Goal: Task Accomplishment & Management: Manage account settings

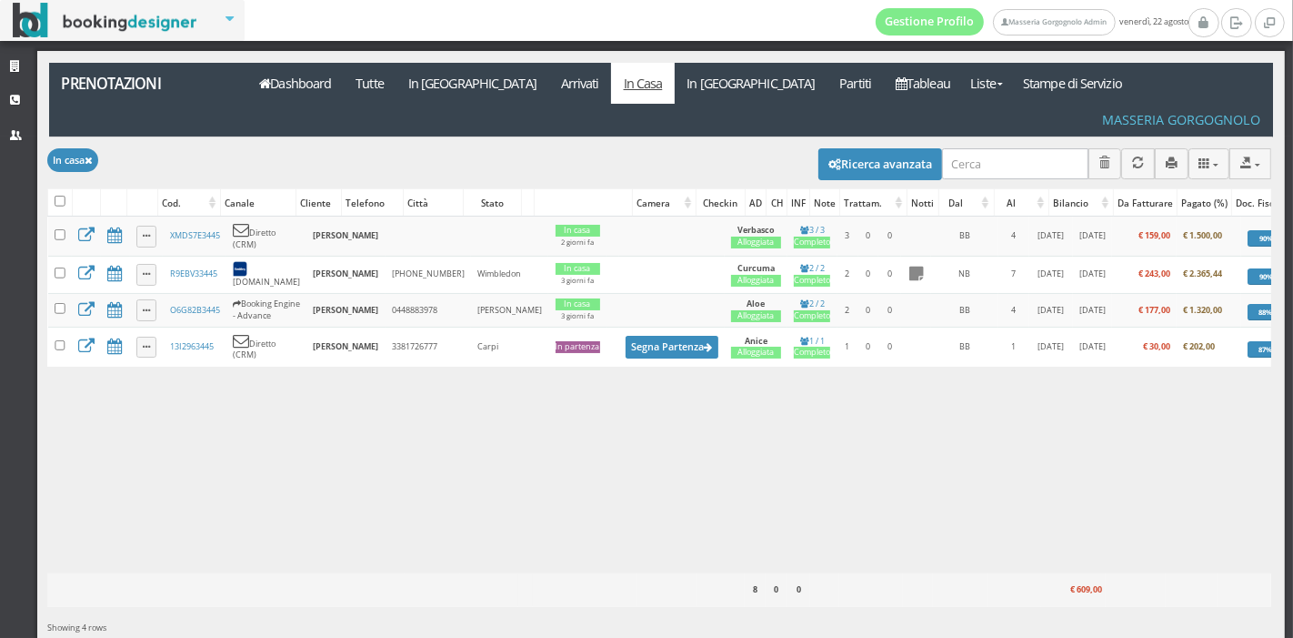
click at [312, 137] on div "Modifica selezionati: Segna come "Arrivato" Segna come "Alloggiato" Segna come …" at bounding box center [659, 162] width 1224 height 51
click at [305, 84] on link "Dashboard" at bounding box center [295, 83] width 96 height 41
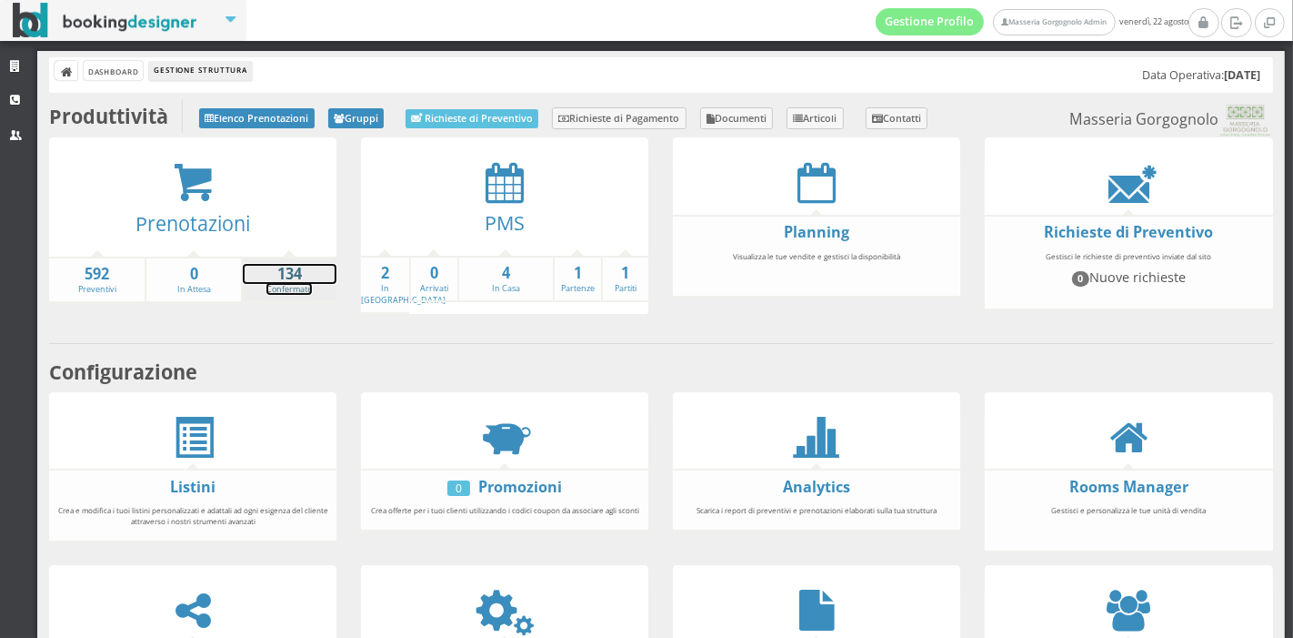
click at [262, 279] on strong "134" at bounding box center [290, 274] width 94 height 21
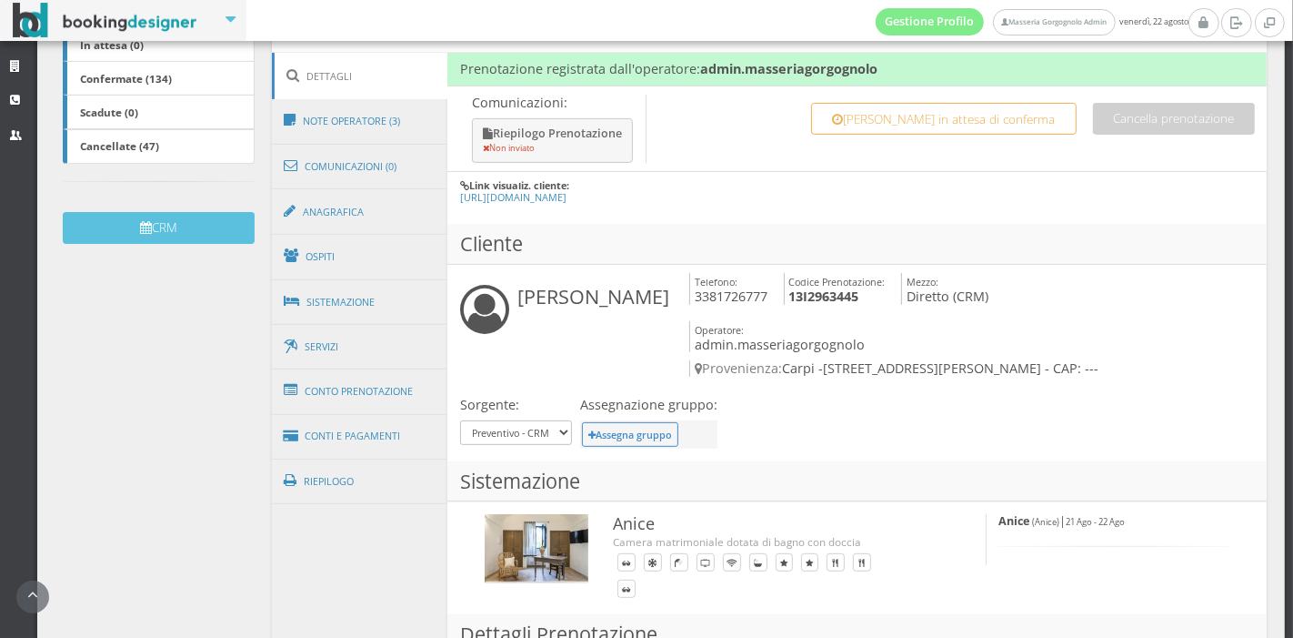
scroll to position [447, 0]
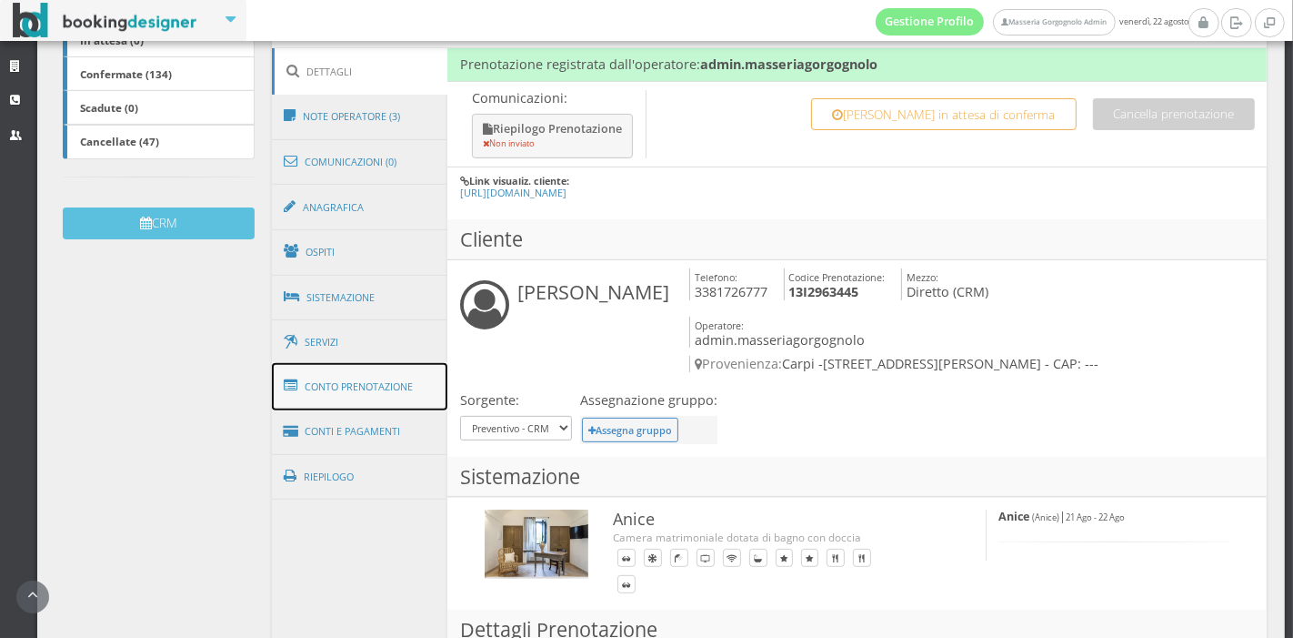
click at [371, 396] on link "Conto Prenotazione" at bounding box center [360, 386] width 176 height 47
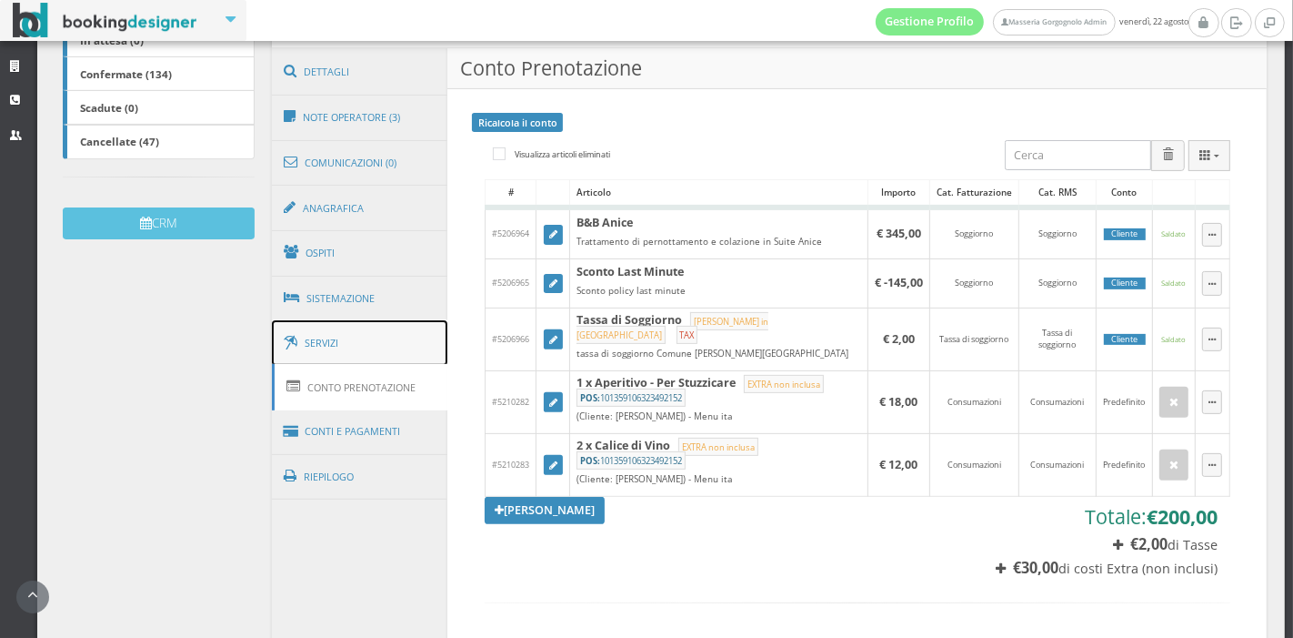
click at [407, 338] on link "Servizi" at bounding box center [360, 343] width 176 height 46
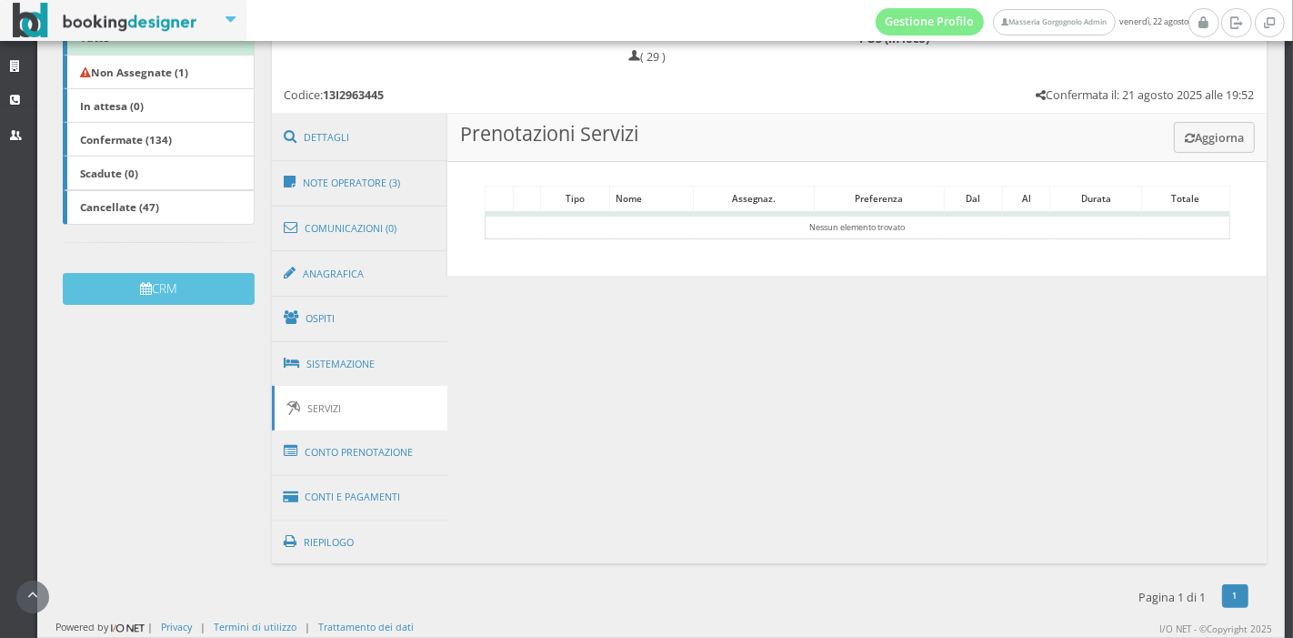
scroll to position [369, 0]
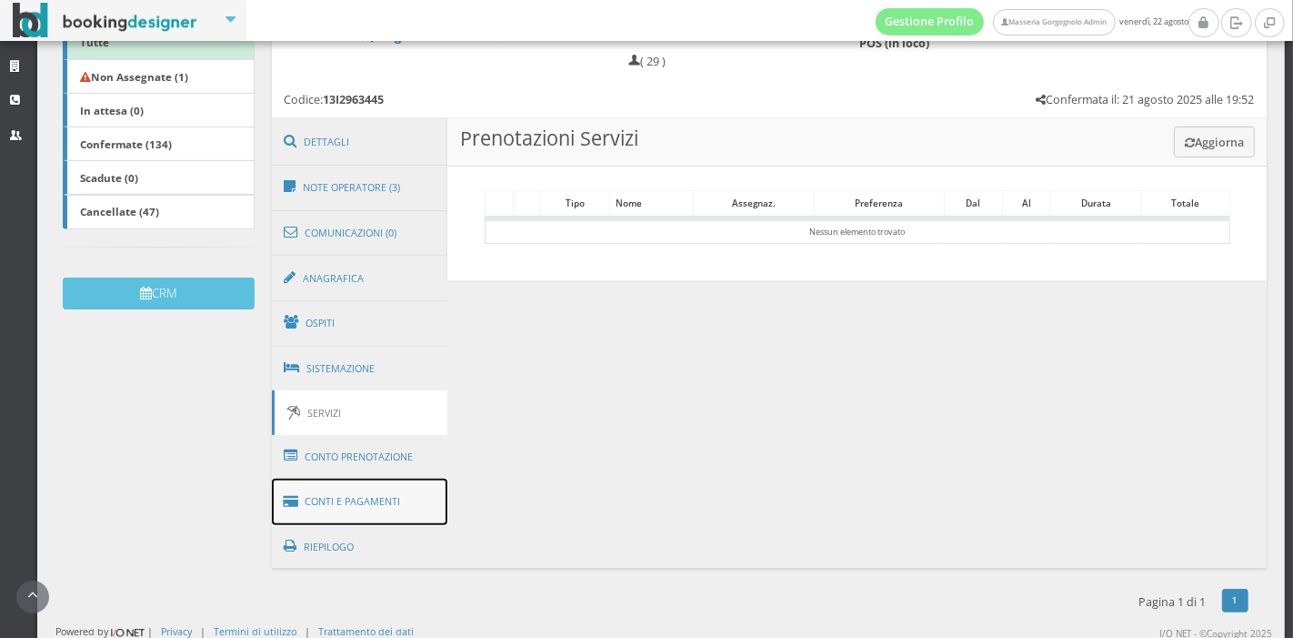
click at [394, 495] on link "Conti e Pagamenti" at bounding box center [360, 501] width 176 height 46
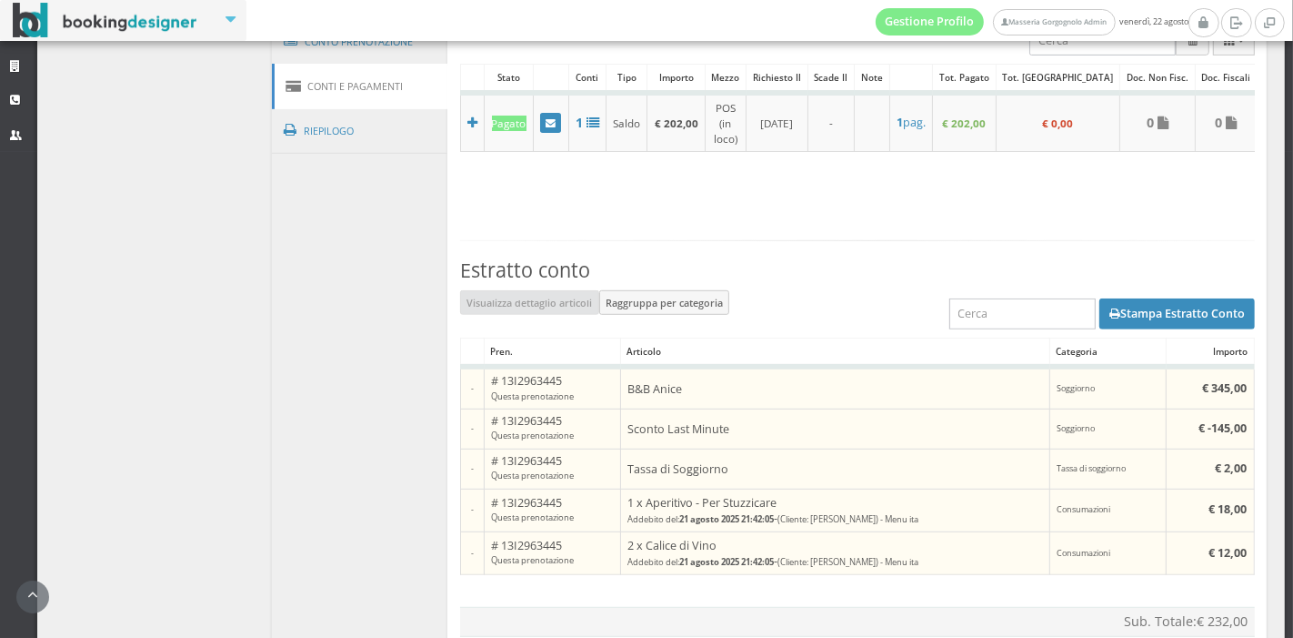
scroll to position [834, 0]
click at [1147, 296] on button "Stampa Estratto Conto" at bounding box center [1178, 311] width 156 height 31
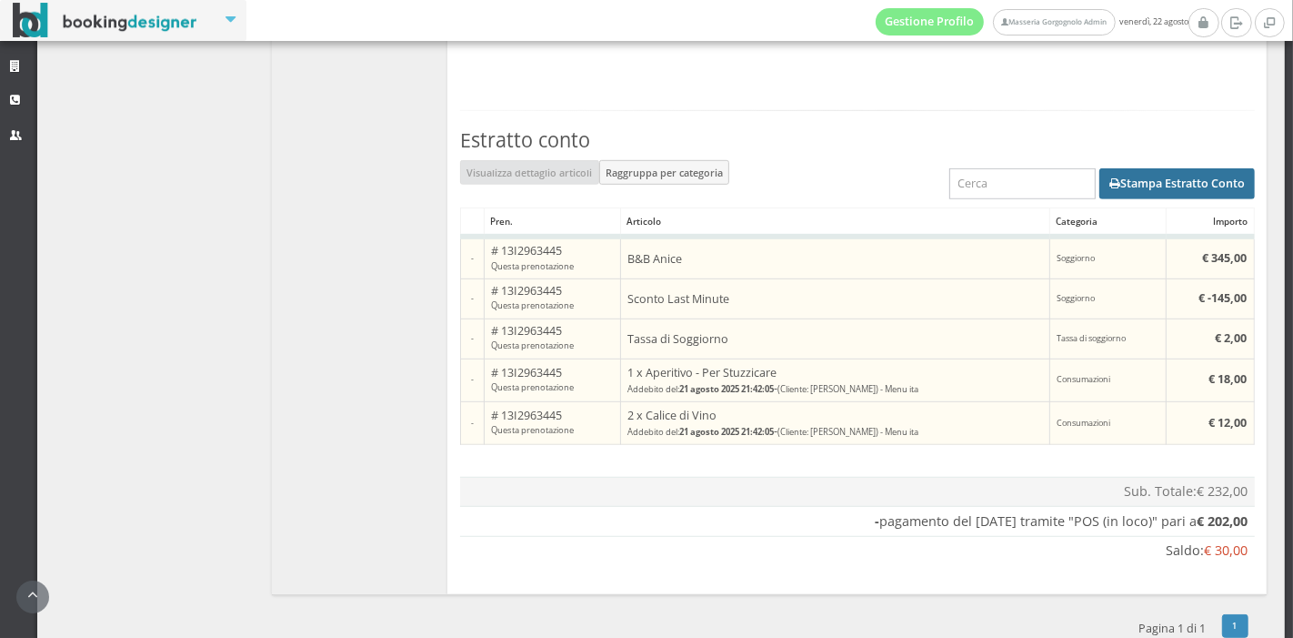
click at [1110, 168] on button "Stampa Estratto Conto" at bounding box center [1178, 183] width 156 height 31
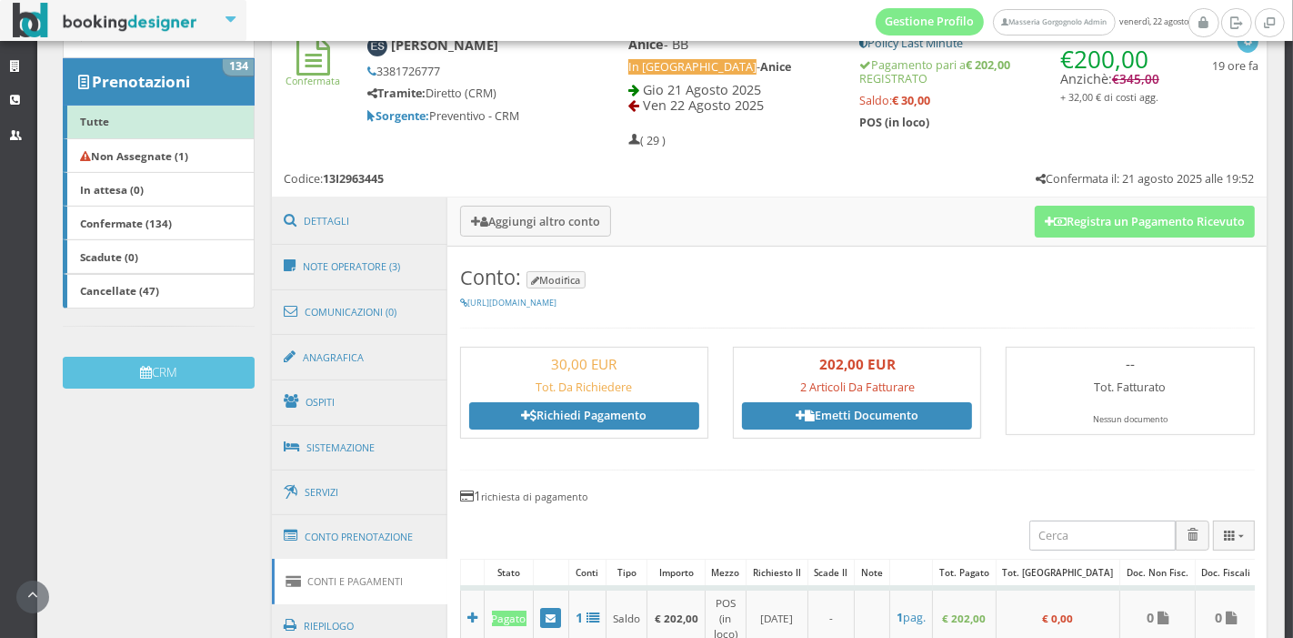
scroll to position [277, 0]
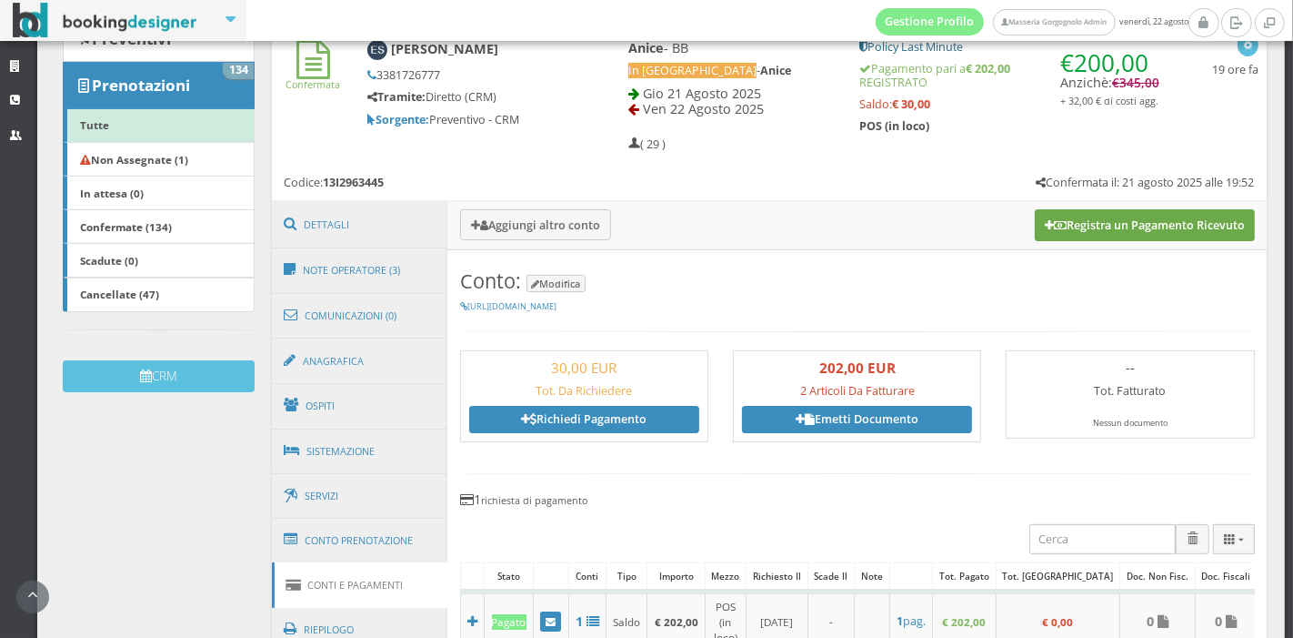
click at [1066, 229] on button "Registra un Pagamento Ricevuto" at bounding box center [1145, 224] width 220 height 31
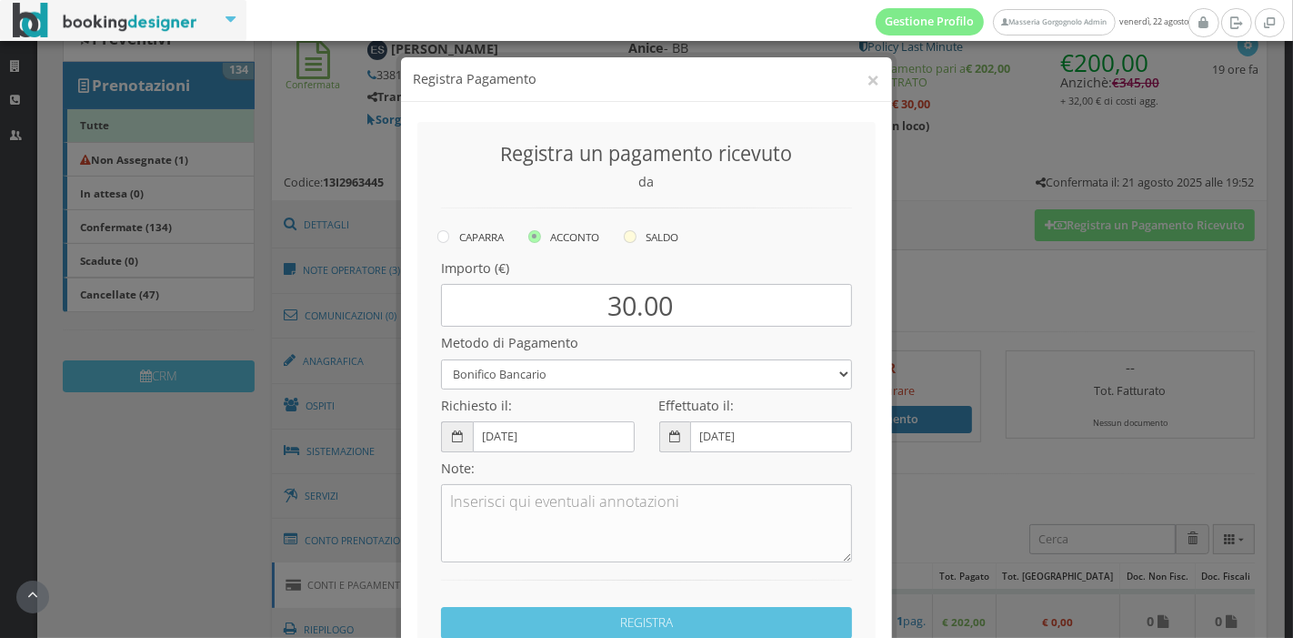
click at [642, 236] on label "SALDO" at bounding box center [651, 237] width 55 height 22
radio input "true"
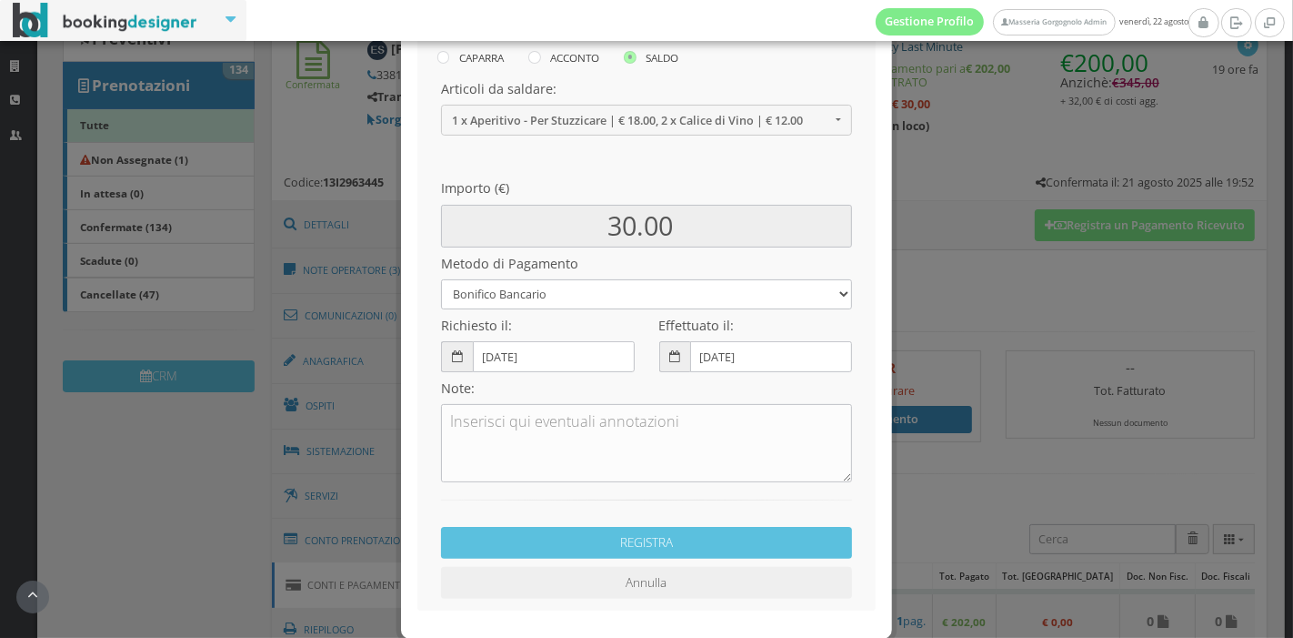
scroll to position [199, 0]
click at [550, 286] on select "Bonifico Bancario Carta di Credito Pay By Link Contanti Assegno Bancario Assegn…" at bounding box center [646, 294] width 411 height 30
select select
click at [441, 279] on select "Bonifico Bancario Carta di Credito Pay By Link Contanti Assegno Bancario Assegn…" at bounding box center [646, 294] width 411 height 30
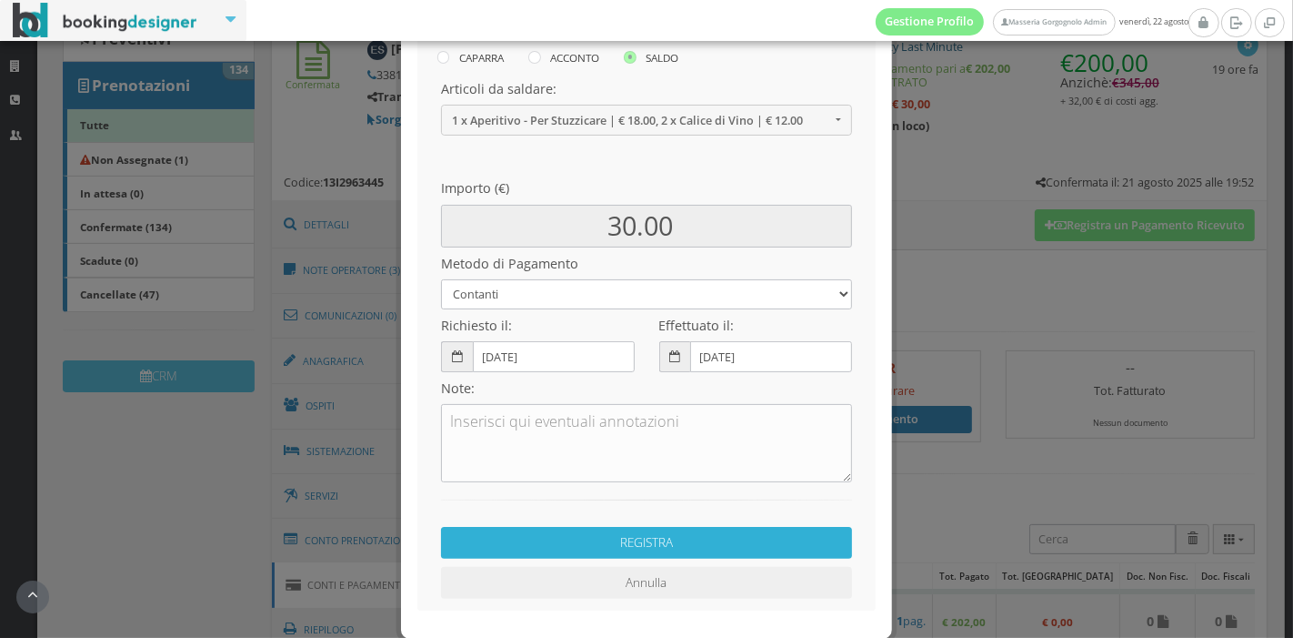
click at [625, 538] on button "REGISTRA" at bounding box center [646, 543] width 411 height 32
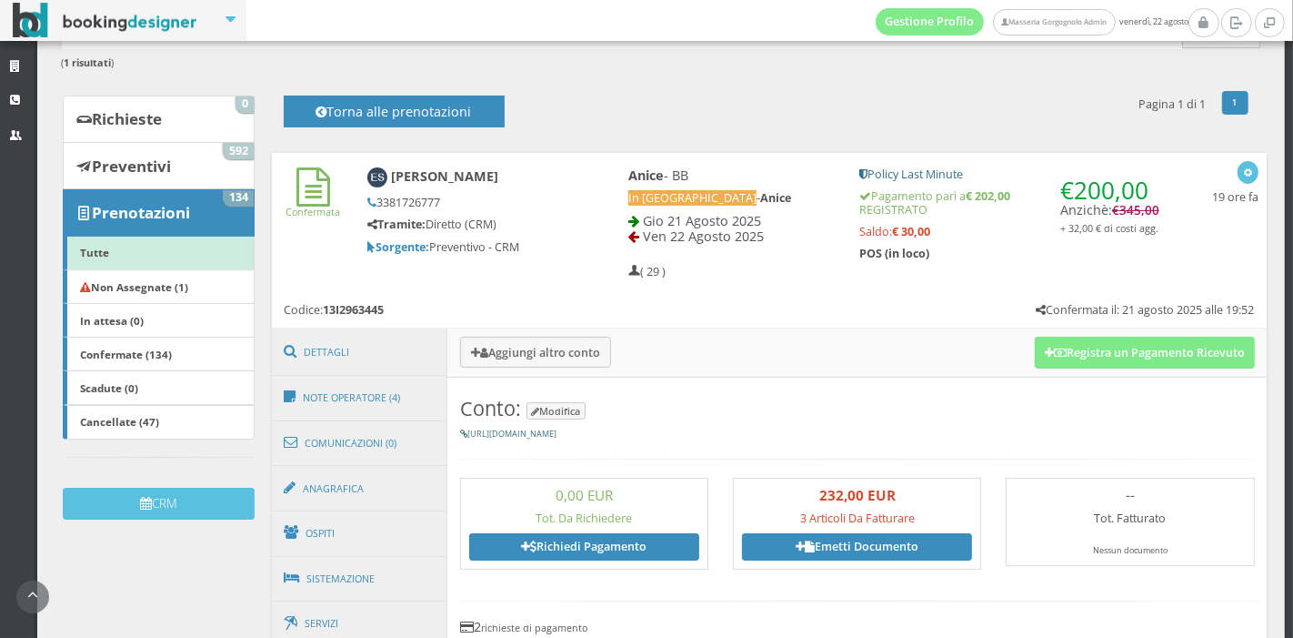
scroll to position [134, 0]
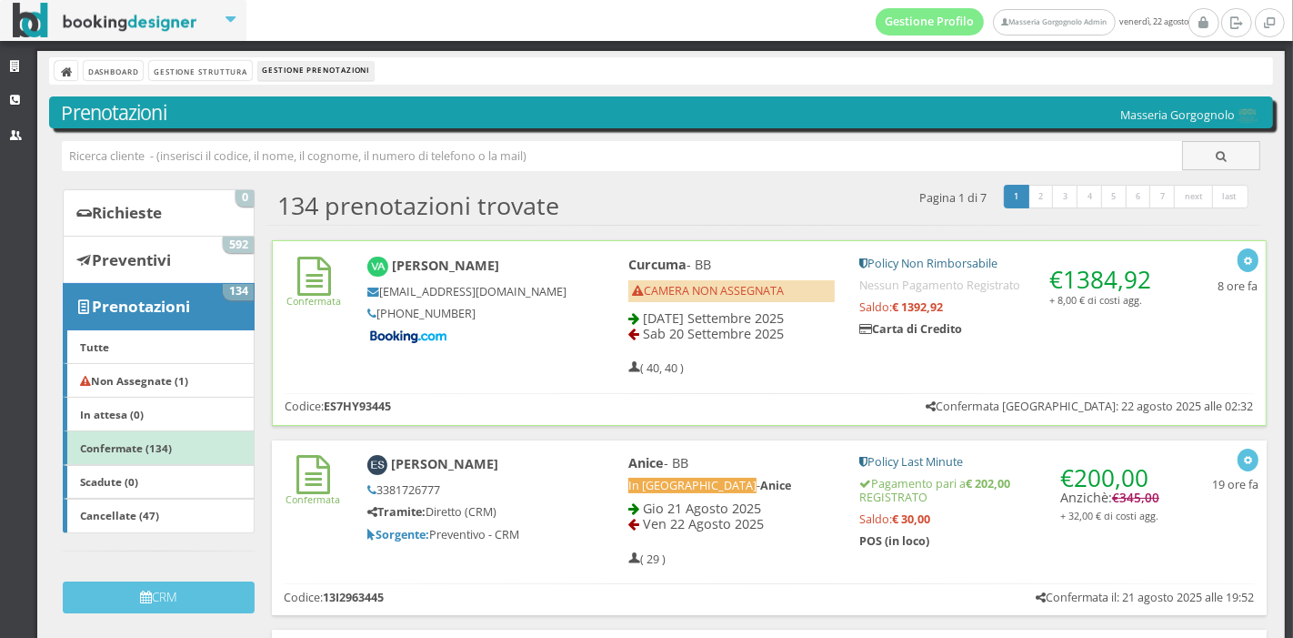
click at [565, 294] on div "Veronica Ambroggio vambro.534936@guest.booking.com +54 341 503 3152" at bounding box center [468, 301] width 224 height 106
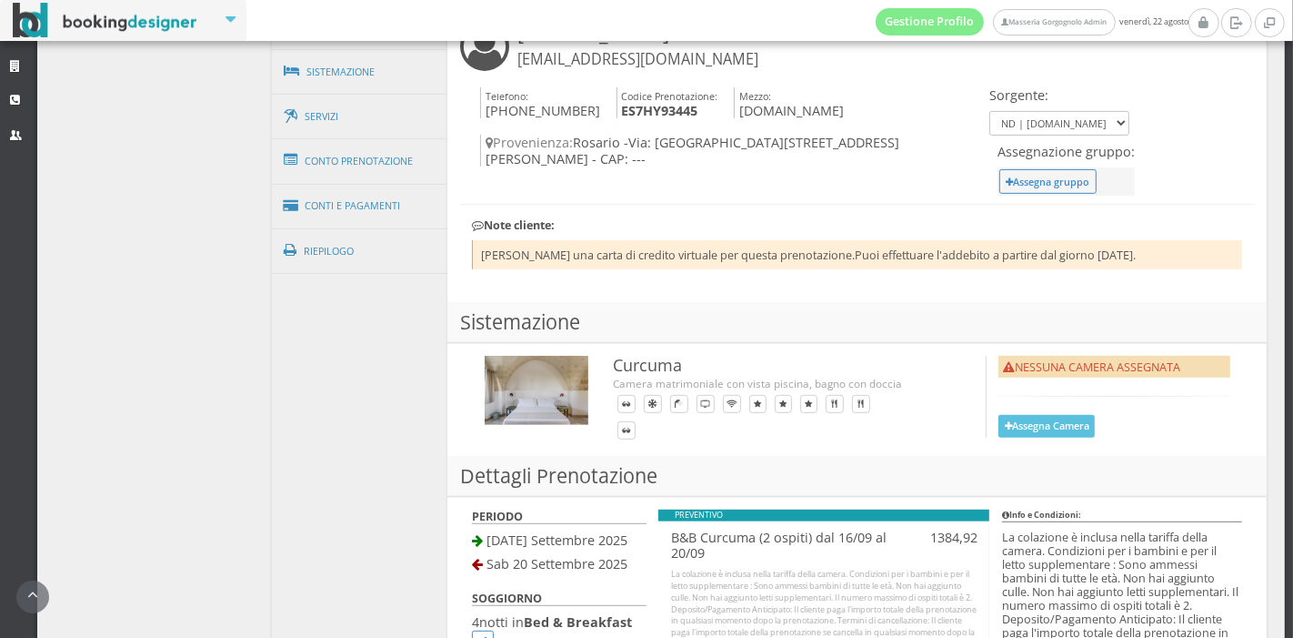
scroll to position [678, 0]
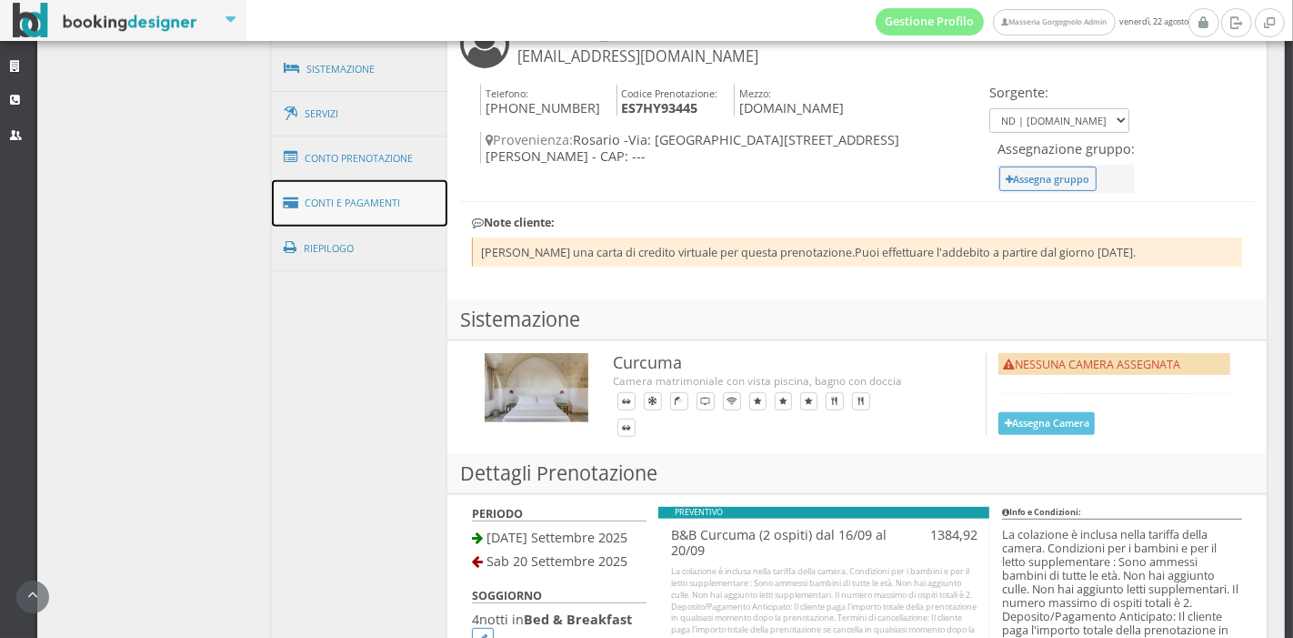
click at [427, 187] on link "Conti e Pagamenti" at bounding box center [360, 203] width 176 height 46
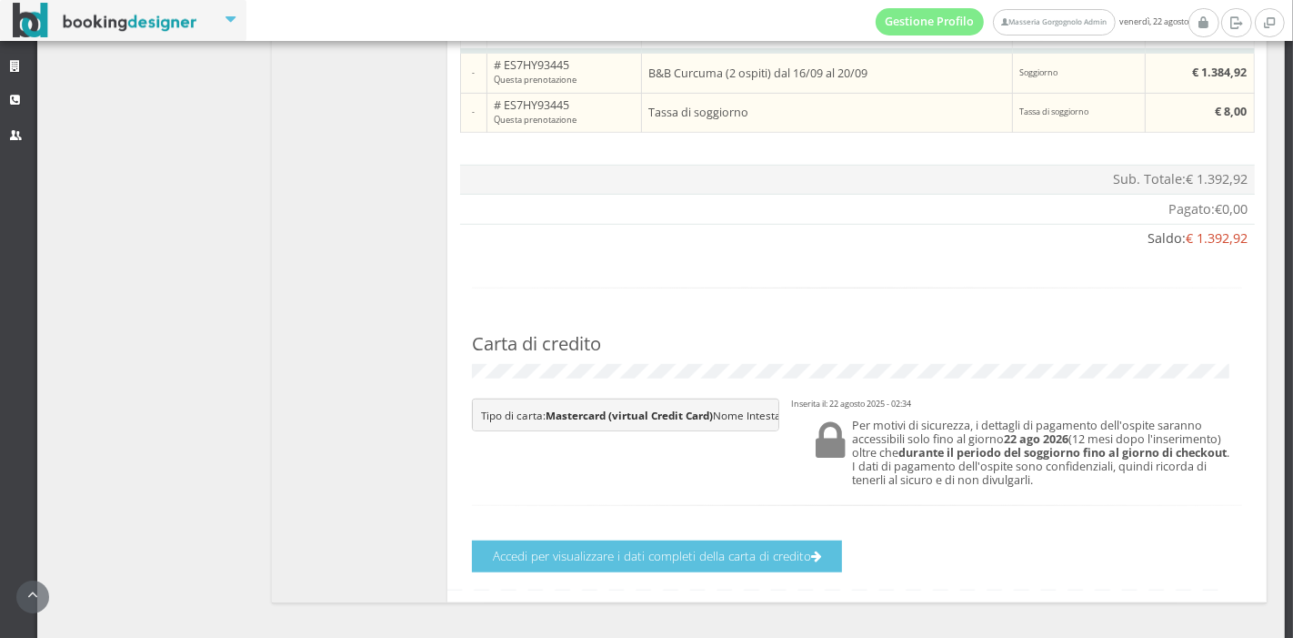
scroll to position [1161, 0]
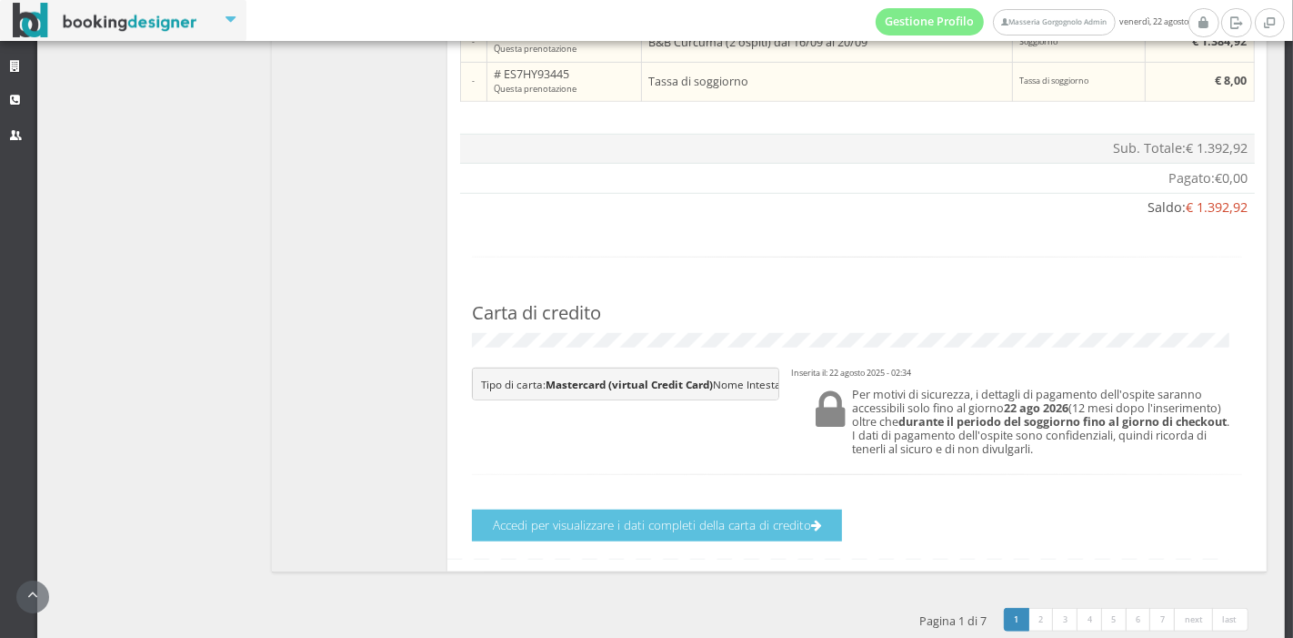
click at [781, 552] on section "Conto: Veronica Ambroggio Modifica https://bookingdesigner.com/srv/masseriagorg…" at bounding box center [857, 3] width 820 height 1137
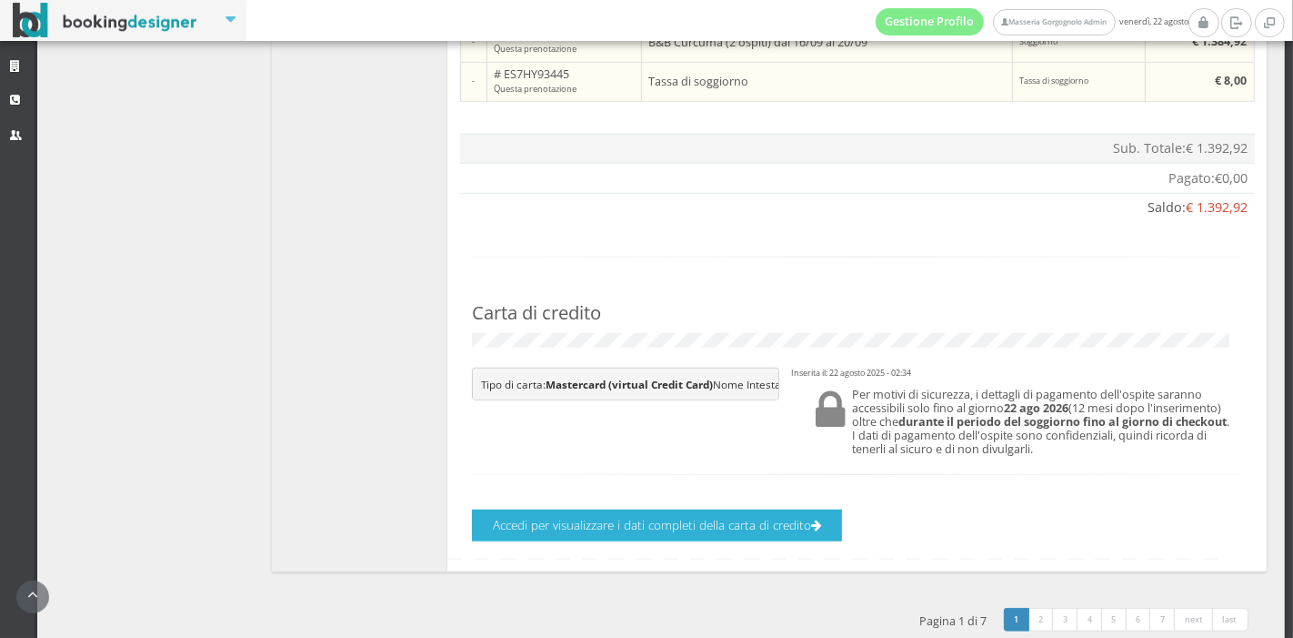
click at [783, 541] on button "Accedi per visualizzare i dati completi della carta di credito" at bounding box center [675, 525] width 406 height 32
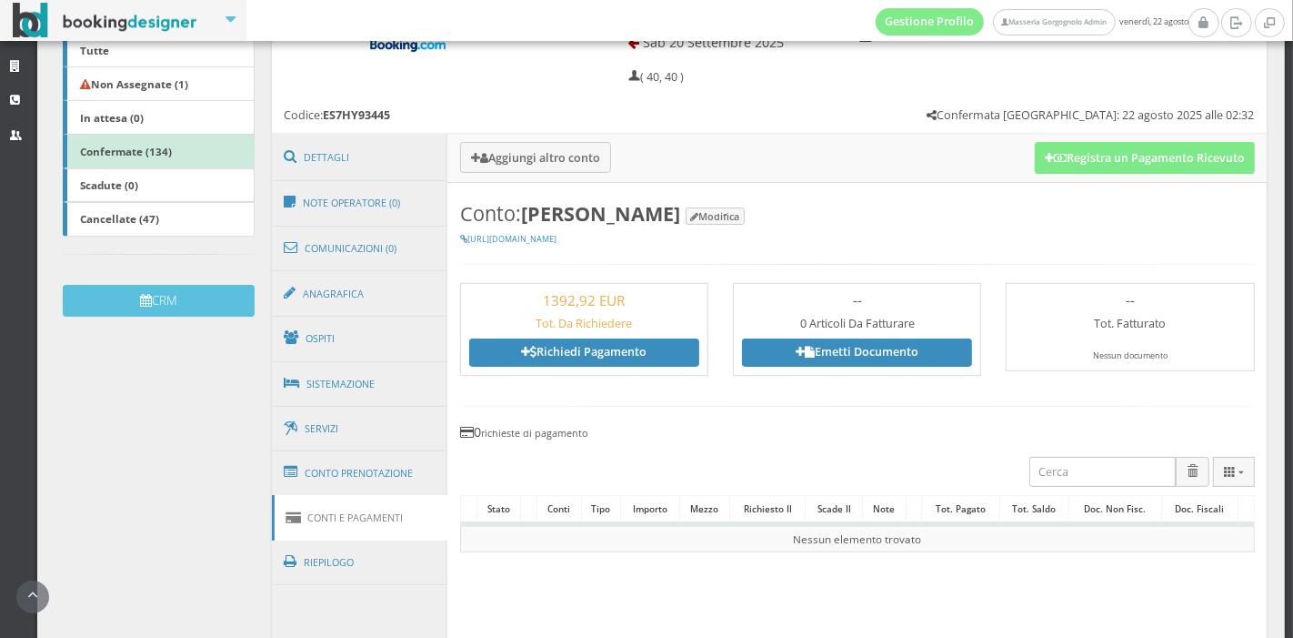
scroll to position [328, 0]
click at [1049, 149] on button "Registra un Pagamento Ricevuto" at bounding box center [1145, 158] width 220 height 31
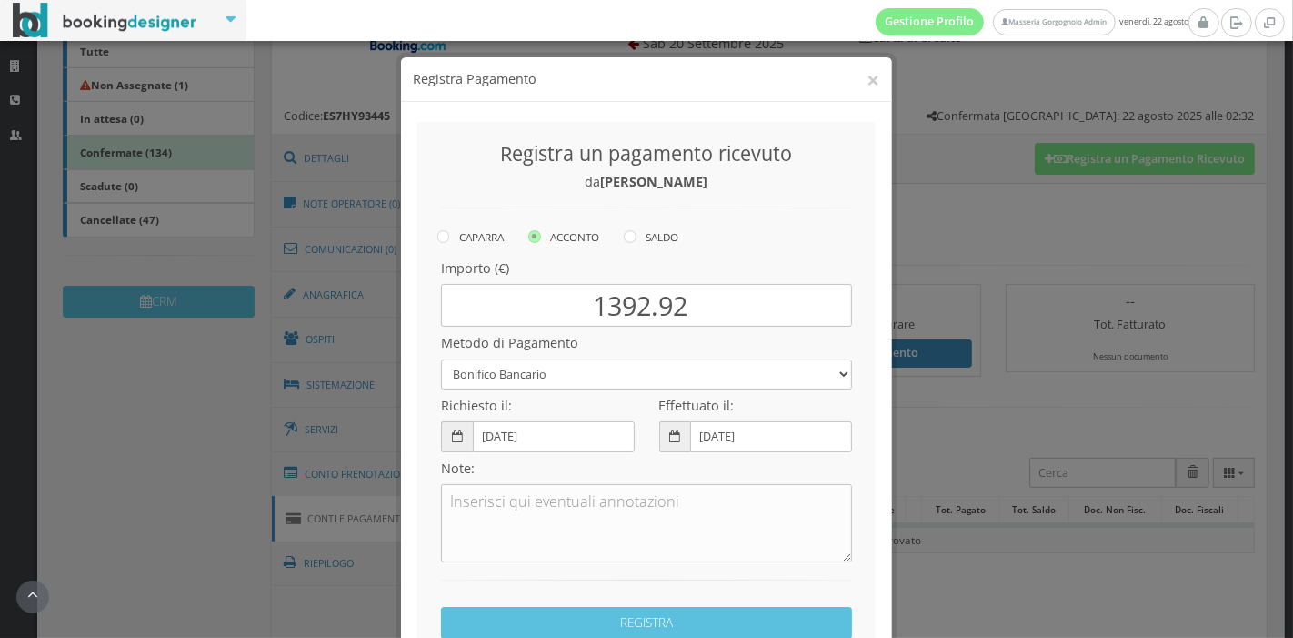
click at [647, 247] on label "SALDO" at bounding box center [651, 237] width 55 height 22
radio input "true"
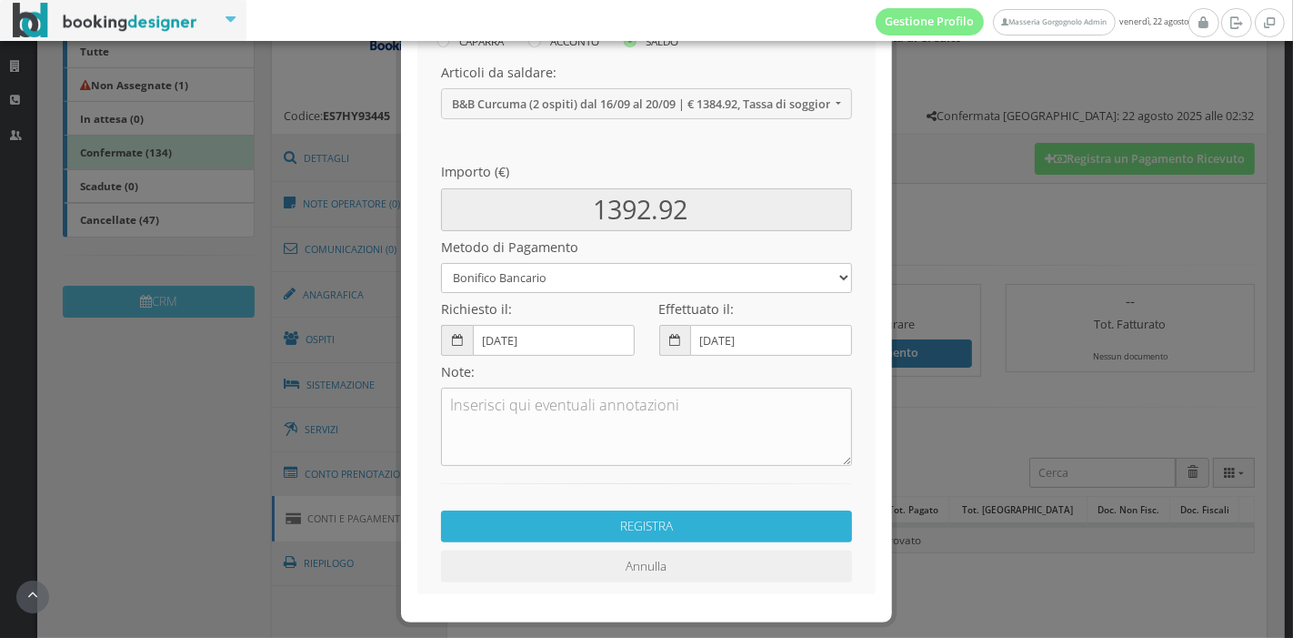
scroll to position [219, 0]
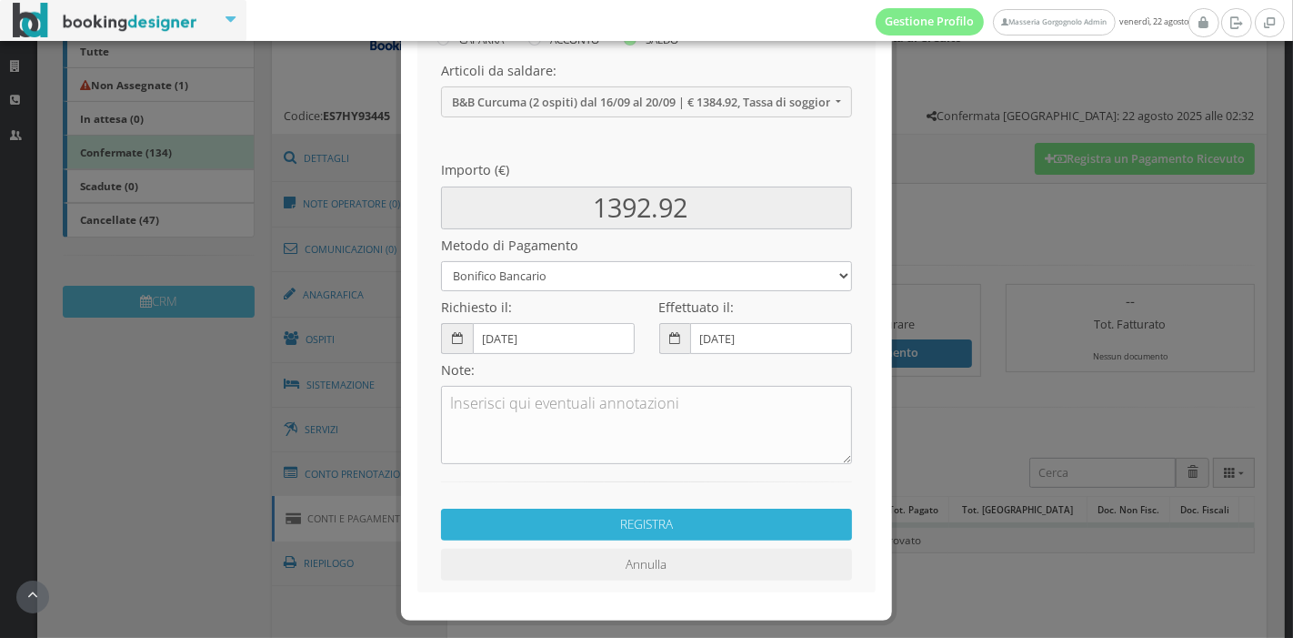
click at [631, 525] on button "REGISTRA" at bounding box center [646, 524] width 411 height 32
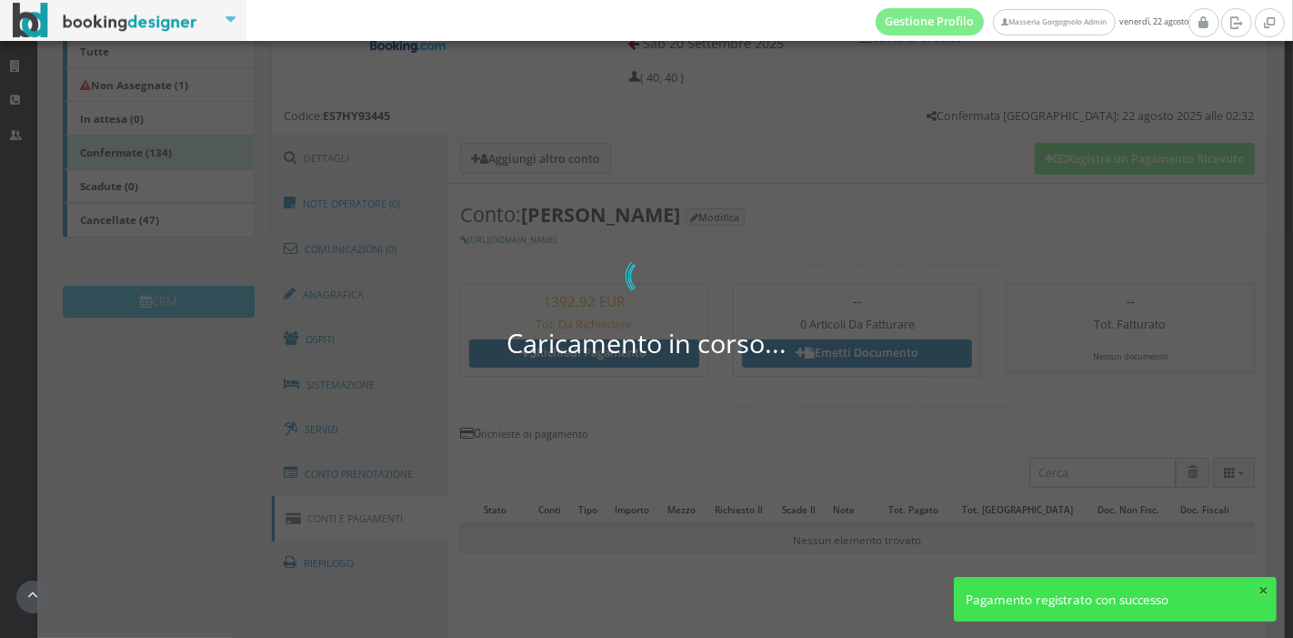
click at [1259, 583] on button "×" at bounding box center [1264, 589] width 10 height 17
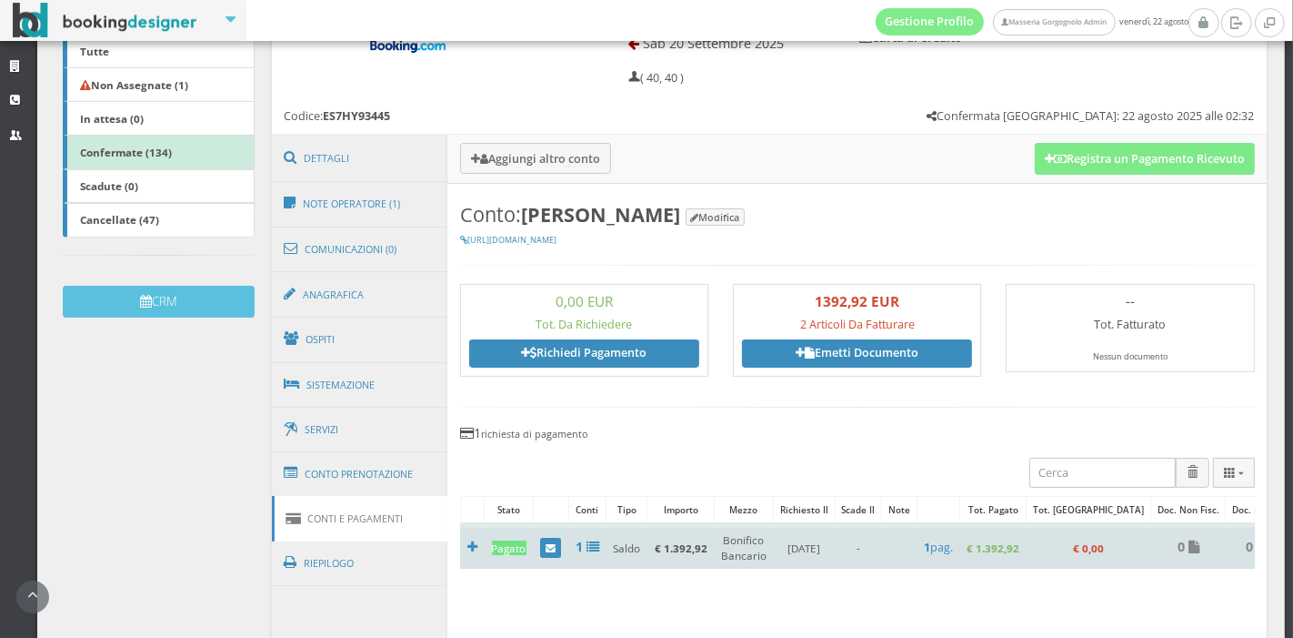
click at [714, 549] on td "Bonifico Bancario" at bounding box center [743, 547] width 59 height 44
click at [507, 547] on div "Pagato" at bounding box center [509, 547] width 35 height 15
click at [477, 547] on td at bounding box center [472, 547] width 24 height 44
click at [469, 548] on icon at bounding box center [473, 546] width 10 height 13
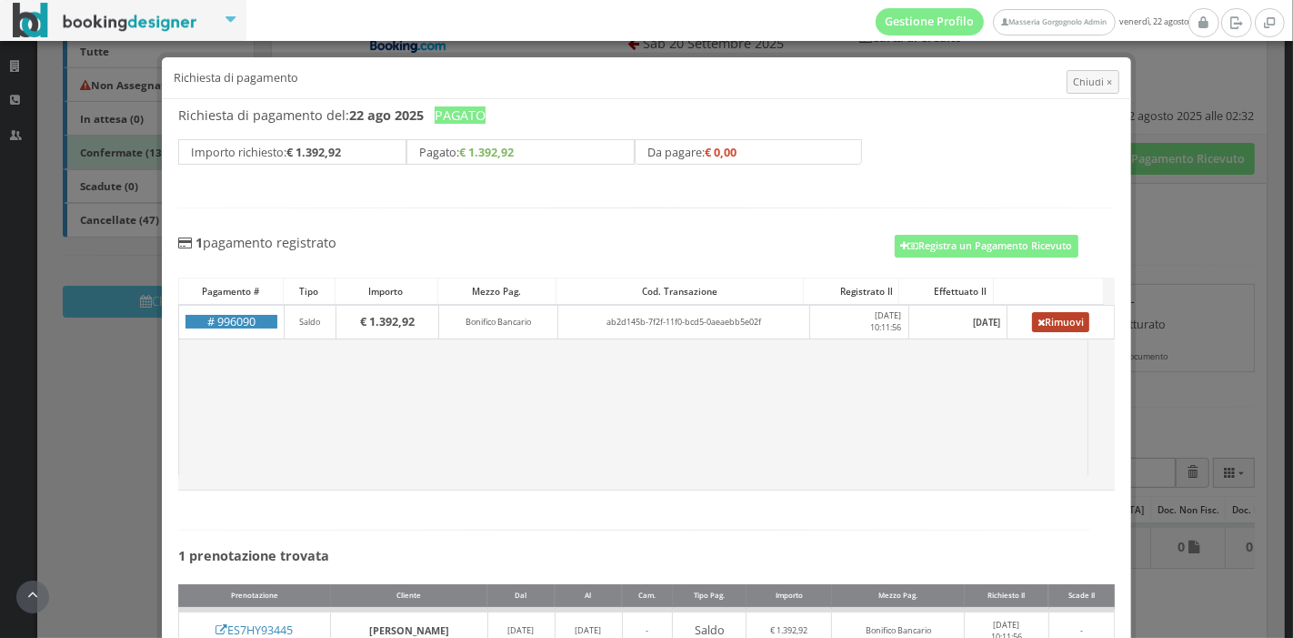
click at [1032, 324] on link "Rimuovi" at bounding box center [1061, 322] width 58 height 20
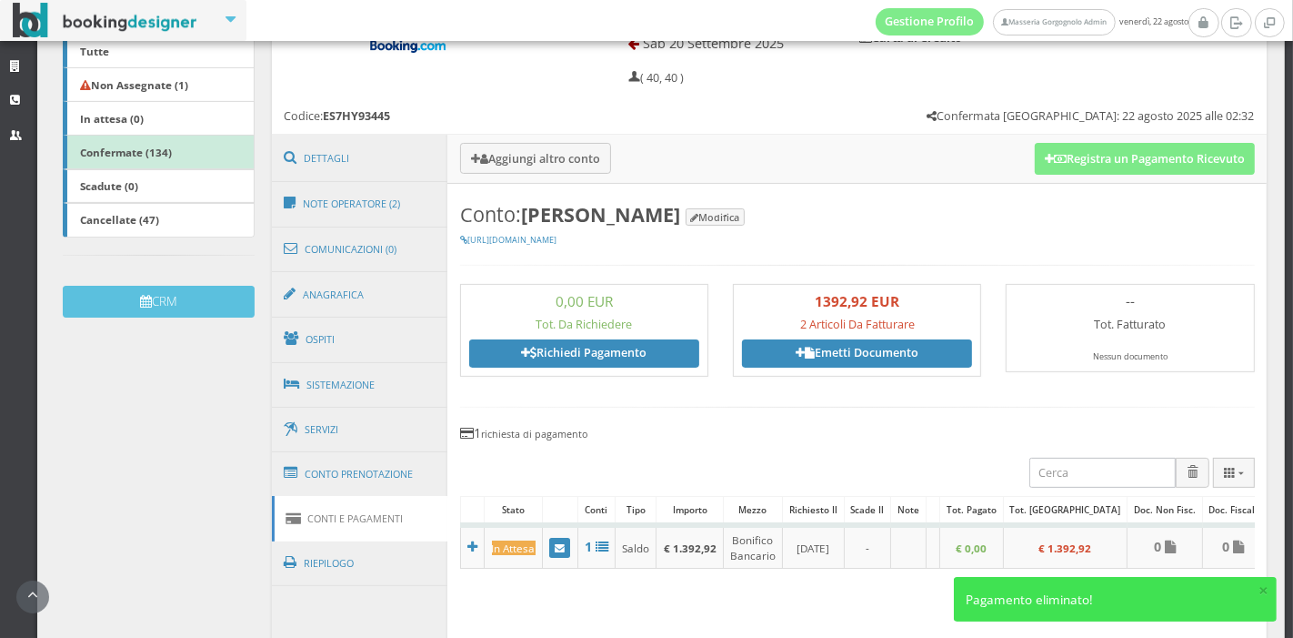
click at [1034, 177] on h3 "Aggiungi altro conto Registra un Pagamento Ricevuto" at bounding box center [857, 159] width 820 height 48
click at [1041, 166] on button "Registra un Pagamento Ricevuto" at bounding box center [1145, 158] width 220 height 31
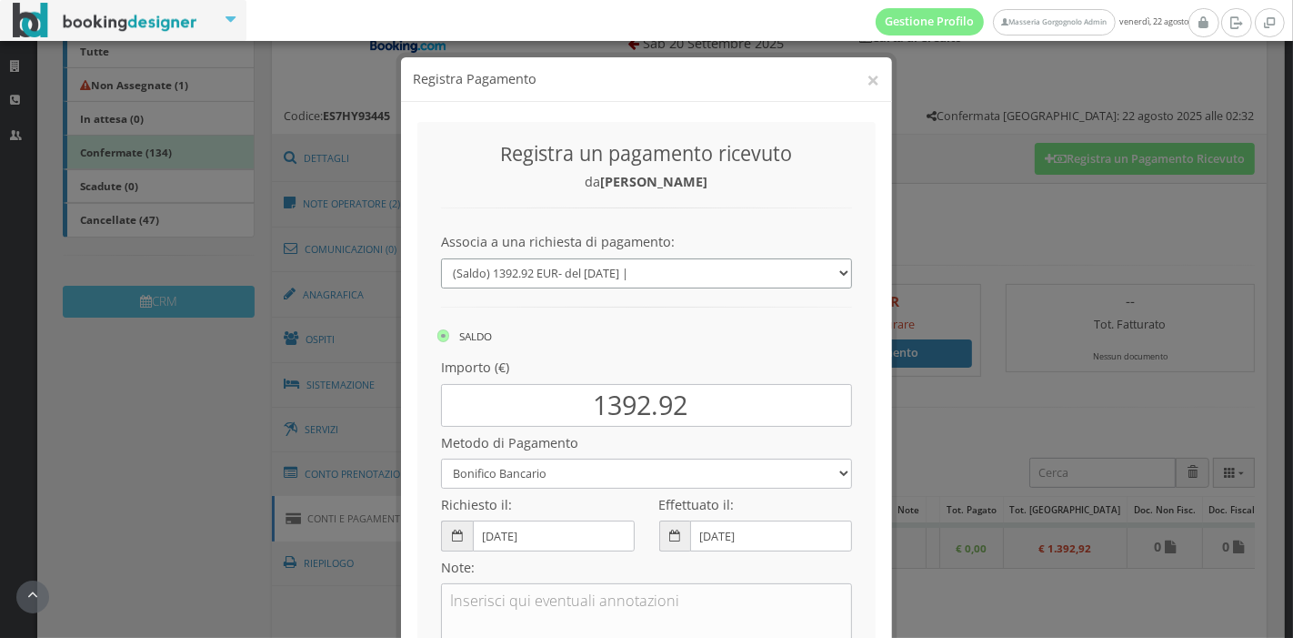
click at [616, 277] on select "(Saldo) 1392.92 EUR - del 22/08/2025 | --- Nuovo pagamento" at bounding box center [646, 273] width 411 height 30
click at [543, 479] on select "Bonifico Bancario Carta di Credito Pay By Link Contanti Assegno Bancario Assegn…" at bounding box center [646, 473] width 411 height 30
select select
click at [441, 458] on select "Bonifico Bancario Carta di Credito Pay By Link Contanti Assegno Bancario Assegn…" at bounding box center [646, 473] width 411 height 30
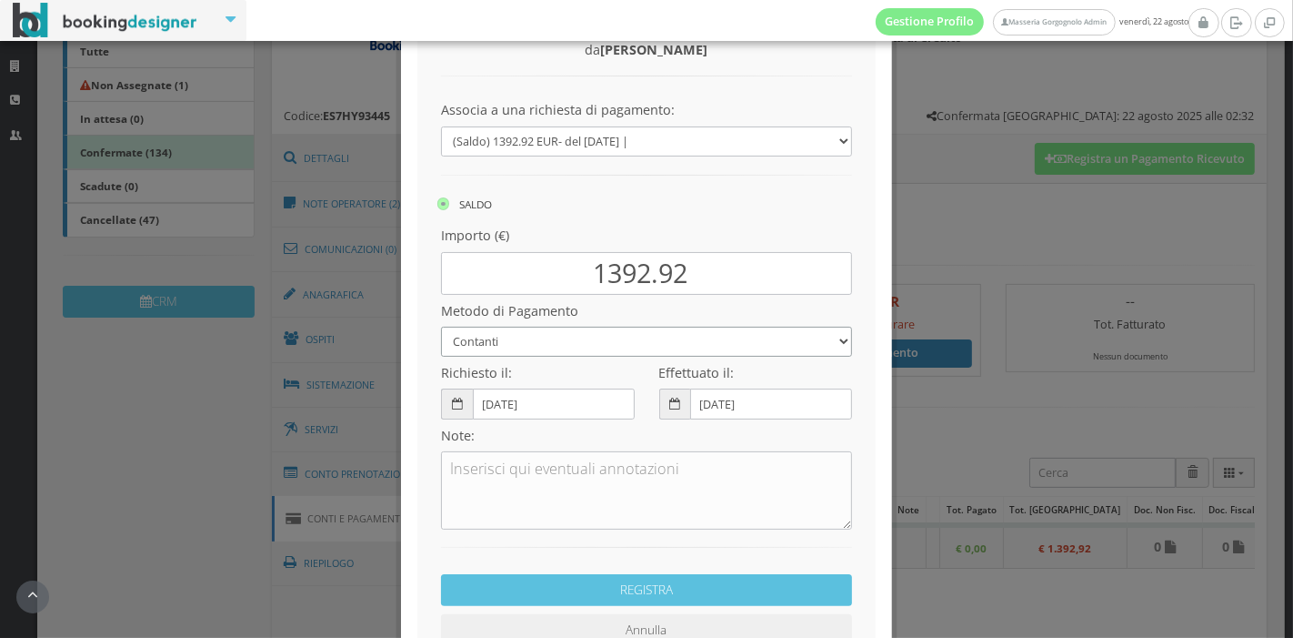
scroll to position [160, 0]
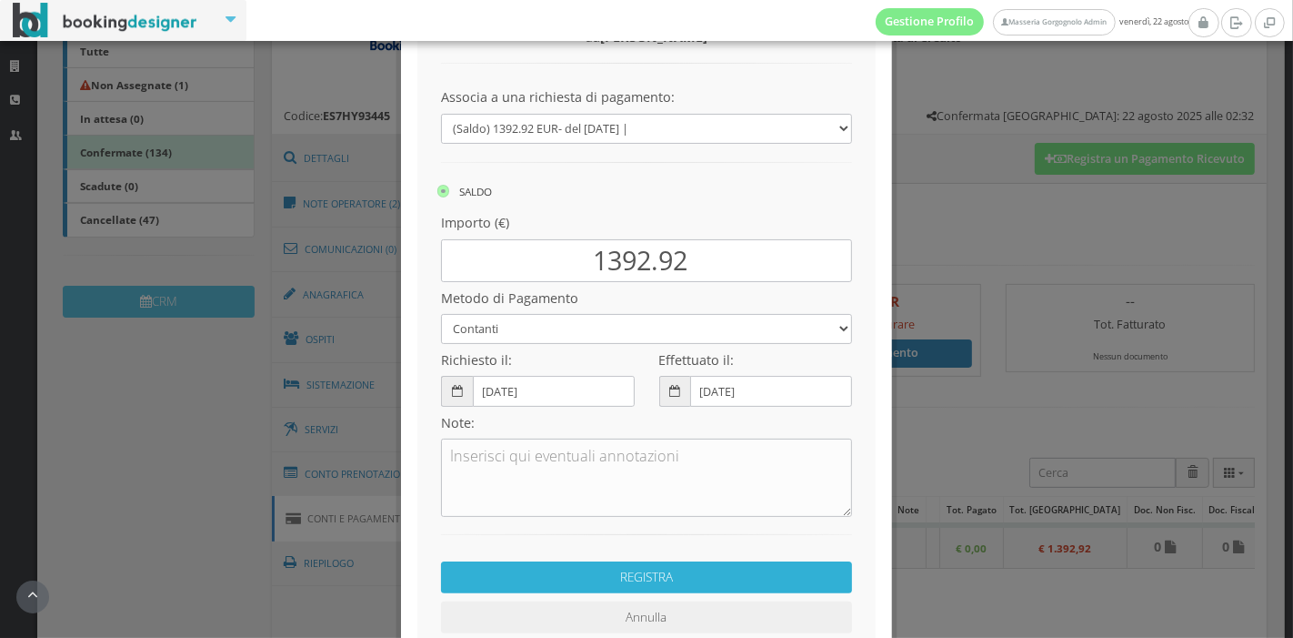
click at [683, 573] on button "REGISTRA" at bounding box center [646, 577] width 411 height 32
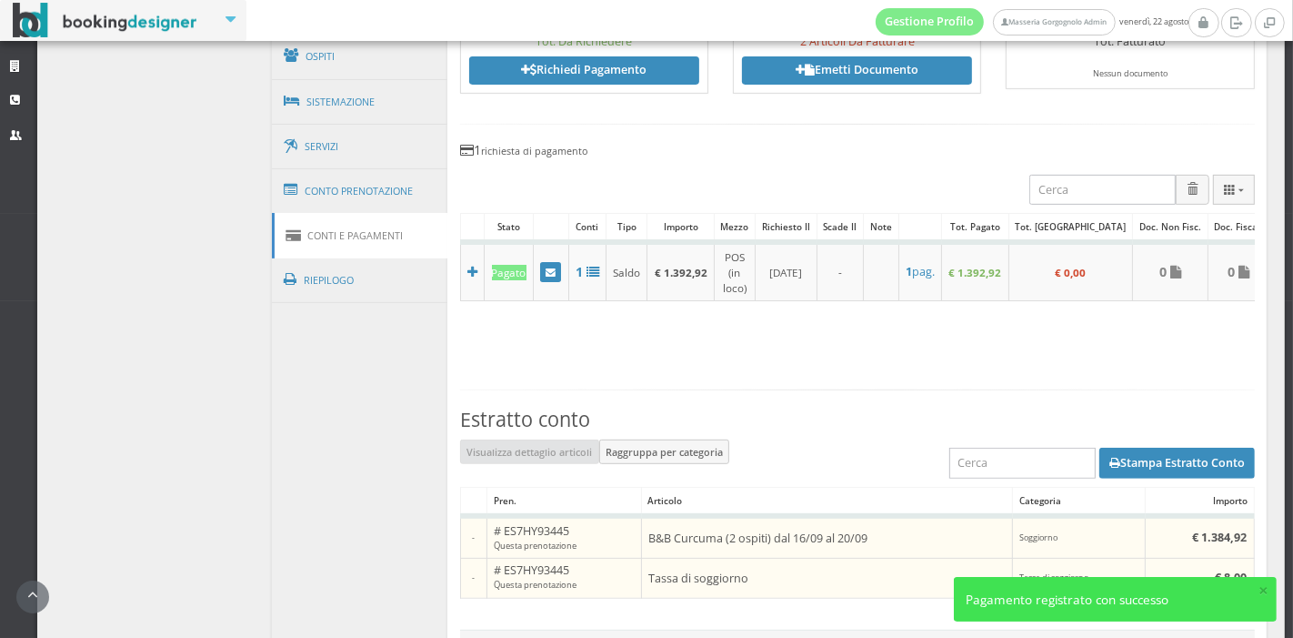
scroll to position [688, 0]
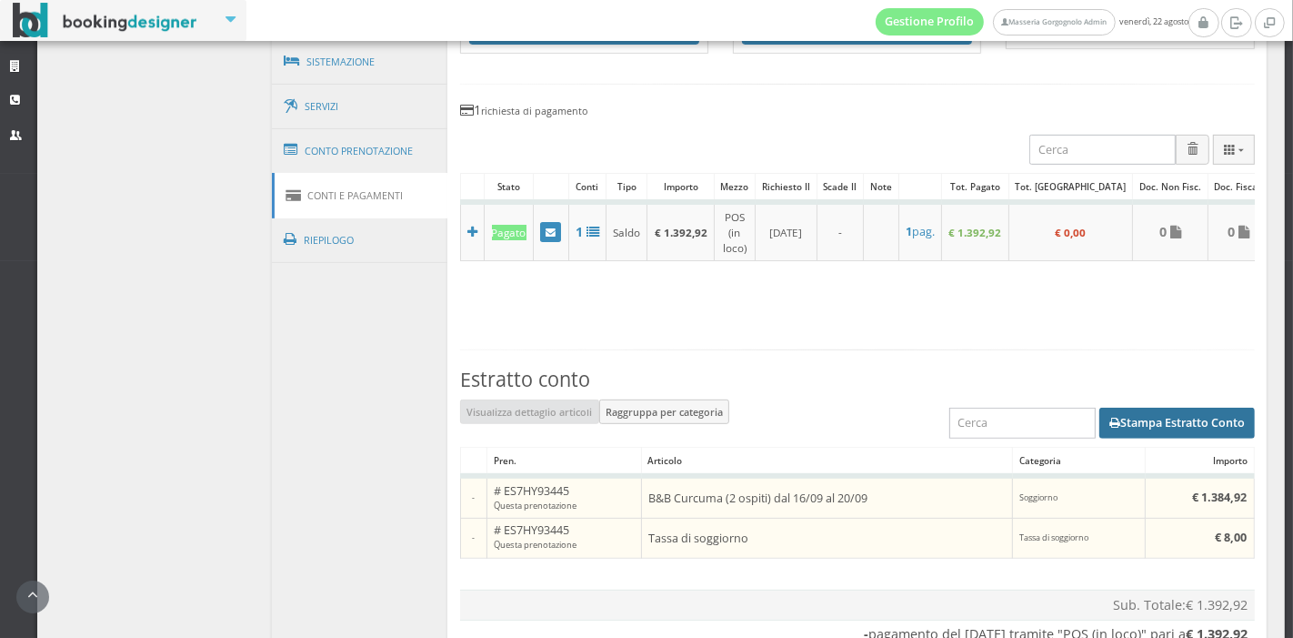
click at [1121, 411] on button "Stampa Estratto Conto" at bounding box center [1178, 422] width 156 height 31
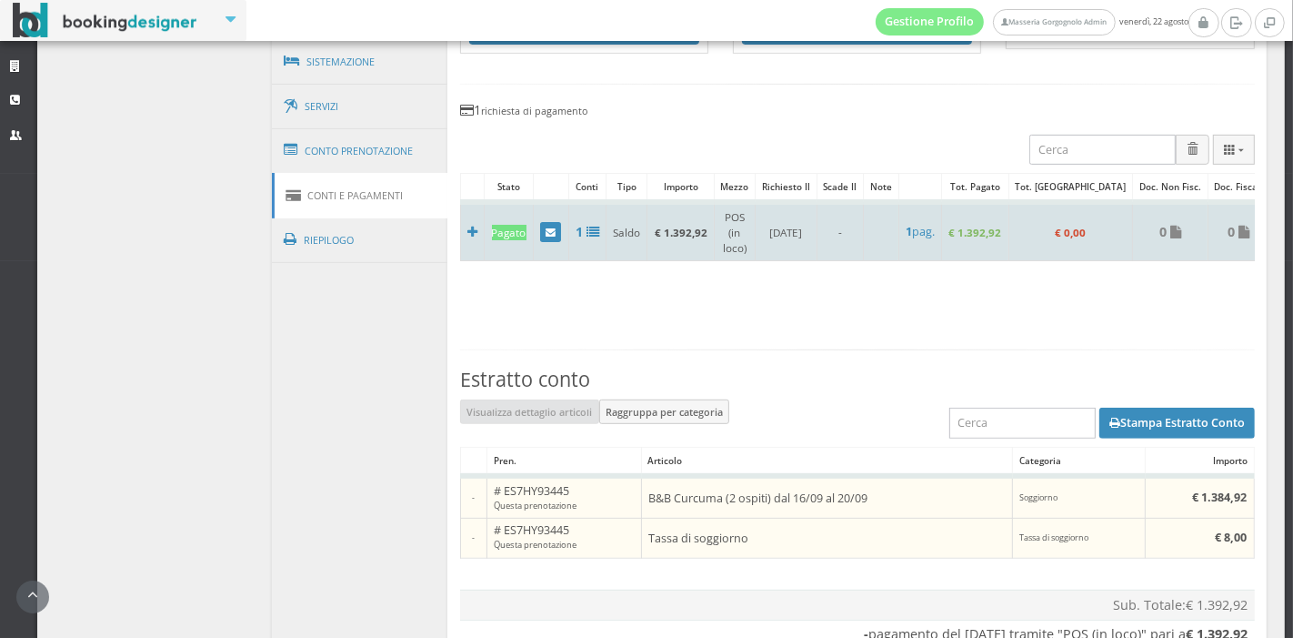
click at [475, 224] on td at bounding box center [472, 231] width 24 height 58
click at [468, 226] on icon at bounding box center [473, 232] width 10 height 13
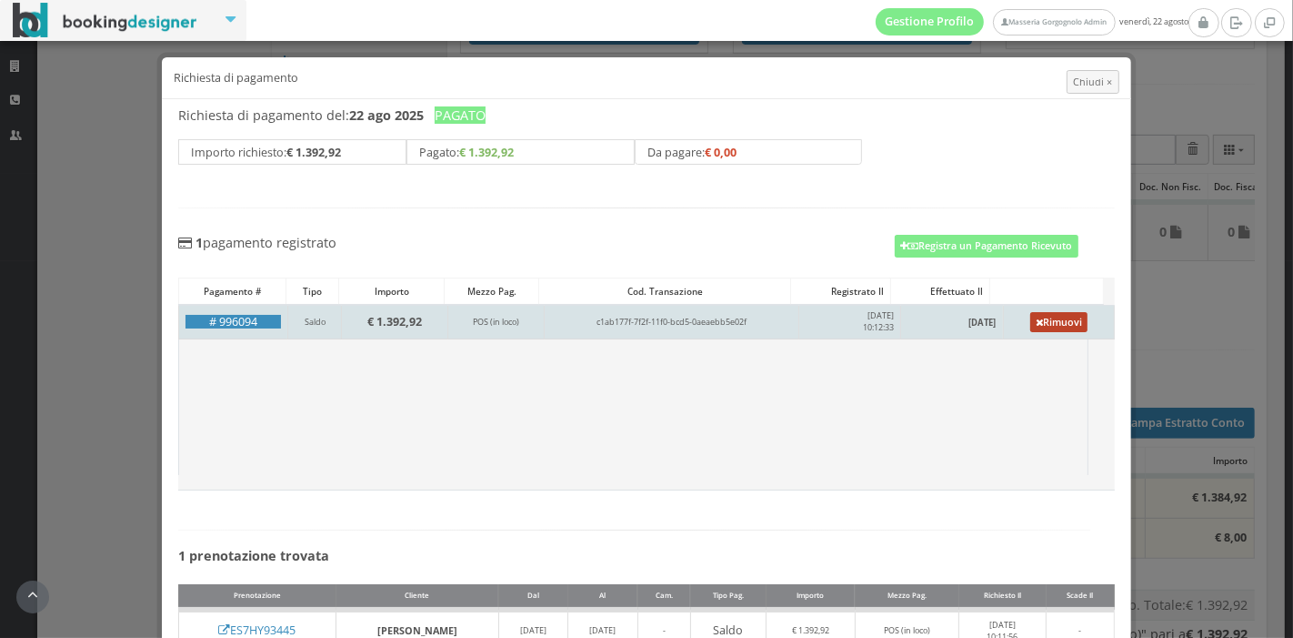
click at [1039, 326] on link "Rimuovi" at bounding box center [1060, 322] width 58 height 20
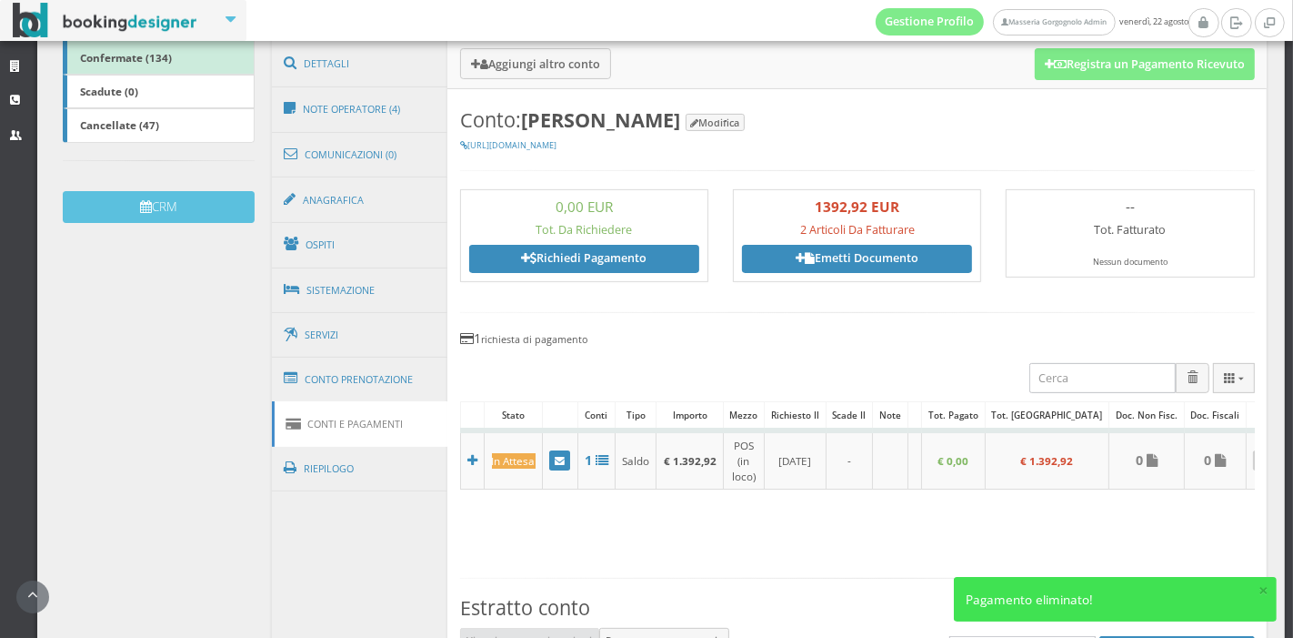
scroll to position [431, 0]
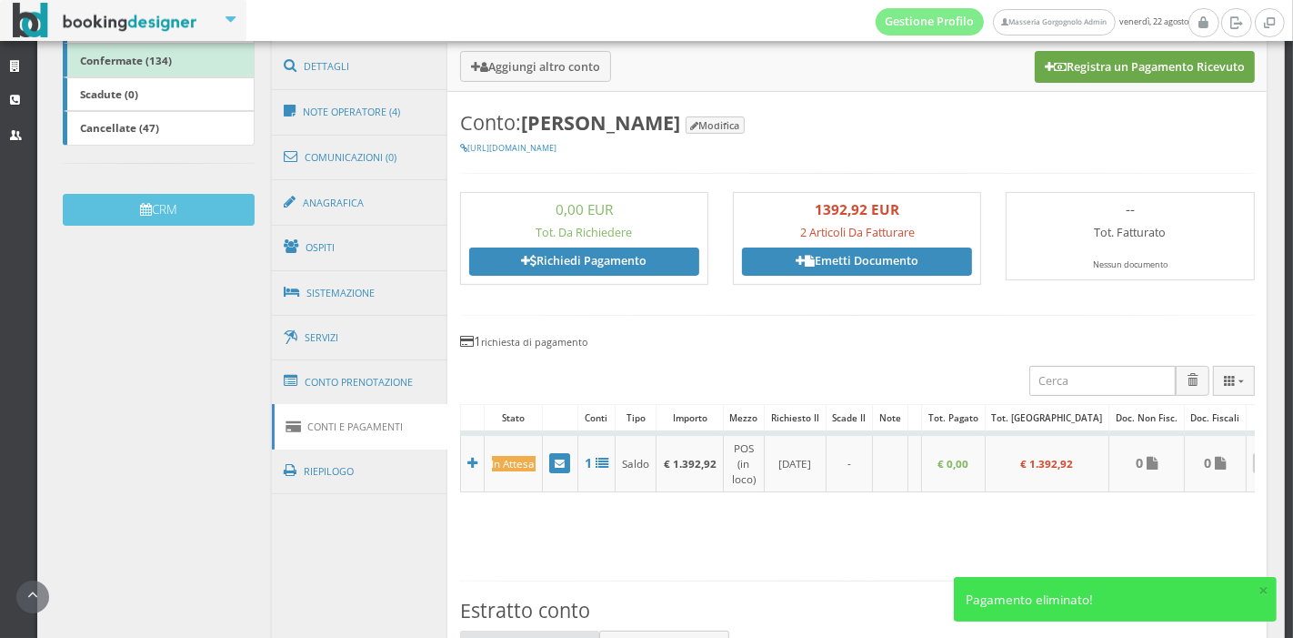
click at [1049, 77] on button "Registra un Pagamento Ricevuto" at bounding box center [1145, 66] width 220 height 31
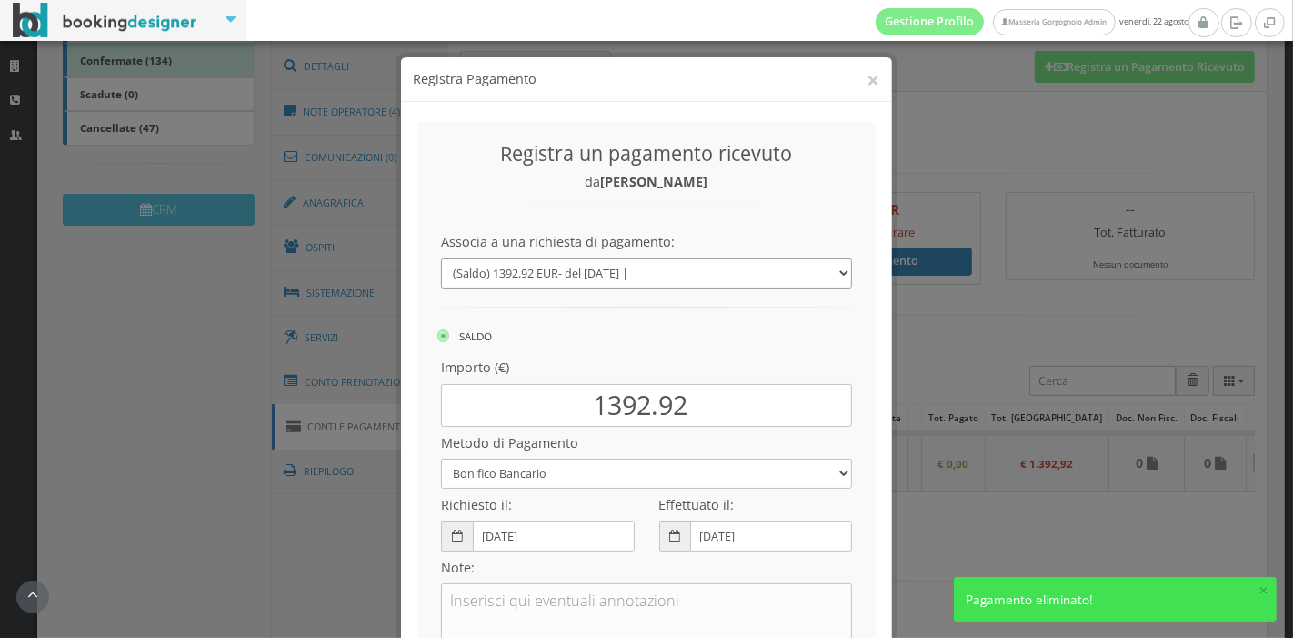
click at [678, 271] on select "(Saldo) 1392.92 EUR - del 22/08/2025 | --- Nuovo pagamento" at bounding box center [646, 273] width 411 height 30
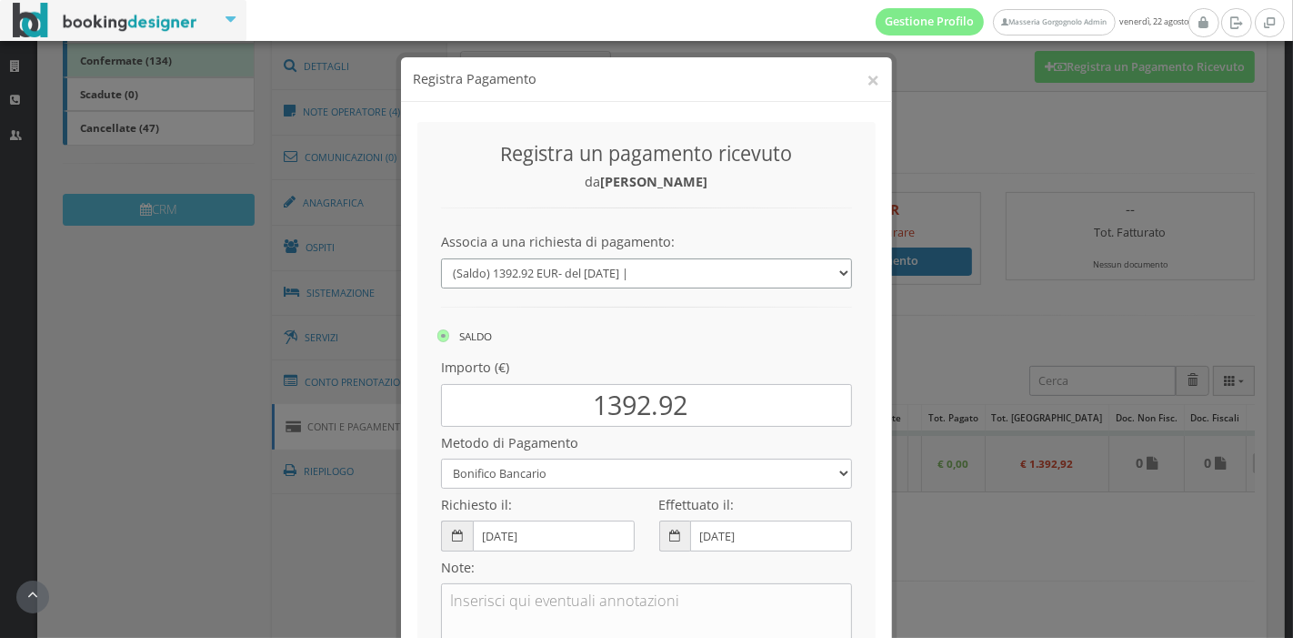
select select "0"
click at [441, 258] on select "(Saldo) 1392.92 EUR - del 22/08/2025 | --- Nuovo pagamento" at bounding box center [646, 273] width 411 height 30
type input "0.00"
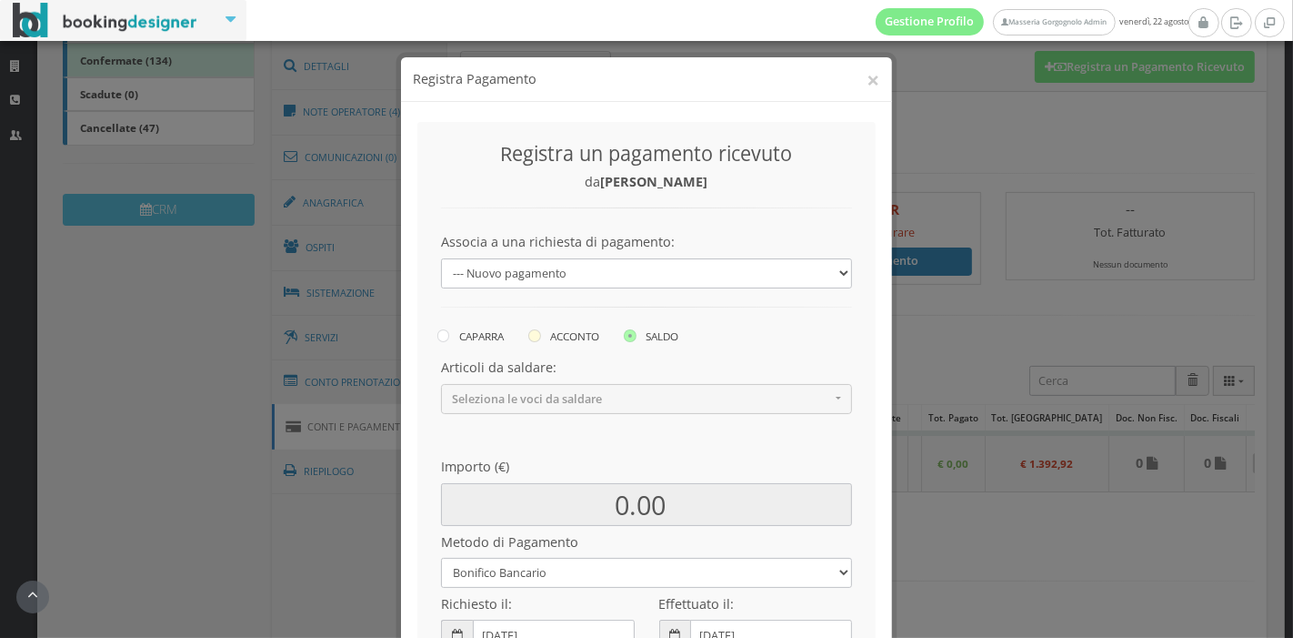
click at [568, 329] on label "ACCONTO" at bounding box center [563, 336] width 71 height 22
radio input "true"
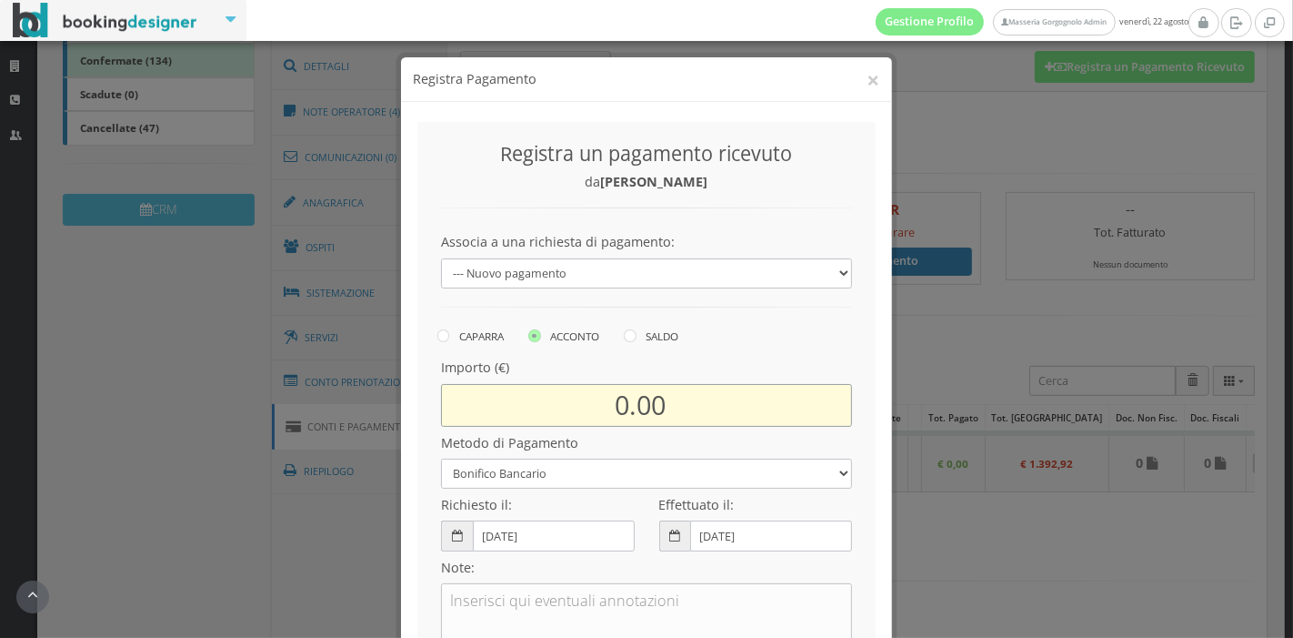
click at [620, 404] on input "0.00" at bounding box center [646, 405] width 411 height 43
drag, startPoint x: 679, startPoint y: 409, endPoint x: 655, endPoint y: 407, distance: 24.6
click at [655, 407] on input "1384.00" at bounding box center [646, 405] width 411 height 43
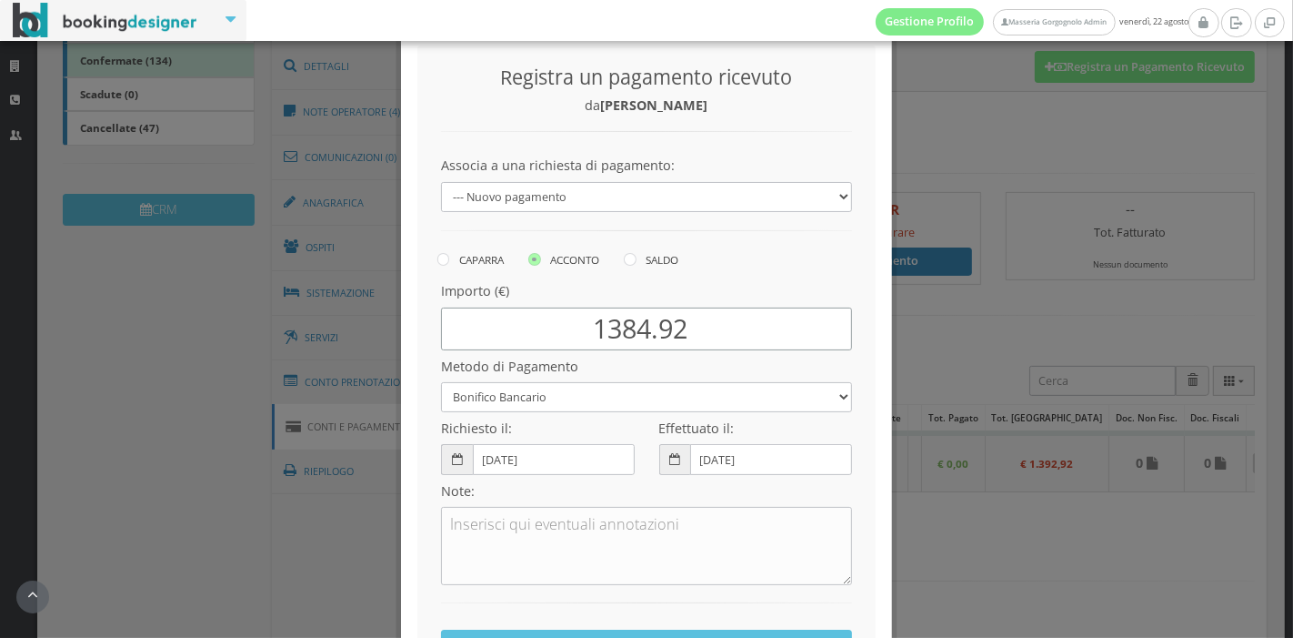
scroll to position [92, 0]
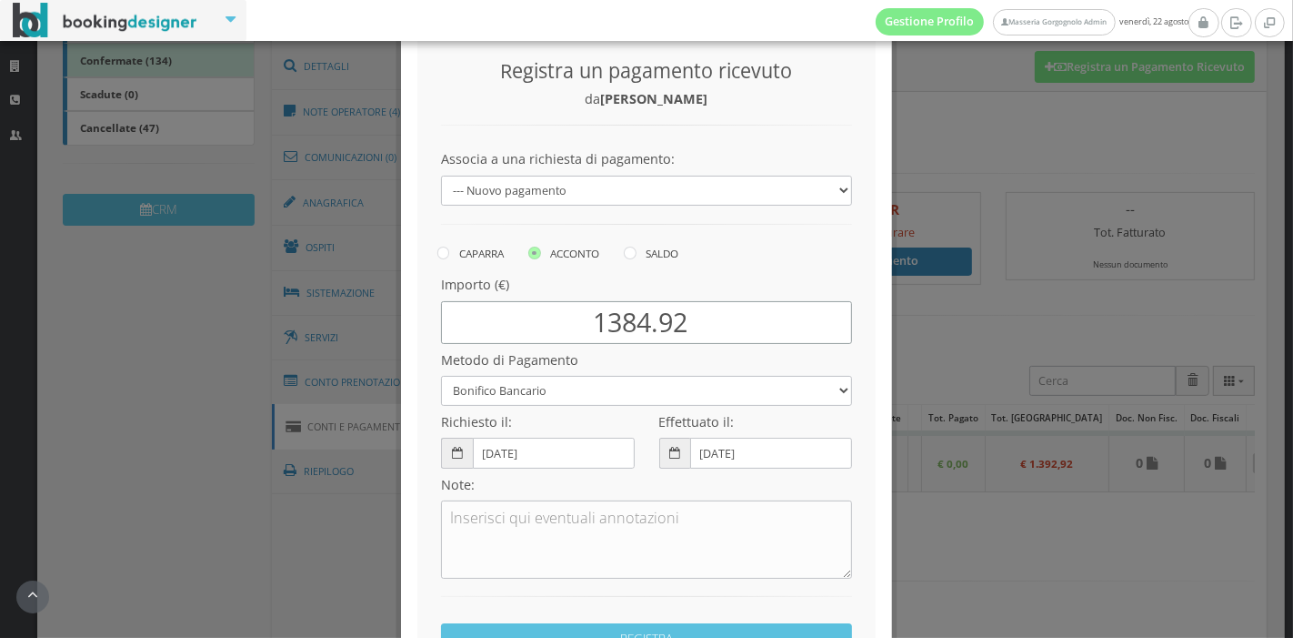
type input "1384.92"
click at [649, 398] on select "Bonifico Bancario Carta di Credito Pay By Link Contanti Assegno Bancario Assegn…" at bounding box center [646, 391] width 411 height 30
select select
click at [441, 376] on select "Bonifico Bancario Carta di Credito Pay By Link Contanti Assegno Bancario Assegn…" at bounding box center [646, 391] width 411 height 30
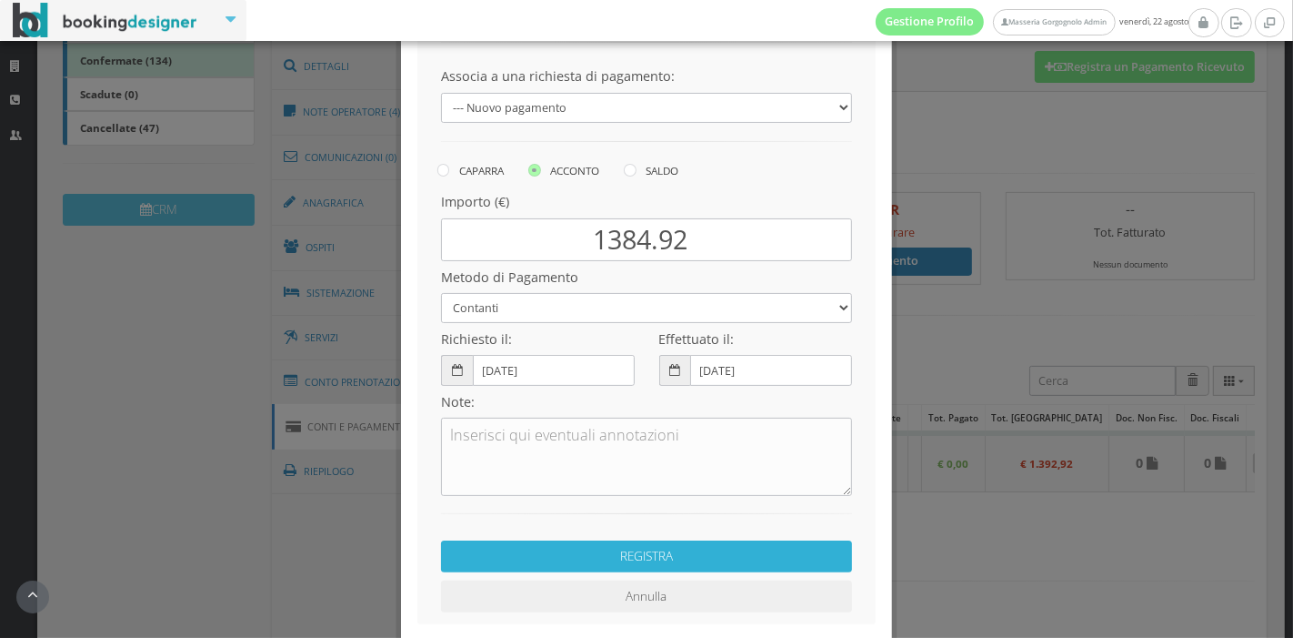
click at [695, 556] on button "REGISTRA" at bounding box center [646, 556] width 411 height 32
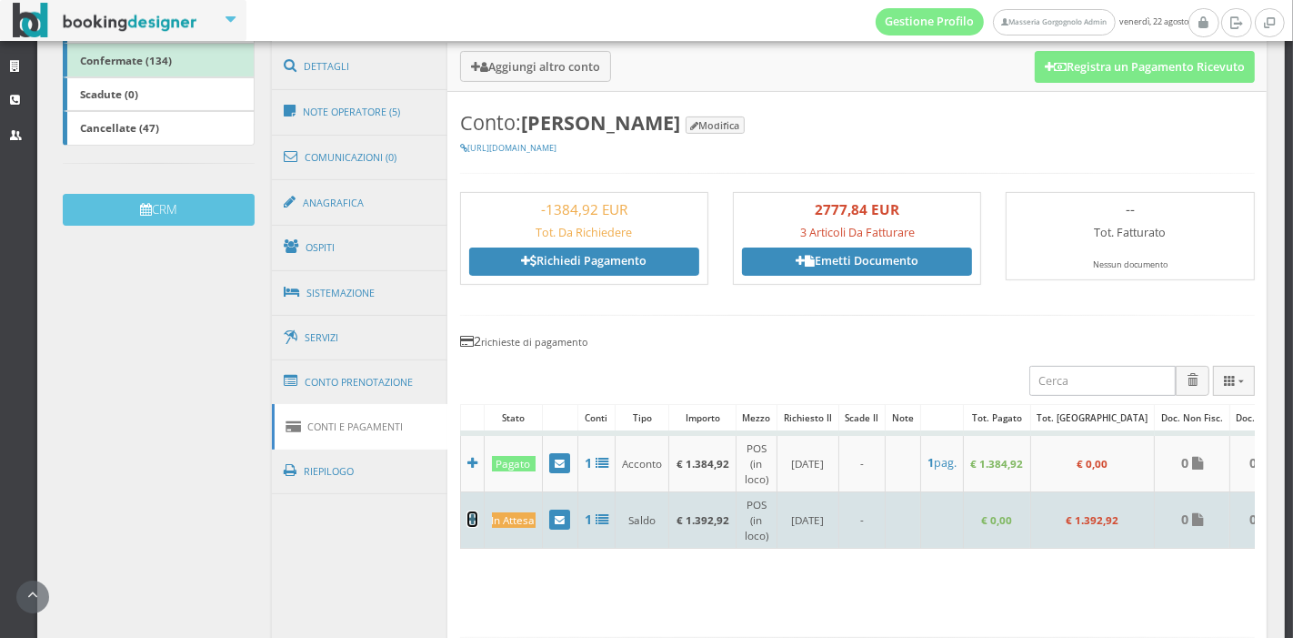
click at [468, 514] on icon at bounding box center [473, 519] width 10 height 13
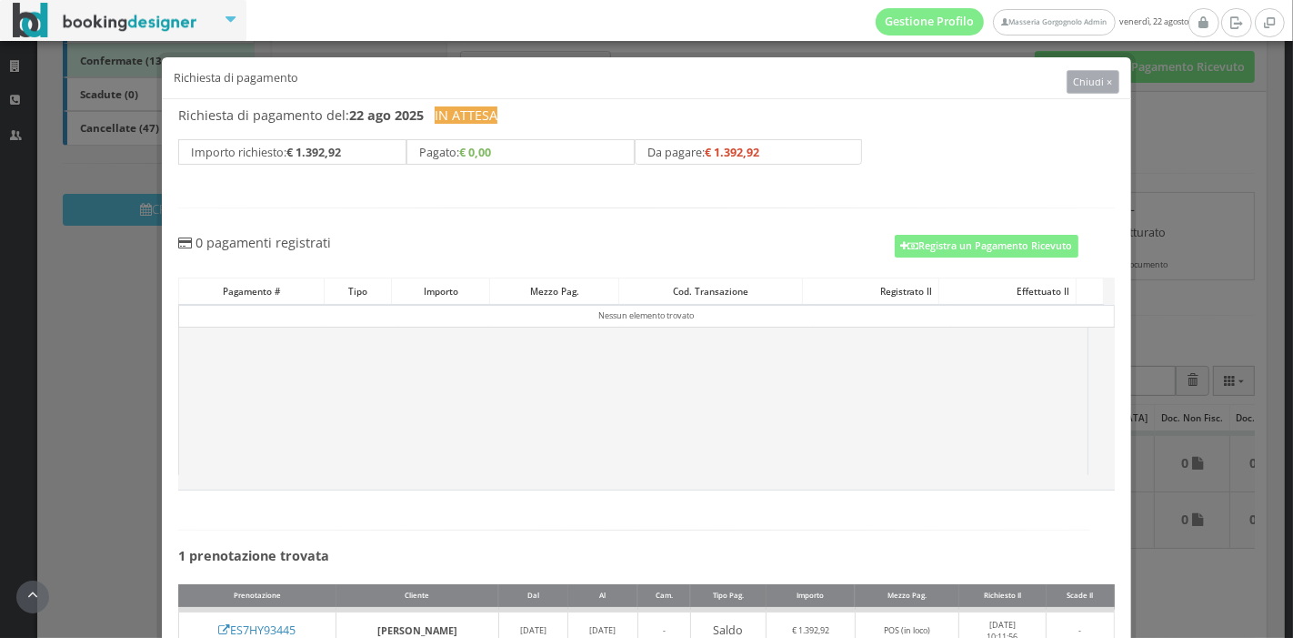
click at [1092, 79] on span "Chiudi ×" at bounding box center [1092, 82] width 39 height 14
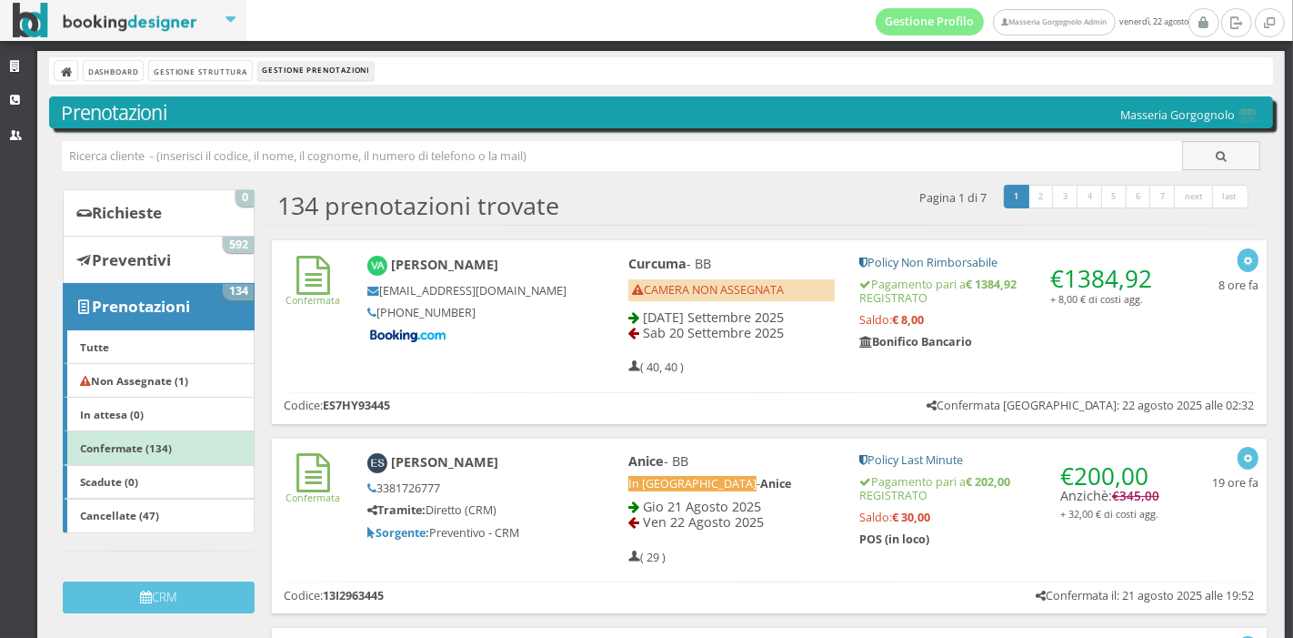
click at [669, 286] on span "CAMERA NON ASSEGNATA" at bounding box center [708, 289] width 152 height 15
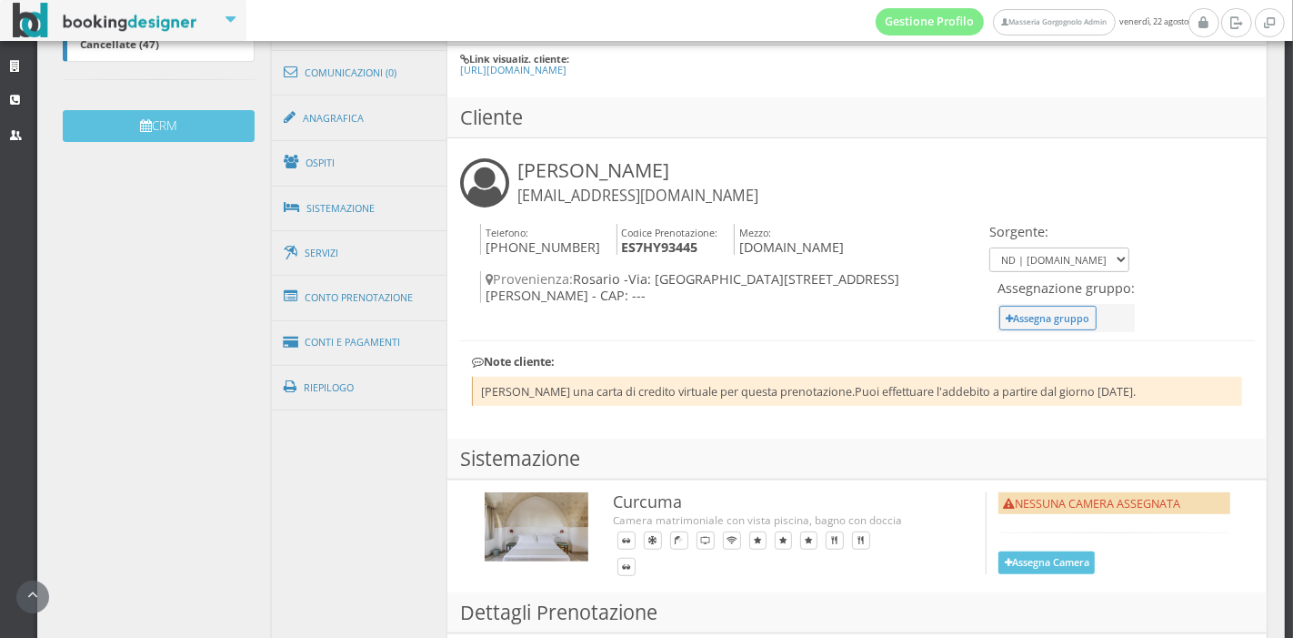
scroll to position [528, 0]
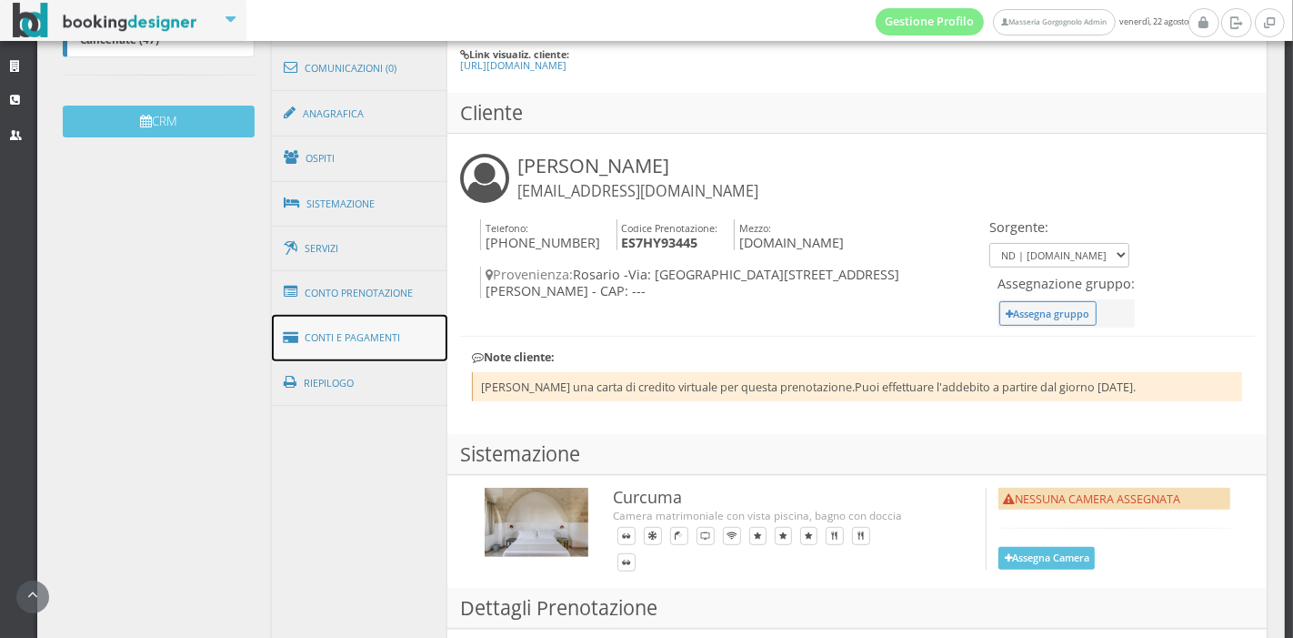
click at [334, 316] on link "Conti e Pagamenti" at bounding box center [360, 338] width 176 height 46
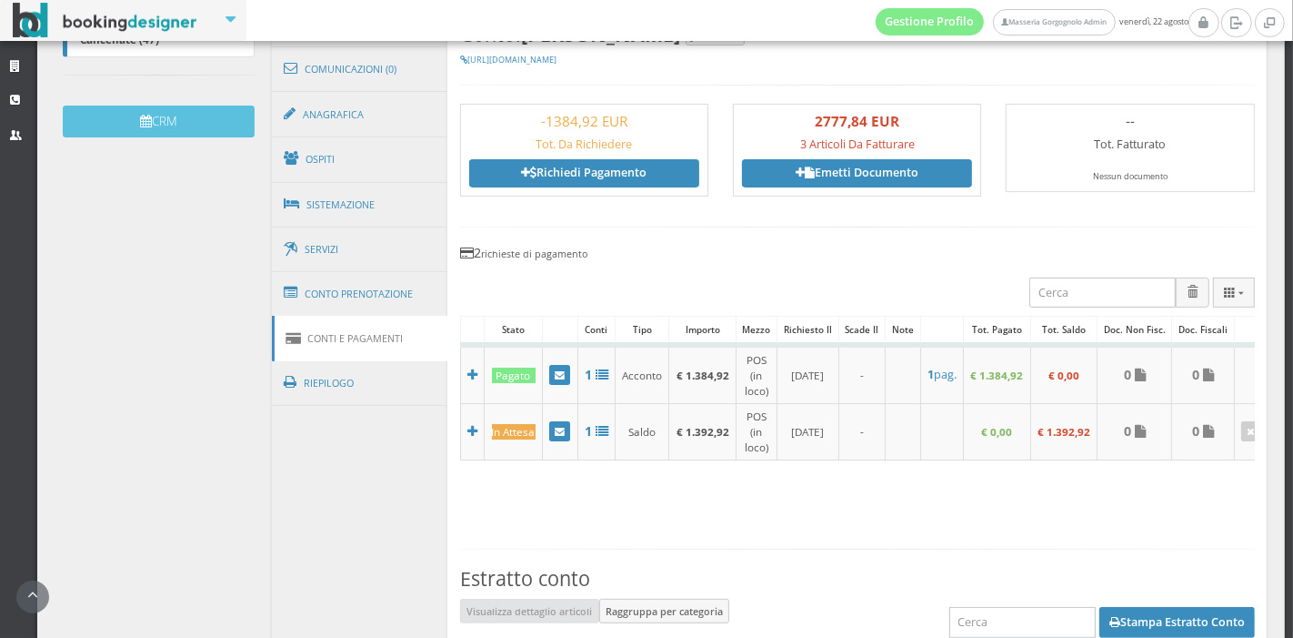
drag, startPoint x: 711, startPoint y: 417, endPoint x: 1025, endPoint y: 459, distance: 316.6
click at [1025, 459] on div "Caricamento in corso Stato Conti Tipo Importo Mezzo Richiesto il Scade il Note …" at bounding box center [857, 388] width 795 height 145
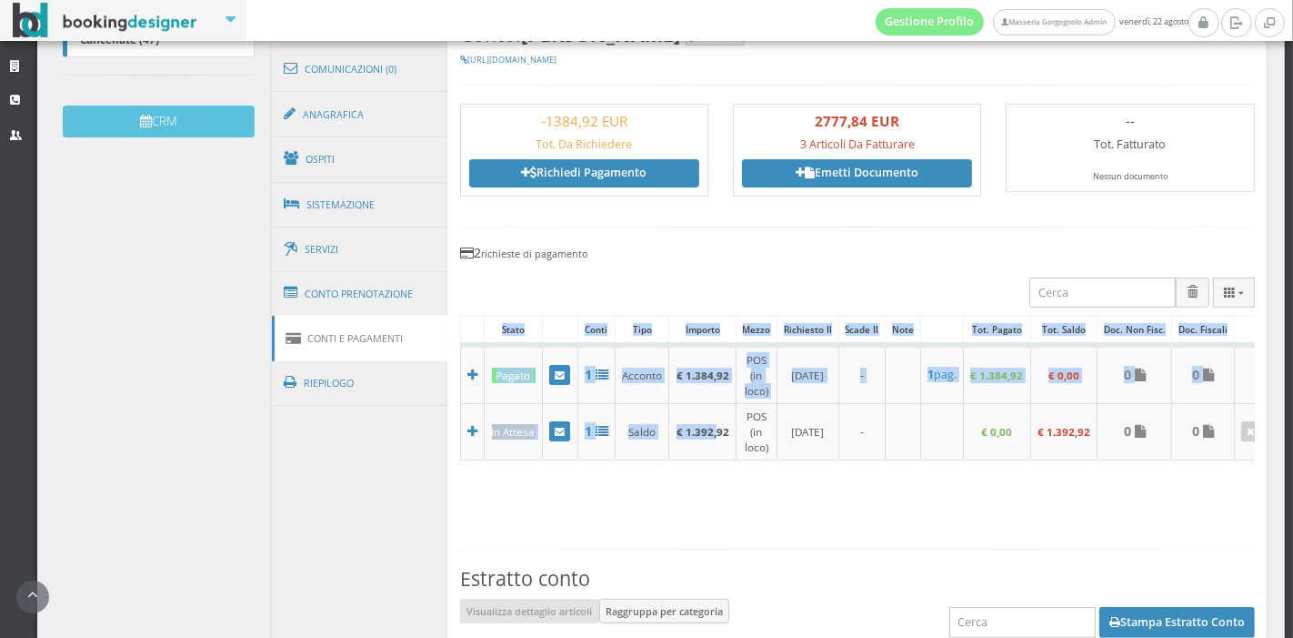
scroll to position [0, 29]
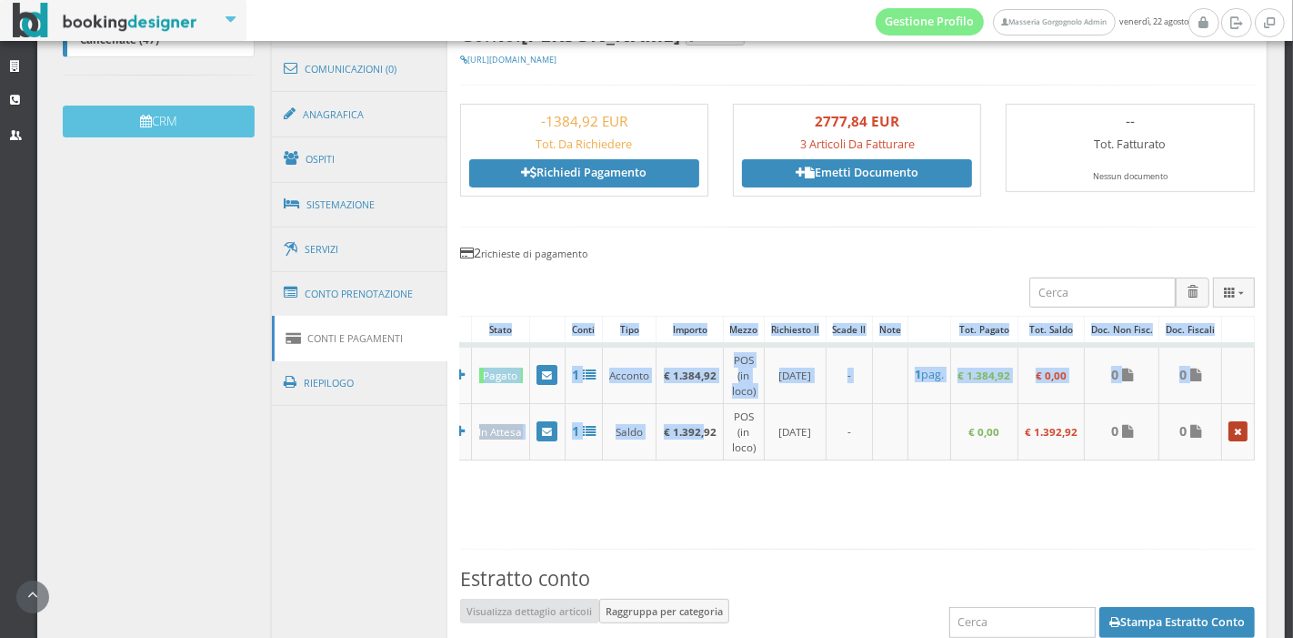
click at [1280, 427] on icon at bounding box center [1283, 432] width 7 height 10
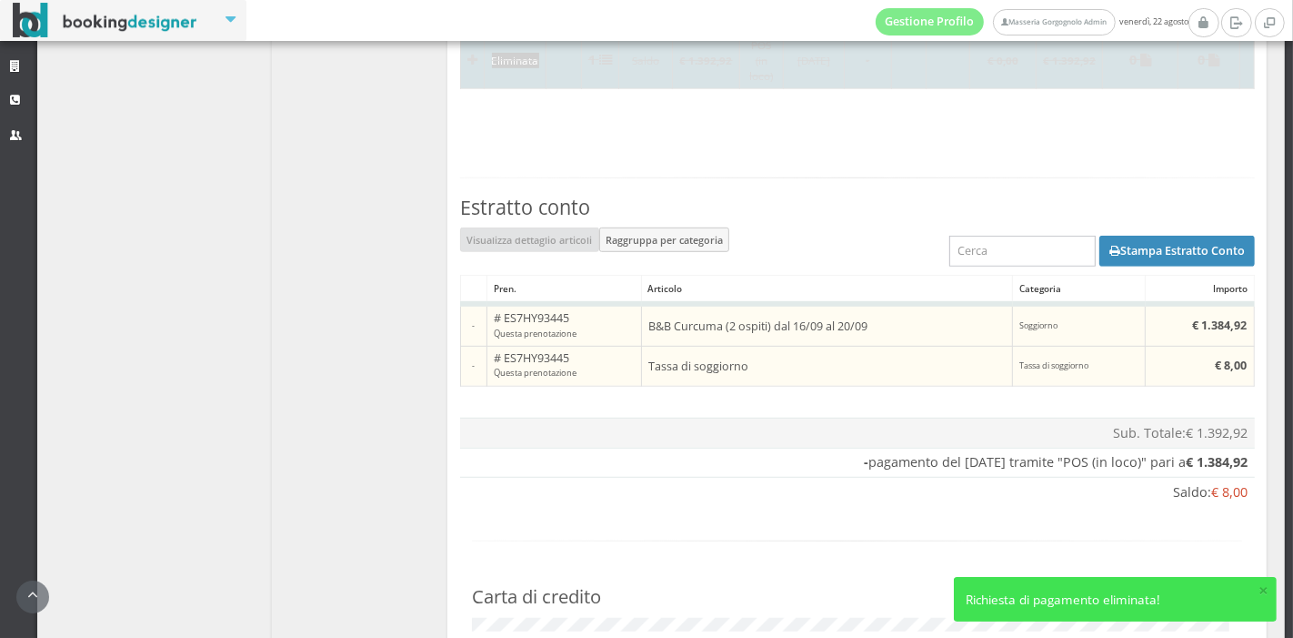
scroll to position [952, 0]
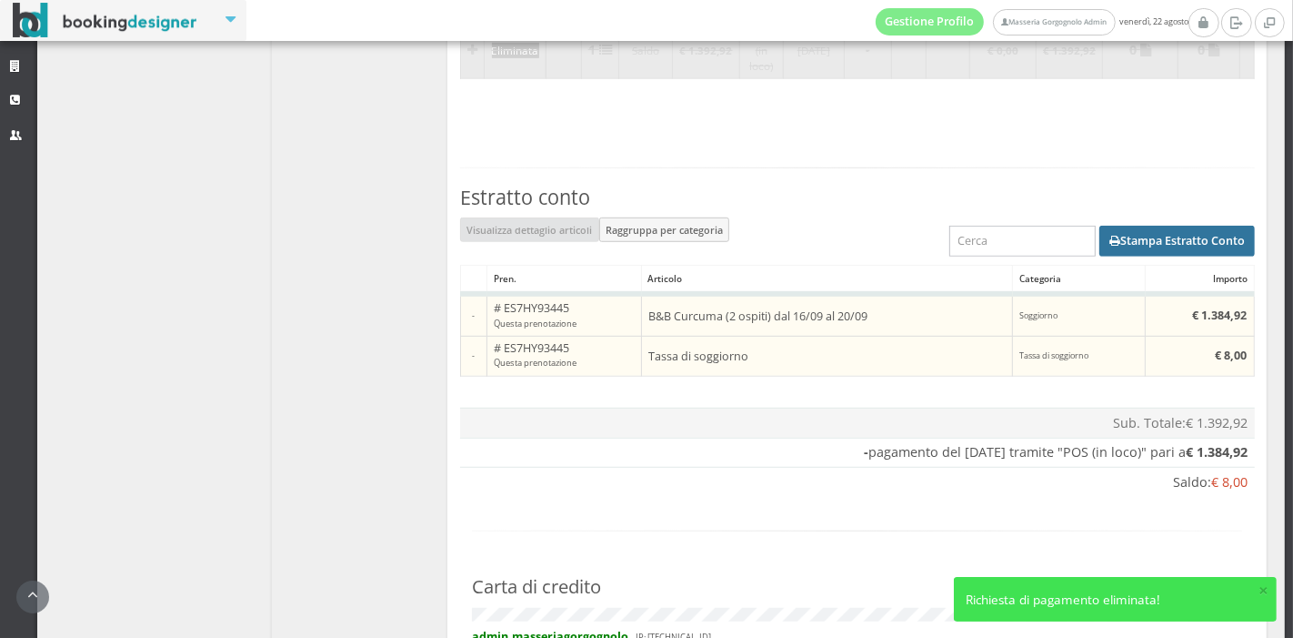
click at [1154, 248] on button "Stampa Estratto Conto" at bounding box center [1178, 241] width 156 height 31
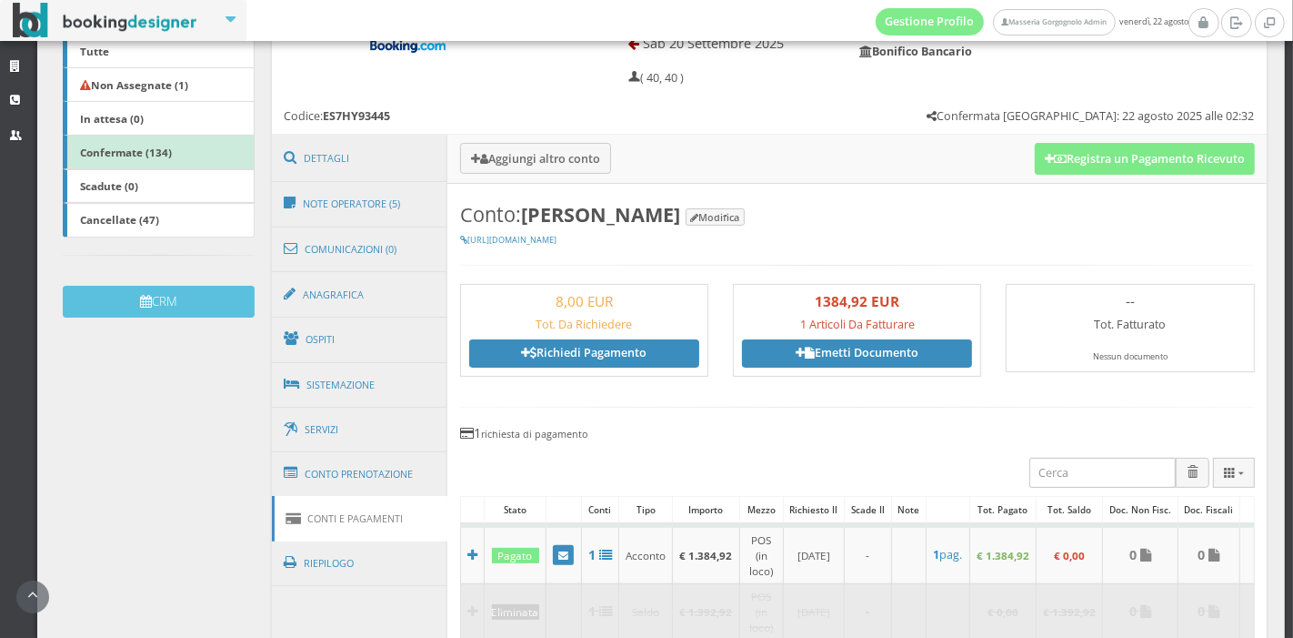
scroll to position [327, 0]
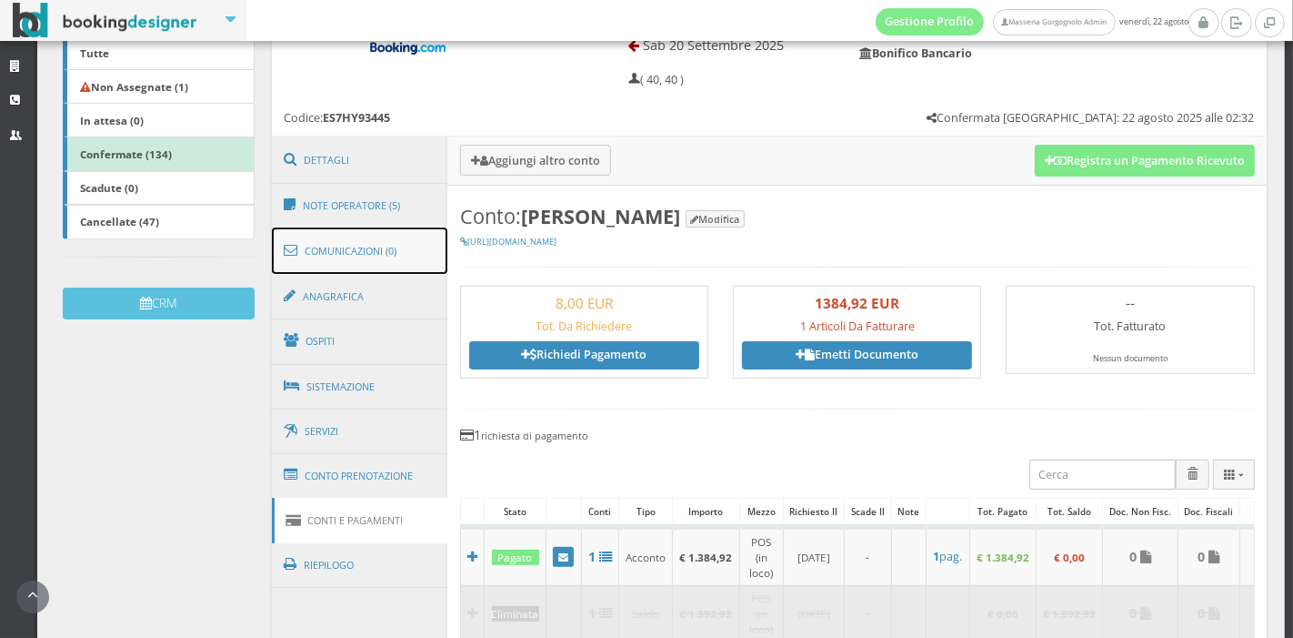
click at [397, 227] on link "Comunicazioni (0)" at bounding box center [360, 250] width 176 height 47
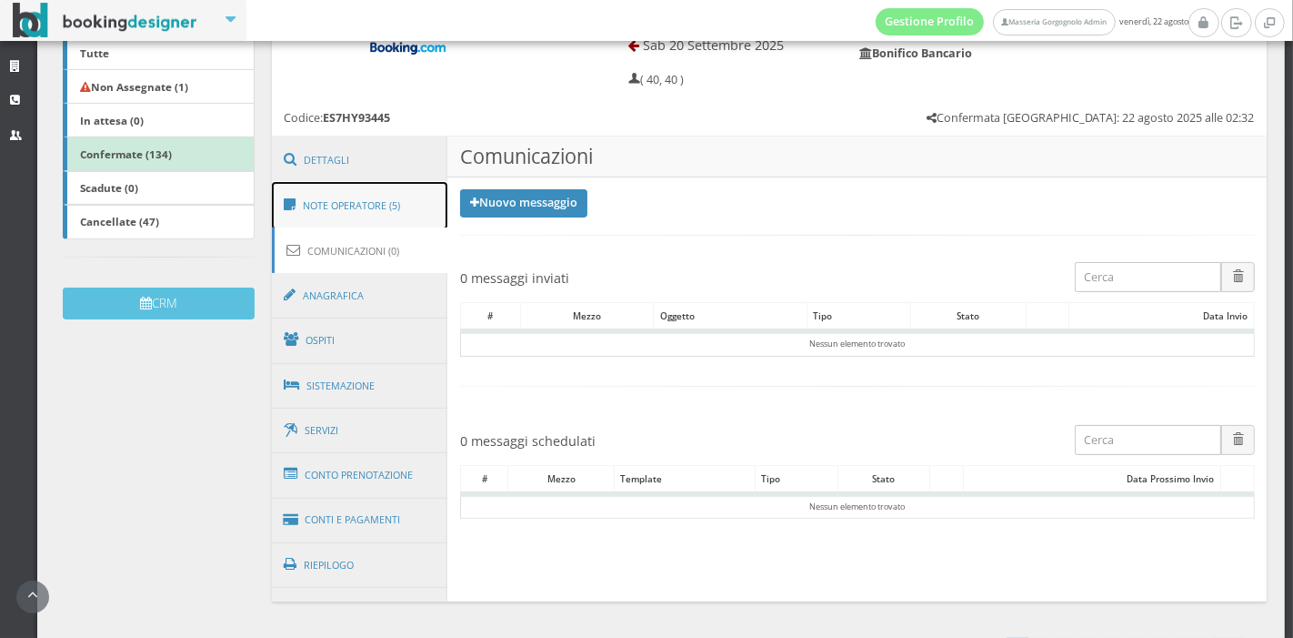
click at [394, 214] on link "Note Operatore (5)" at bounding box center [360, 205] width 176 height 47
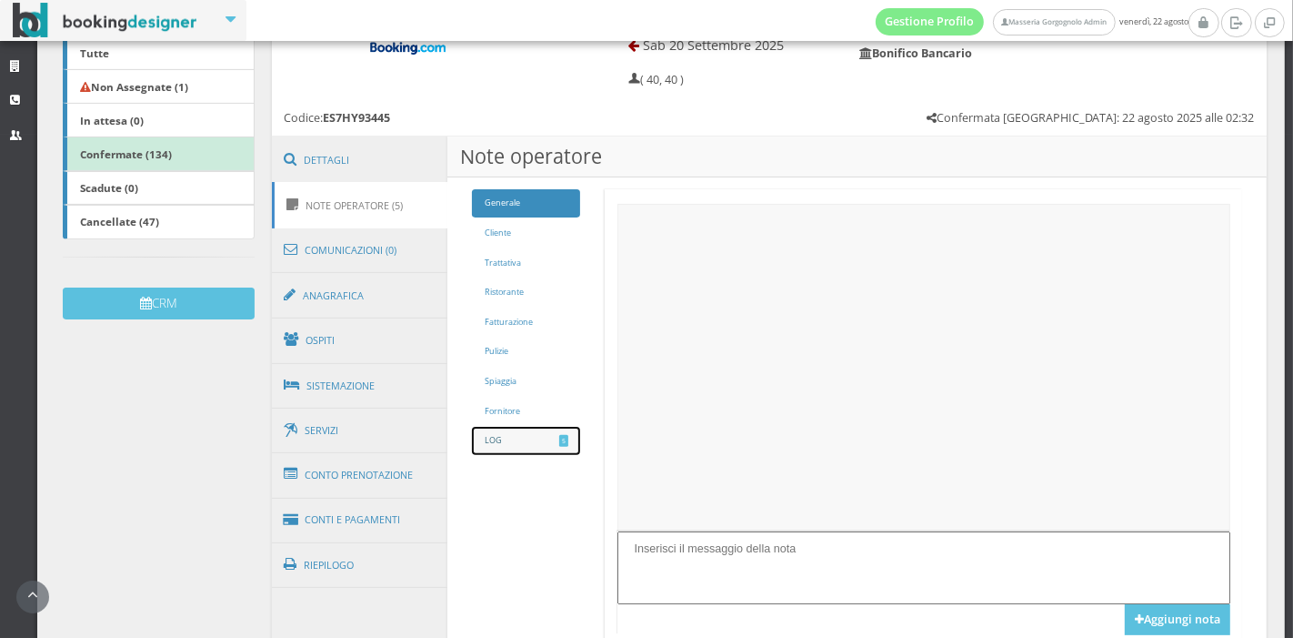
click at [538, 440] on link "LOG 5" at bounding box center [526, 441] width 108 height 28
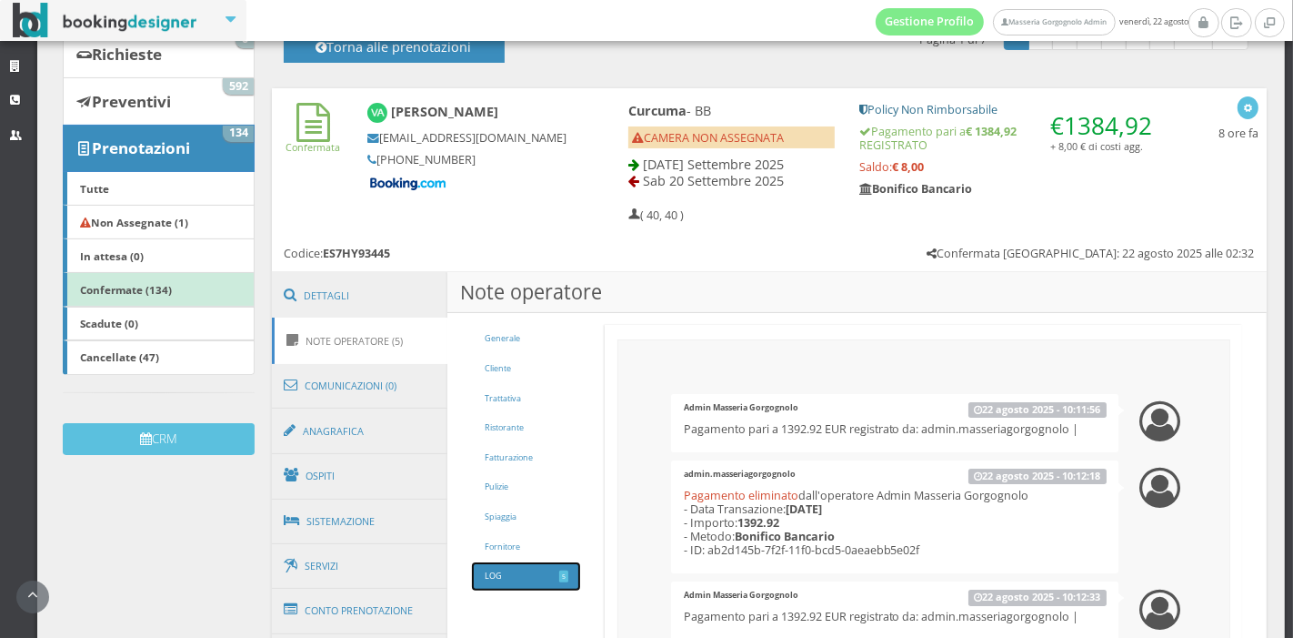
scroll to position [174, 0]
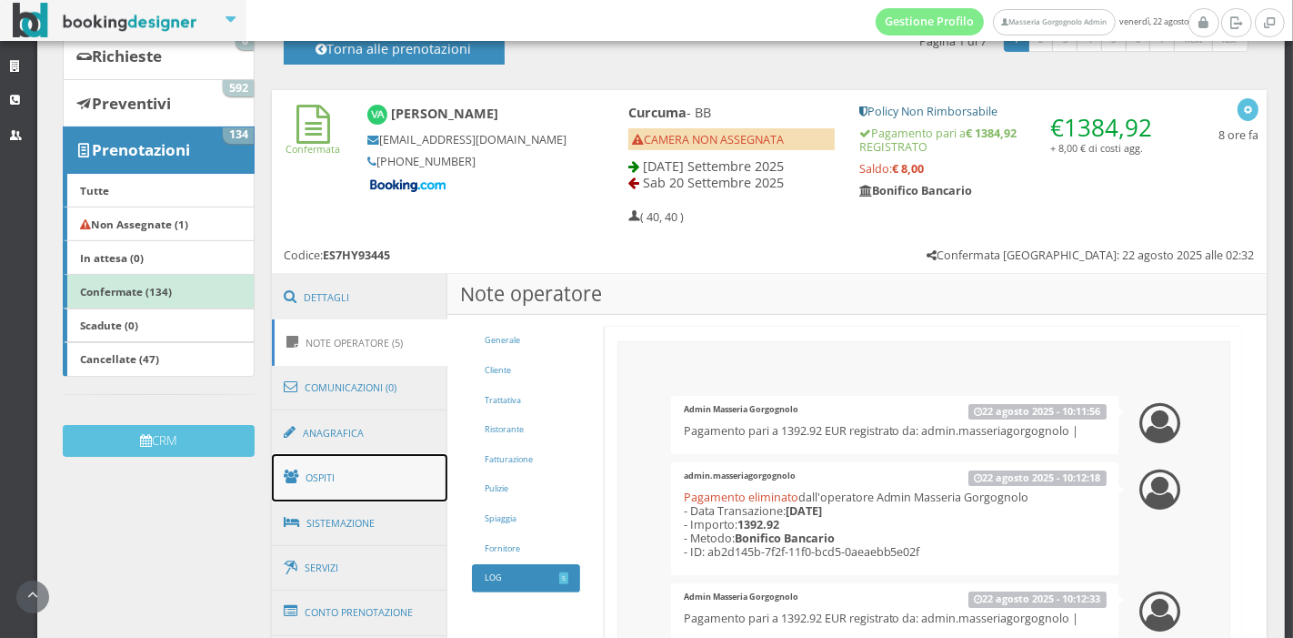
click at [340, 486] on link "Ospiti" at bounding box center [360, 477] width 176 height 47
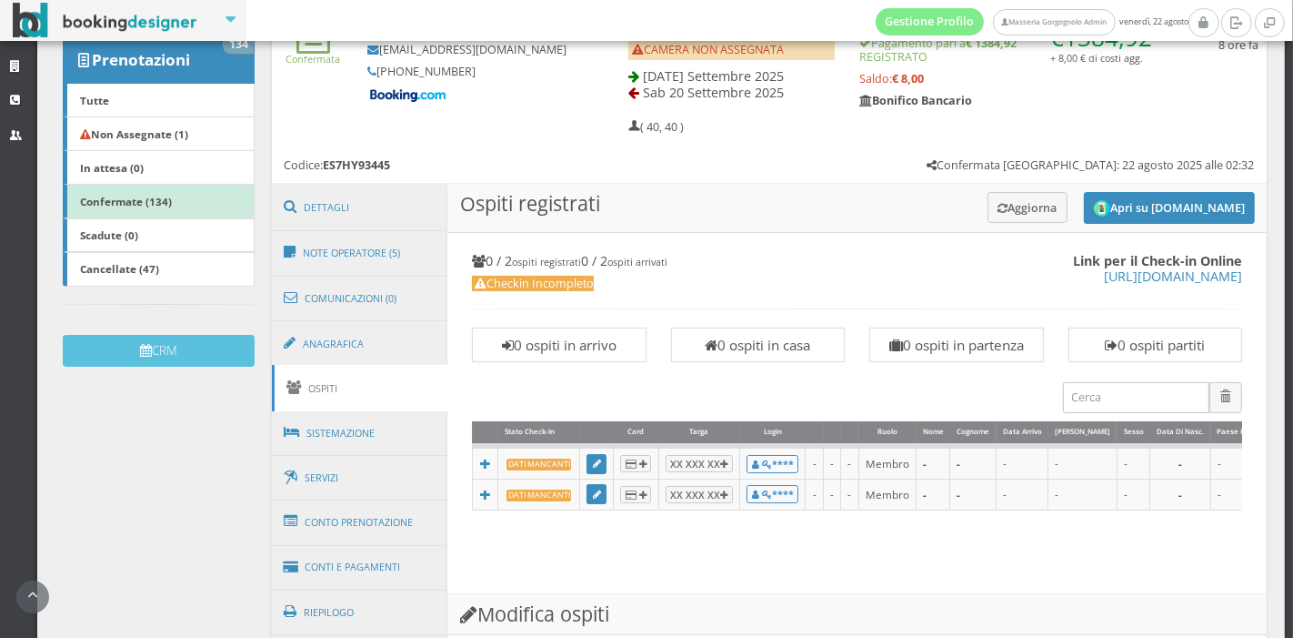
scroll to position [297, 0]
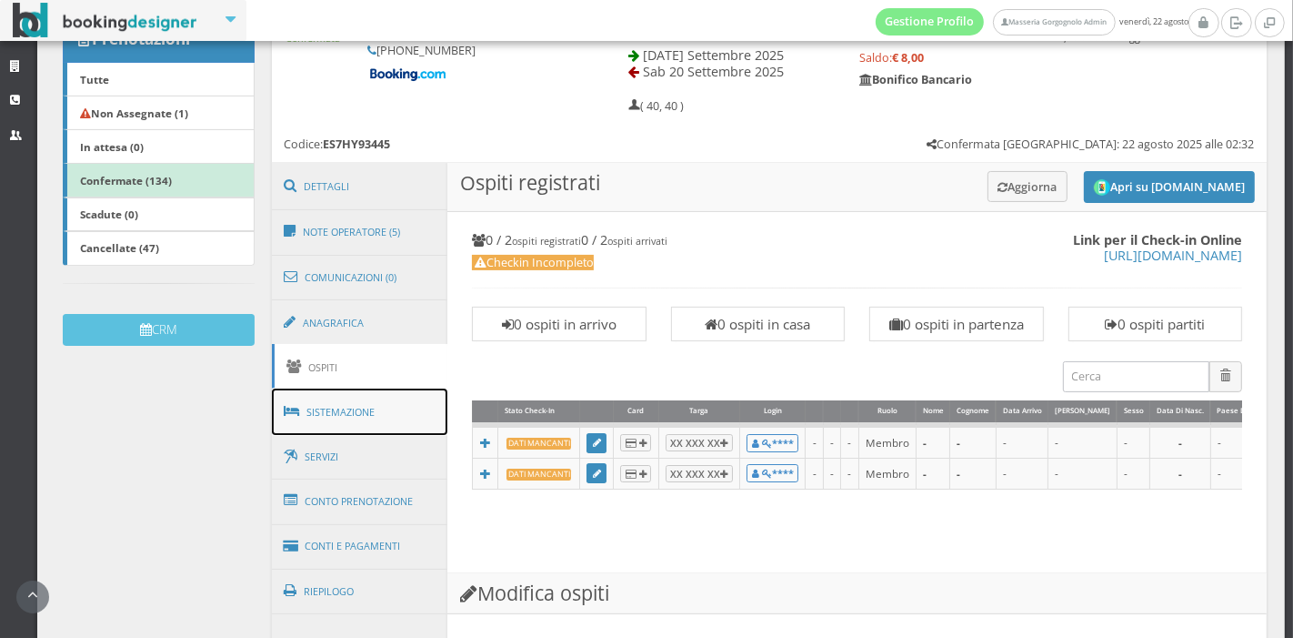
click at [343, 419] on link "Sistemazione" at bounding box center [360, 411] width 176 height 47
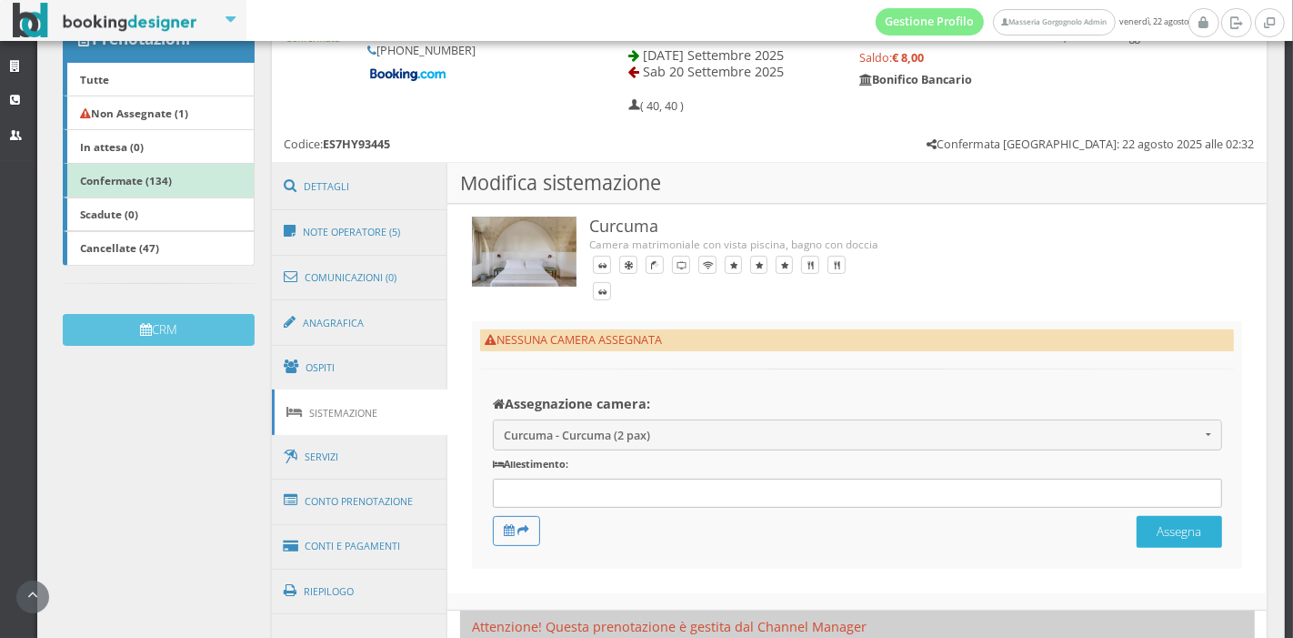
click at [1156, 527] on button "Assegna" at bounding box center [1179, 532] width 85 height 32
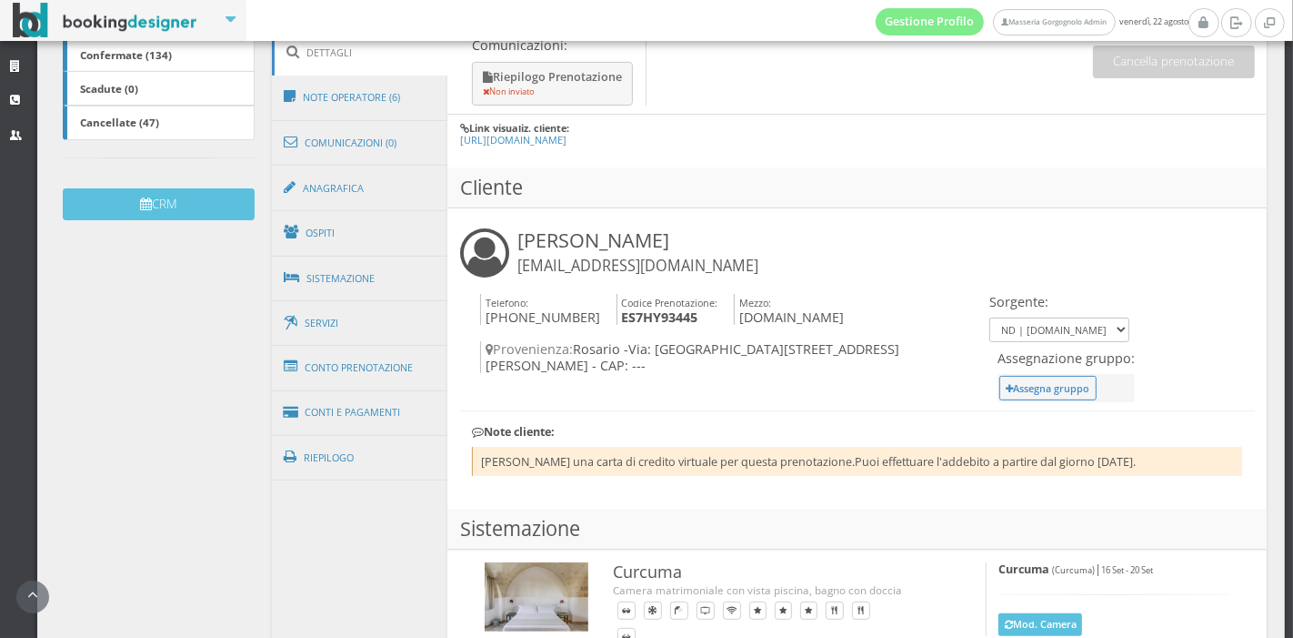
scroll to position [471, 0]
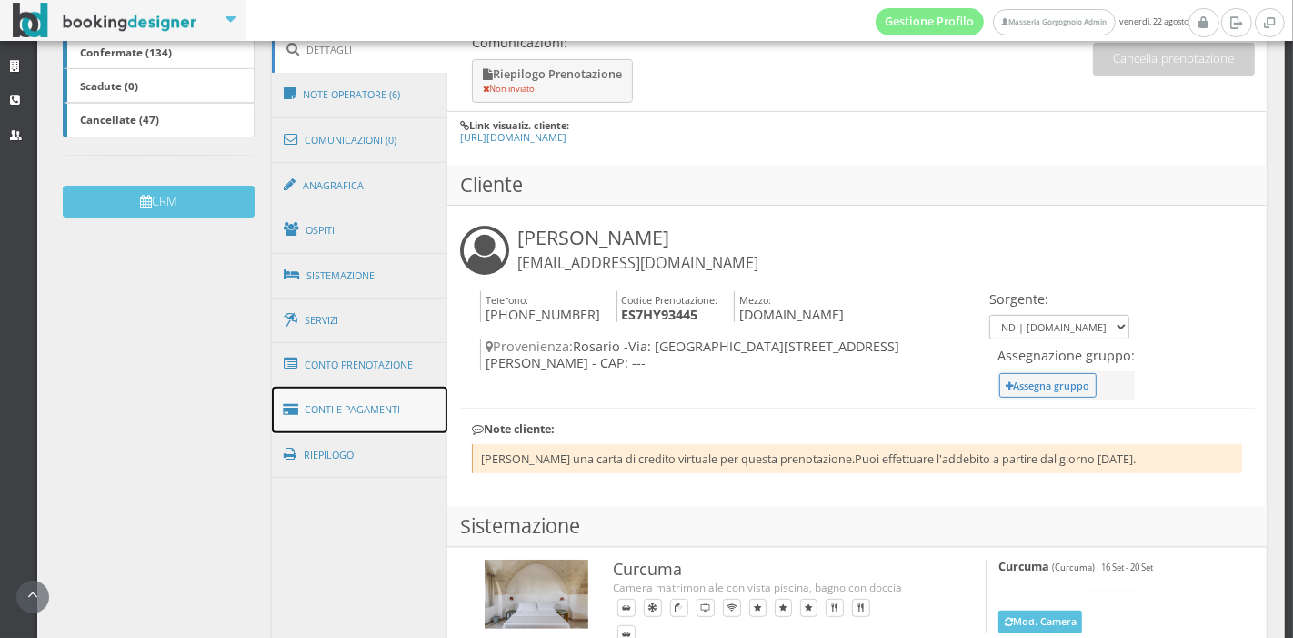
click at [374, 410] on link "Conti e Pagamenti" at bounding box center [360, 410] width 176 height 46
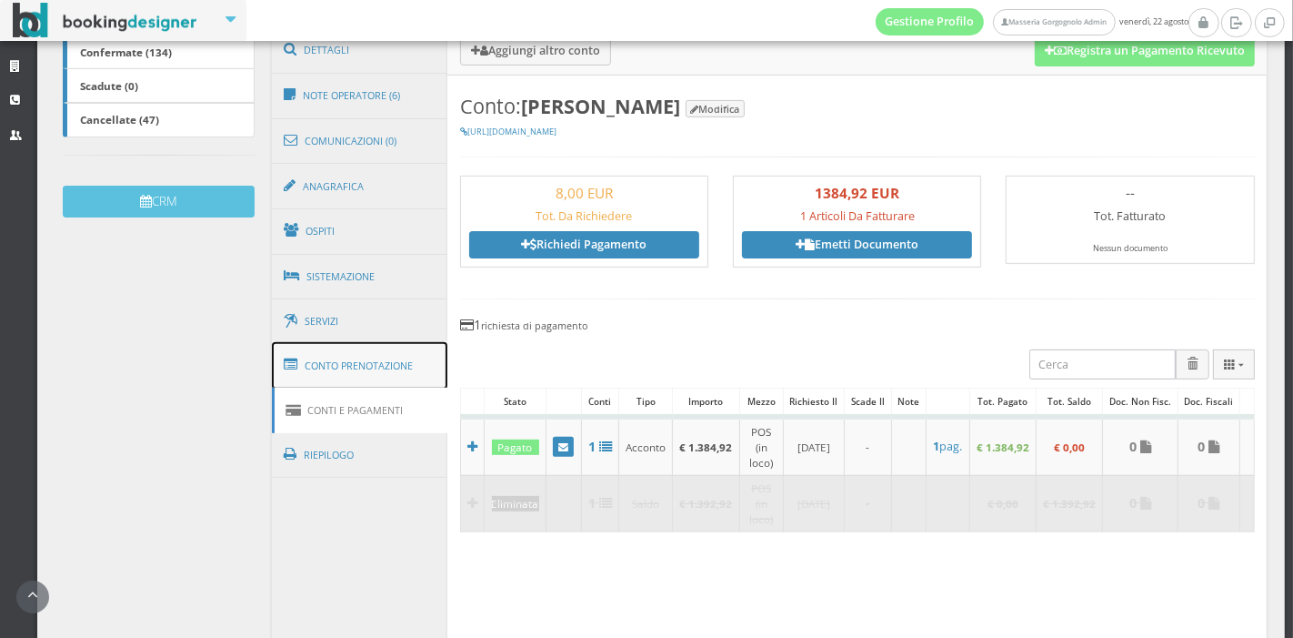
click at [380, 347] on link "Conto Prenotazione" at bounding box center [360, 365] width 176 height 47
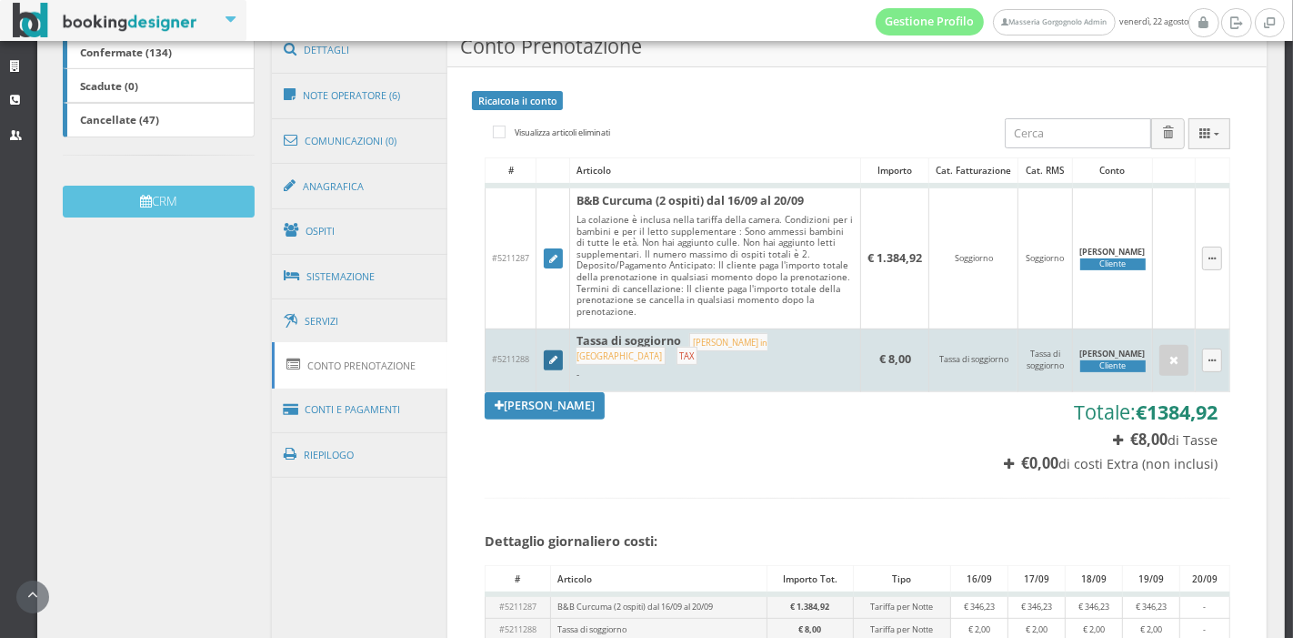
click at [553, 356] on icon at bounding box center [553, 361] width 8 height 10
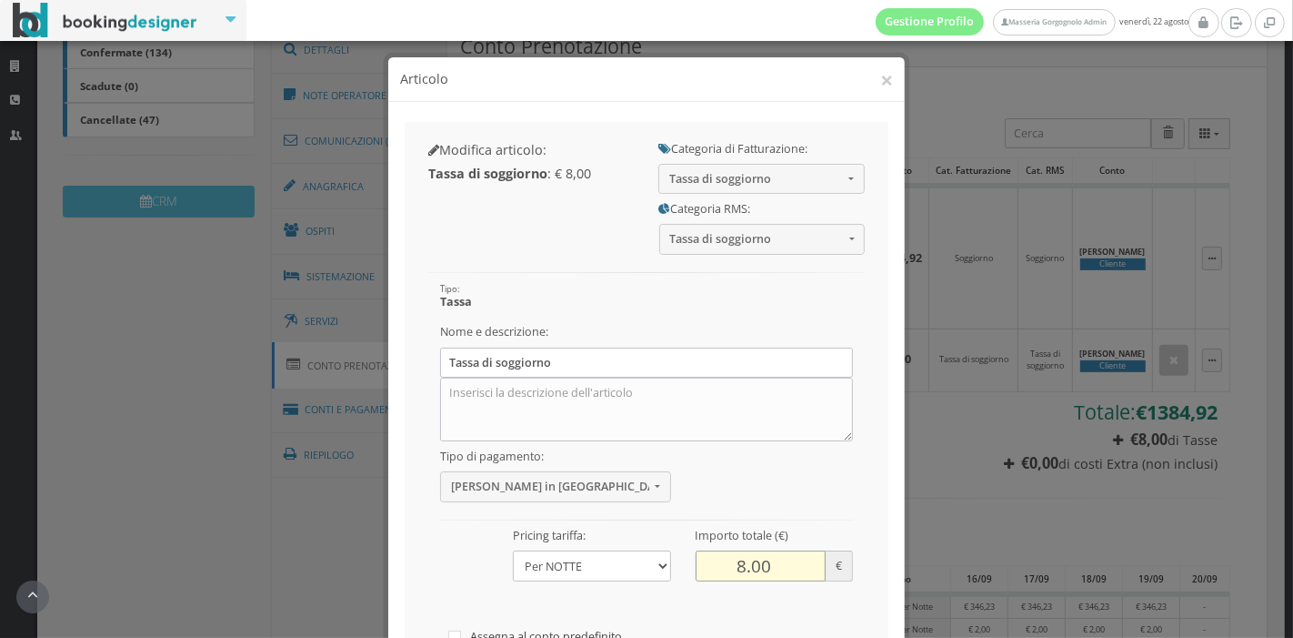
click at [738, 554] on input "8.00" at bounding box center [761, 565] width 131 height 30
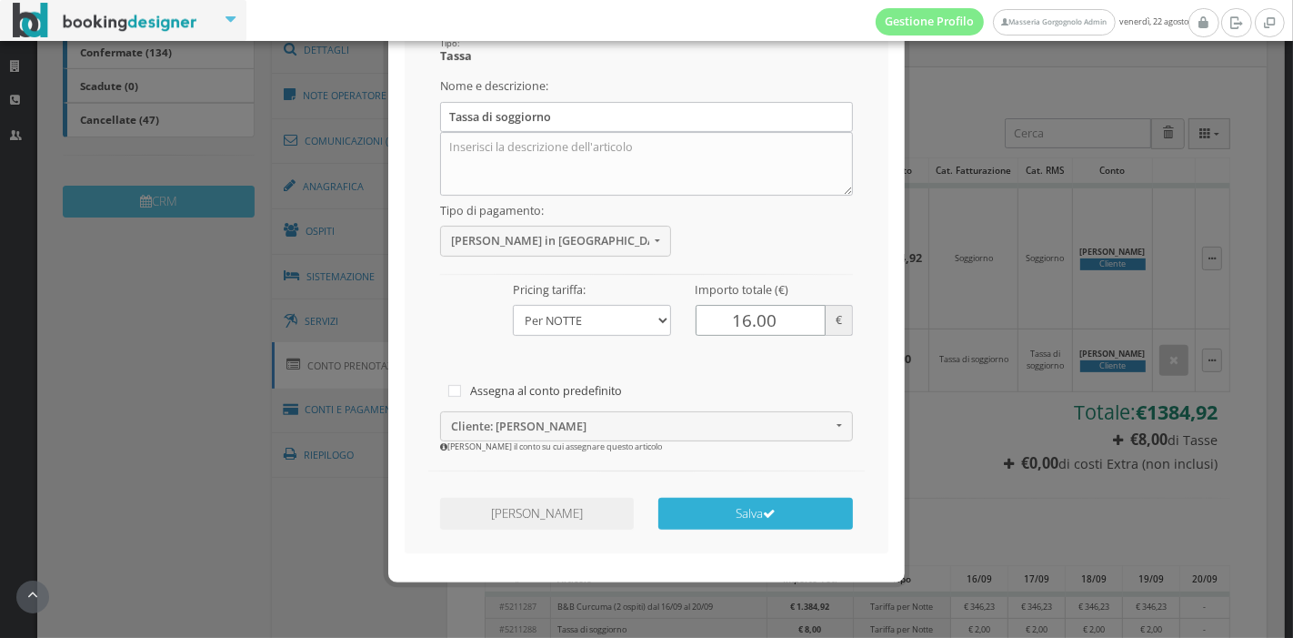
type input "16.00"
click at [744, 518] on button "Salva" at bounding box center [756, 514] width 194 height 32
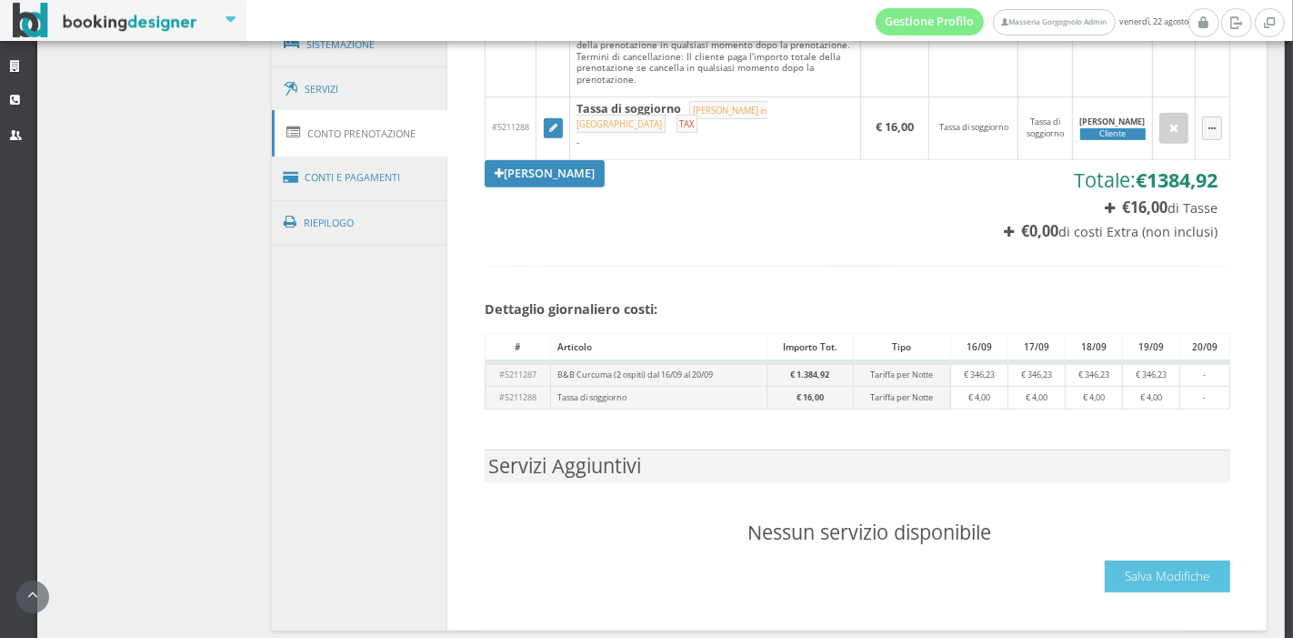
scroll to position [0, 0]
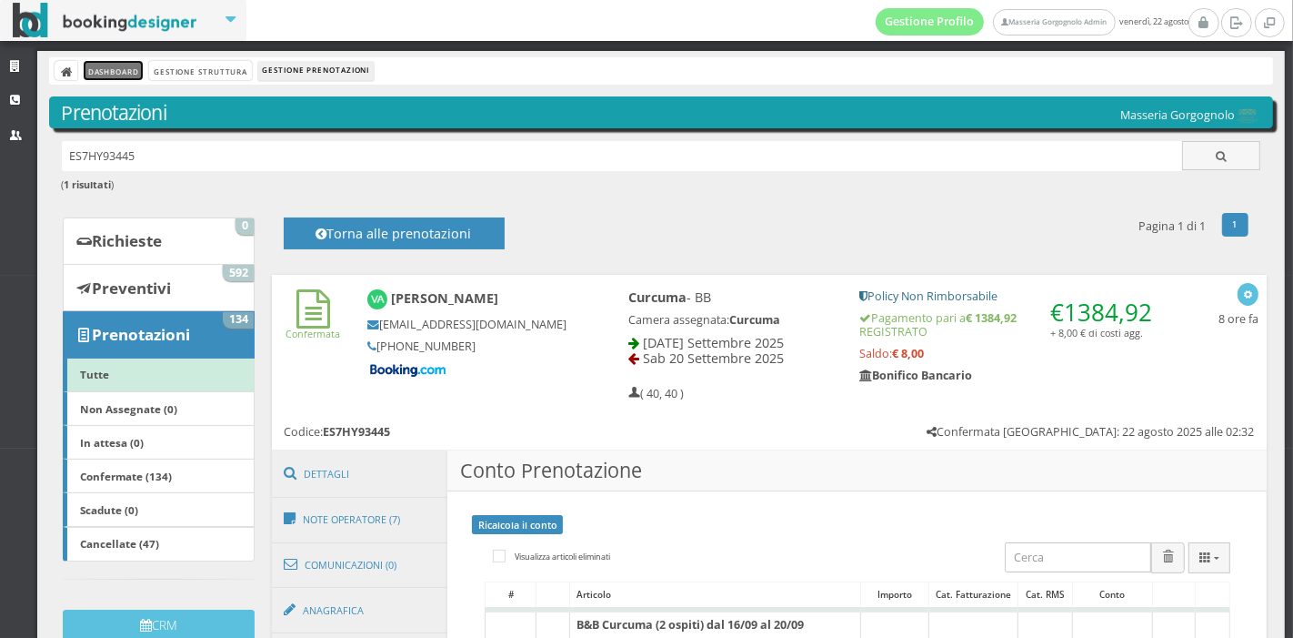
click at [139, 67] on link "Dashboard" at bounding box center [113, 70] width 59 height 19
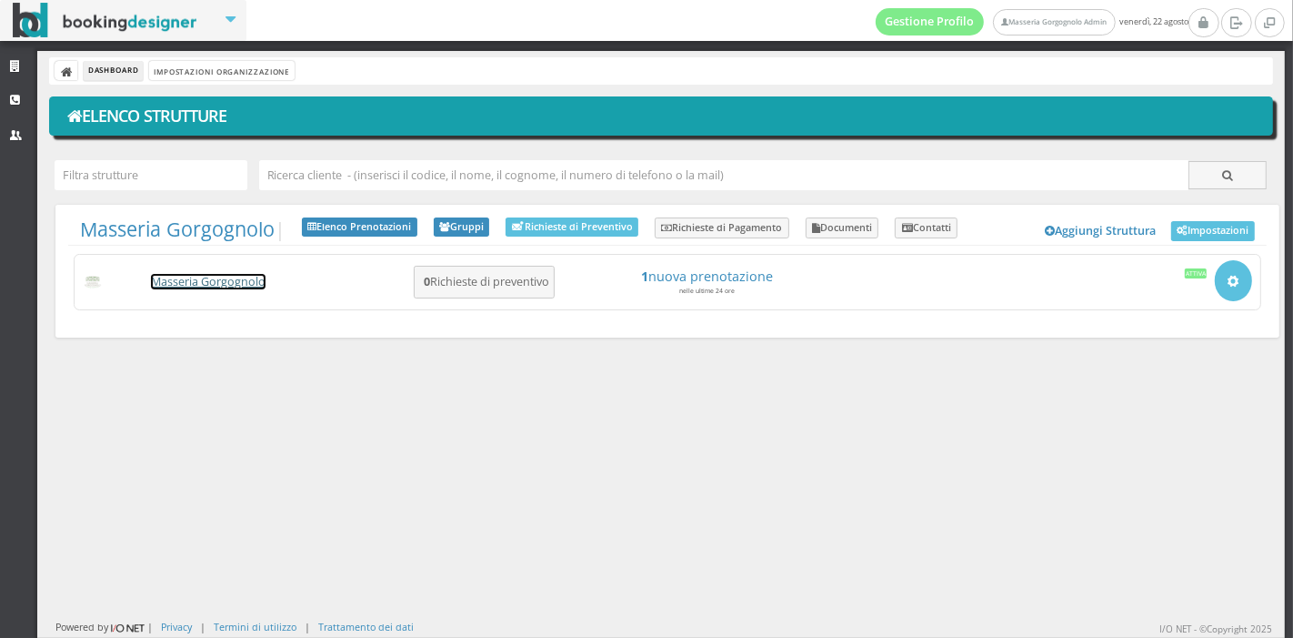
click at [241, 287] on link "Masseria Gorgognolo" at bounding box center [208, 281] width 115 height 15
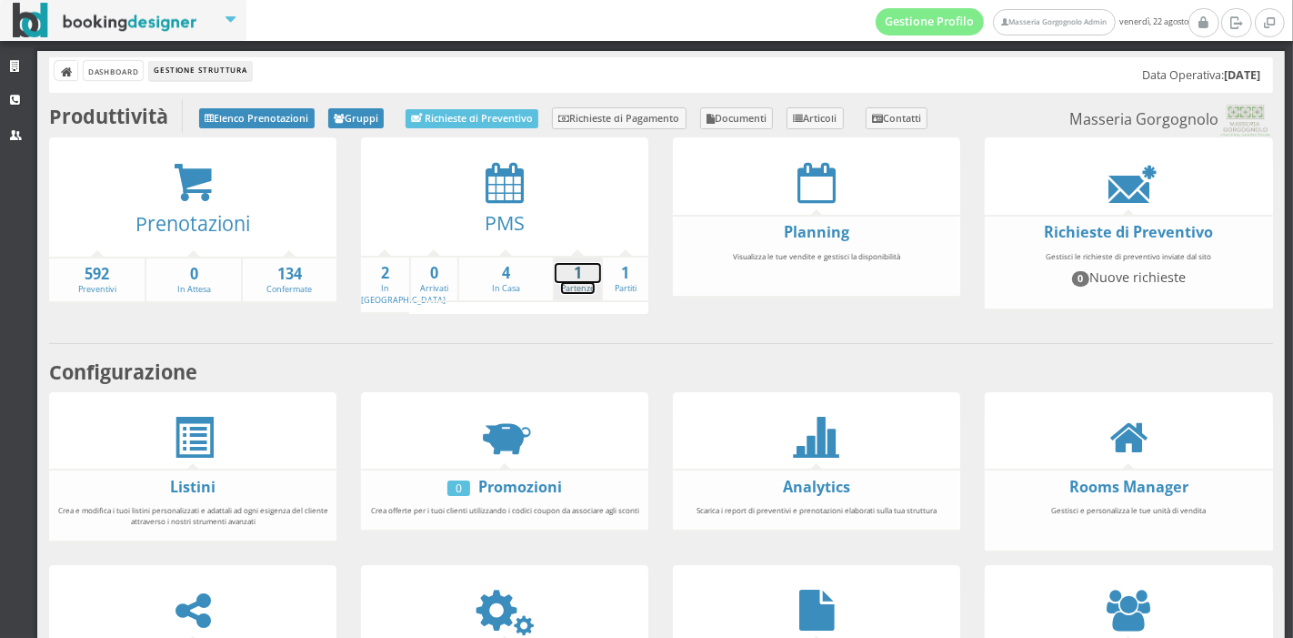
click at [561, 283] on link "1 Partenze" at bounding box center [578, 279] width 46 height 32
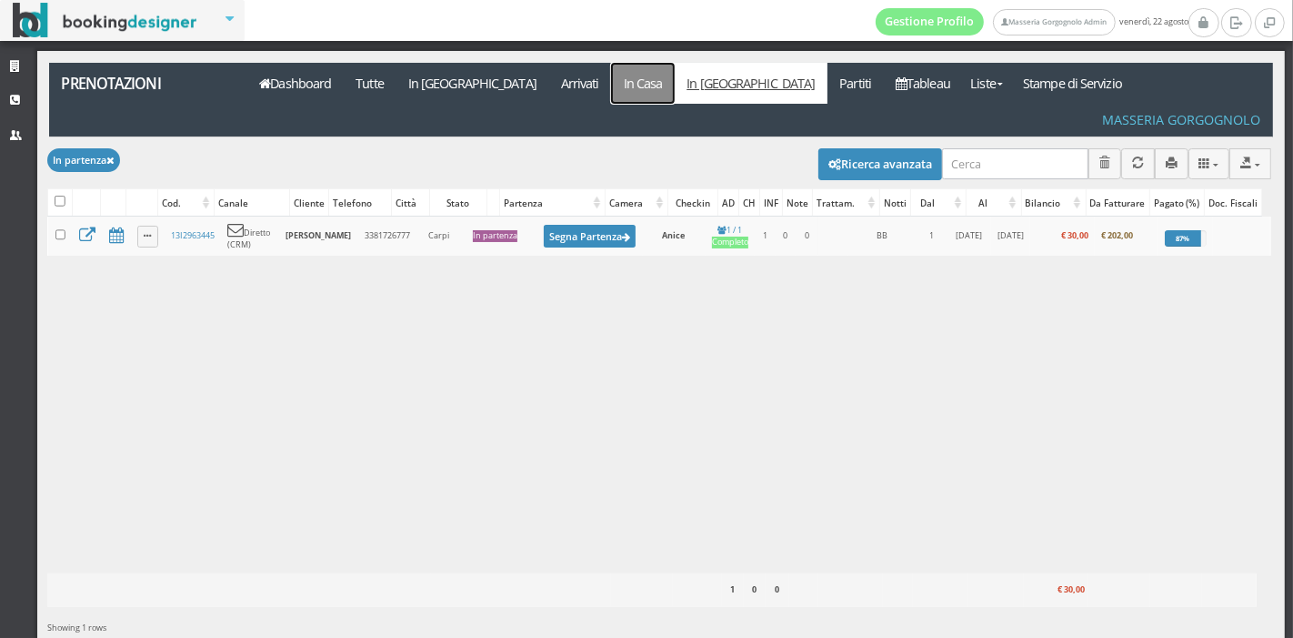
click at [611, 74] on link "In Casa" at bounding box center [643, 83] width 64 height 41
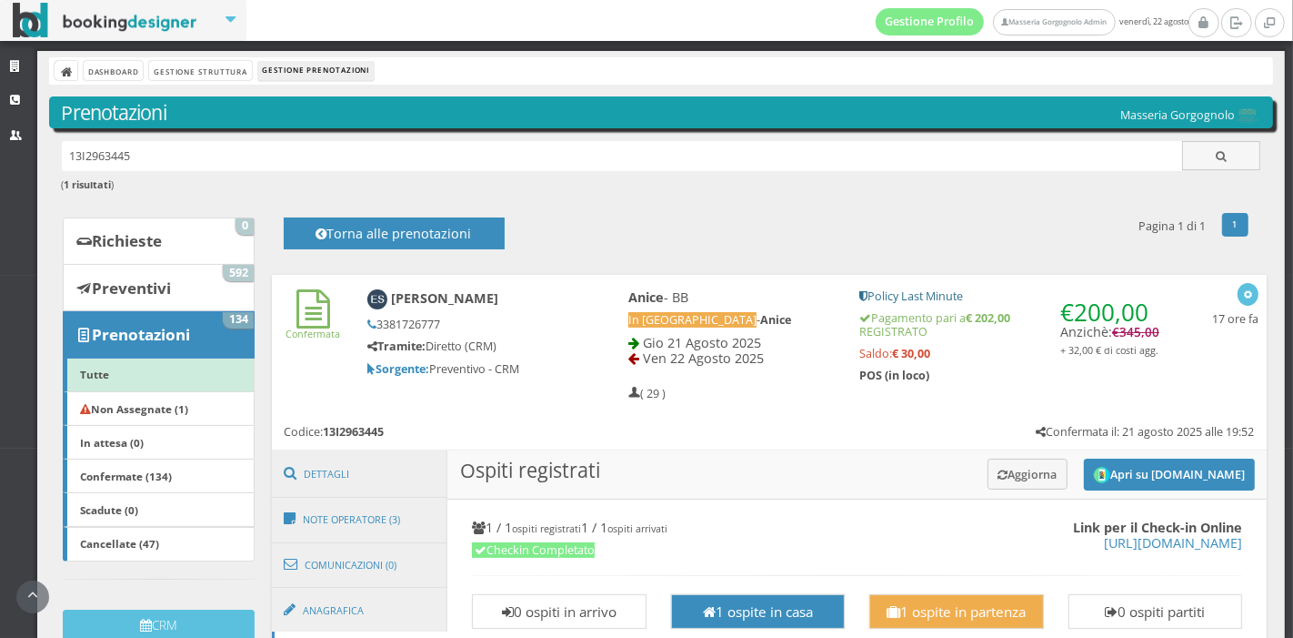
scroll to position [127, 0]
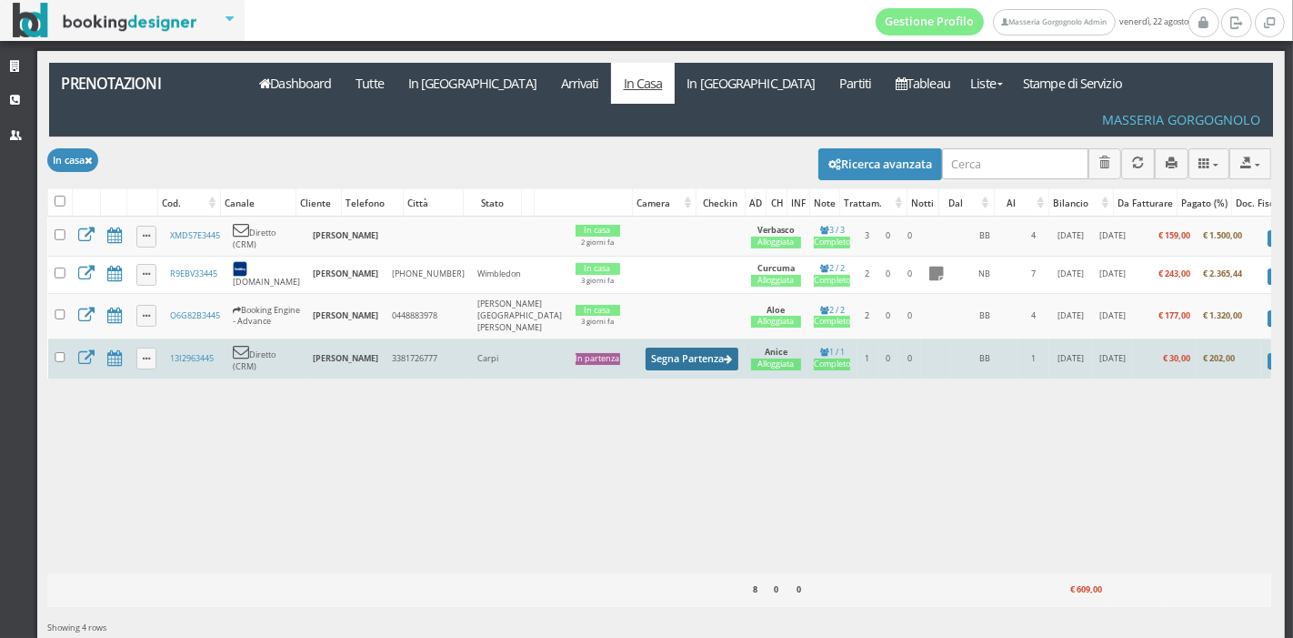
click at [646, 347] on button "Segna Partenza" at bounding box center [692, 358] width 93 height 23
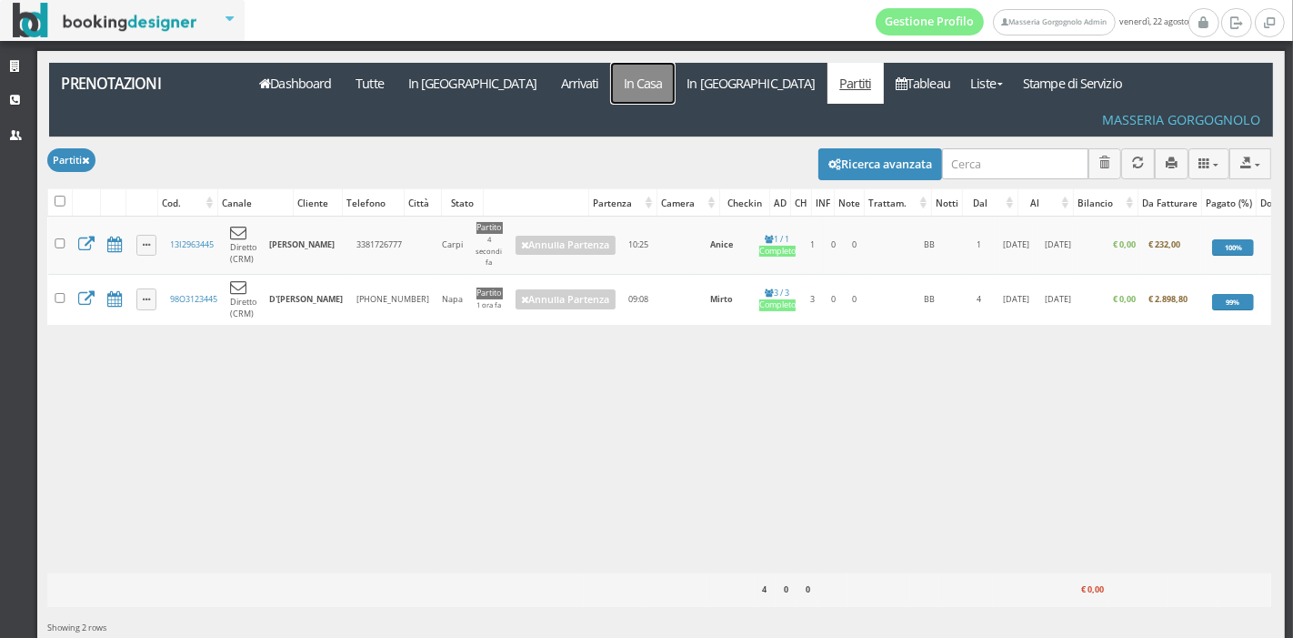
click at [611, 71] on link "In Casa" at bounding box center [643, 83] width 64 height 41
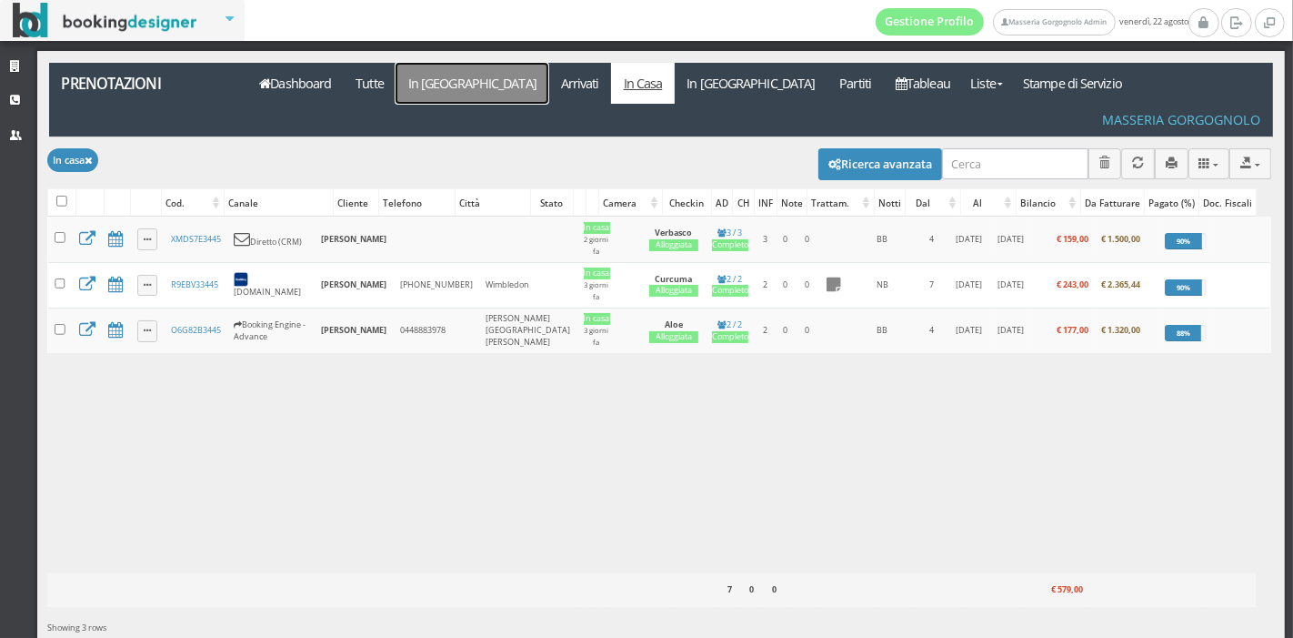
click at [434, 96] on link "In [GEOGRAPHIC_DATA]" at bounding box center [472, 83] width 153 height 41
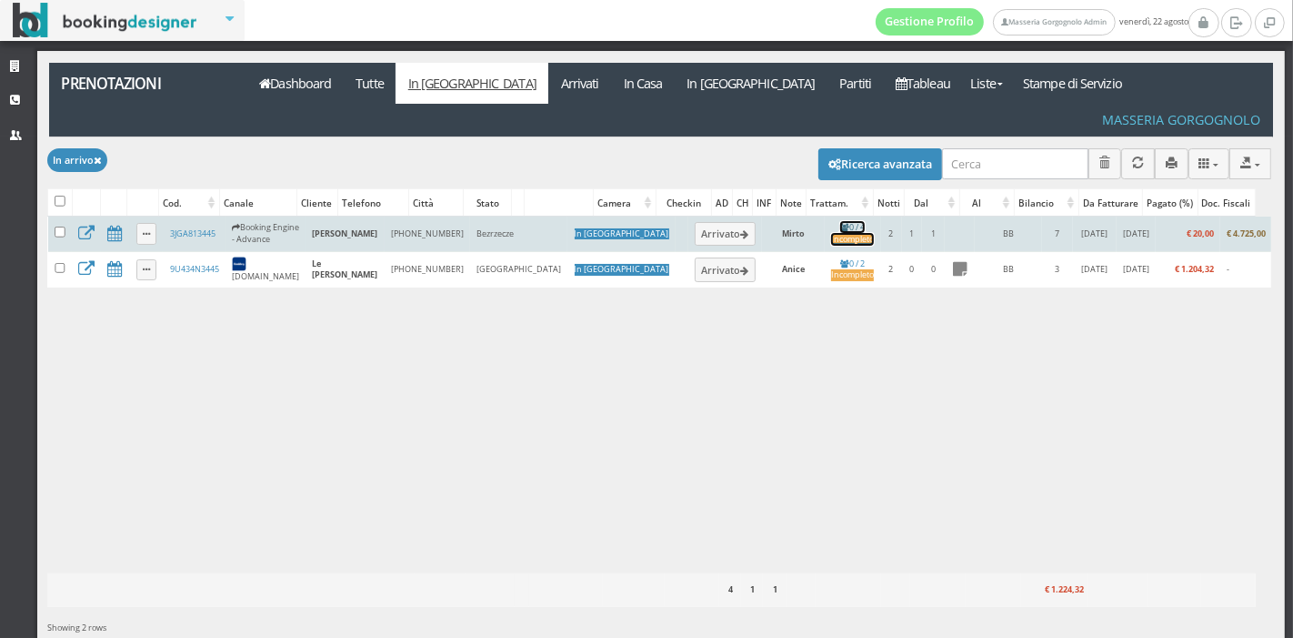
click at [831, 234] on div "Incompleto" at bounding box center [852, 240] width 43 height 12
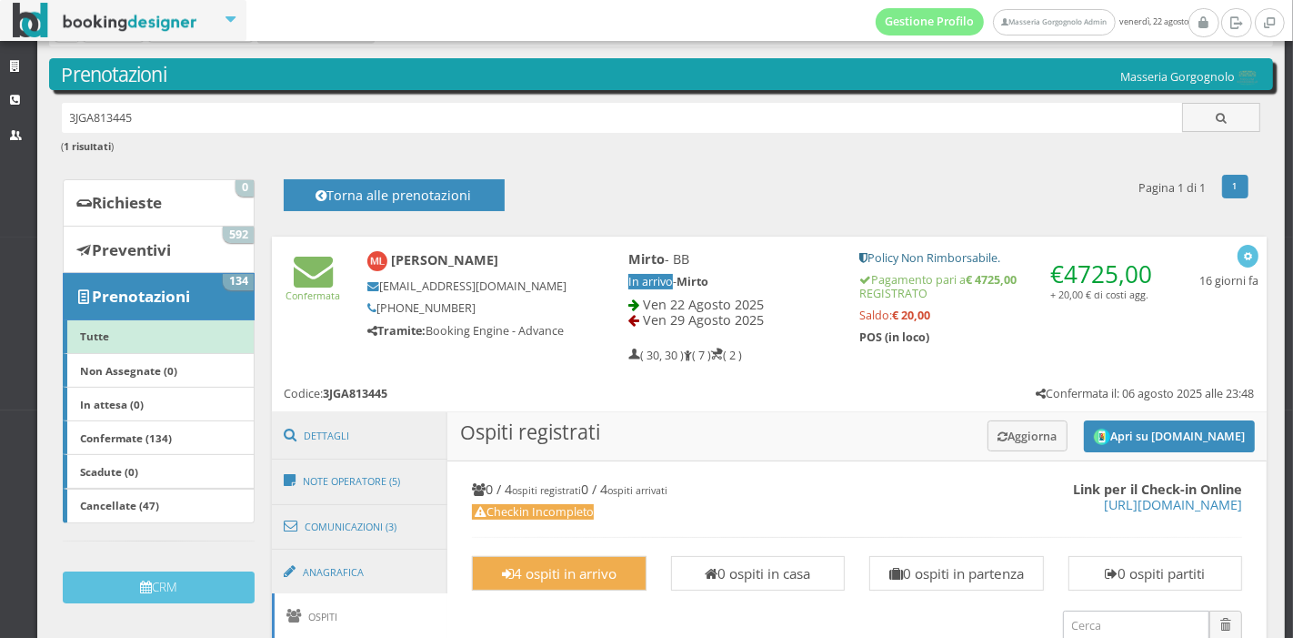
scroll to position [42, 0]
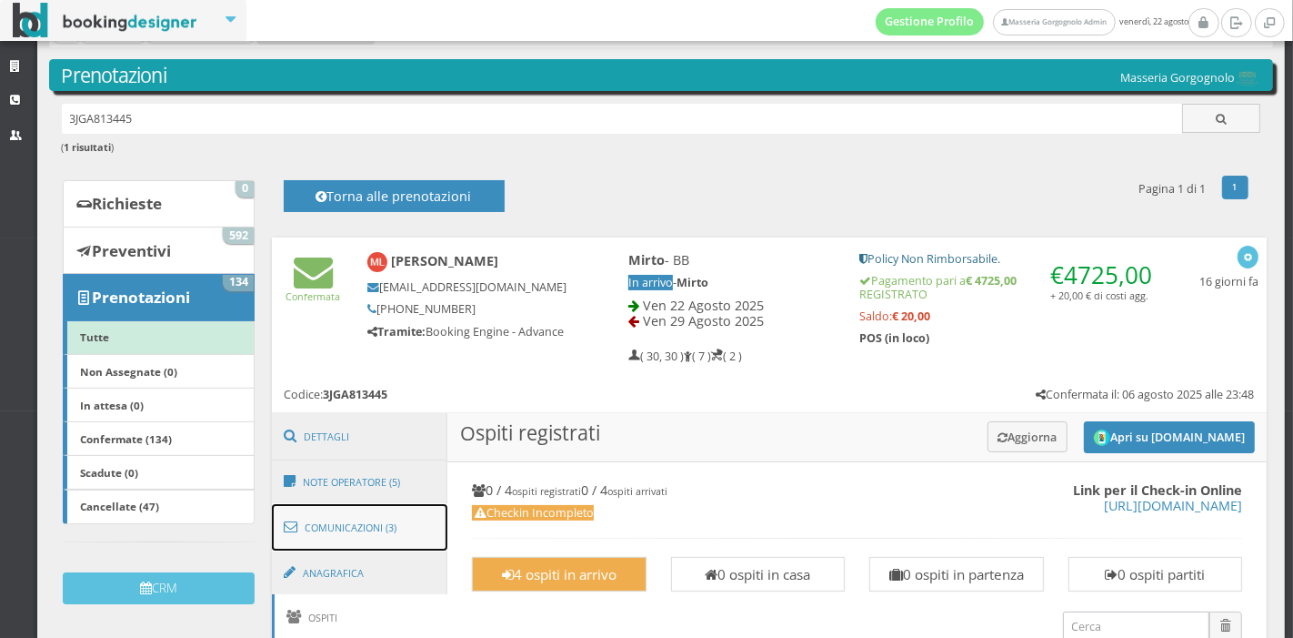
click at [327, 509] on link "Comunicazioni (3)" at bounding box center [360, 527] width 176 height 47
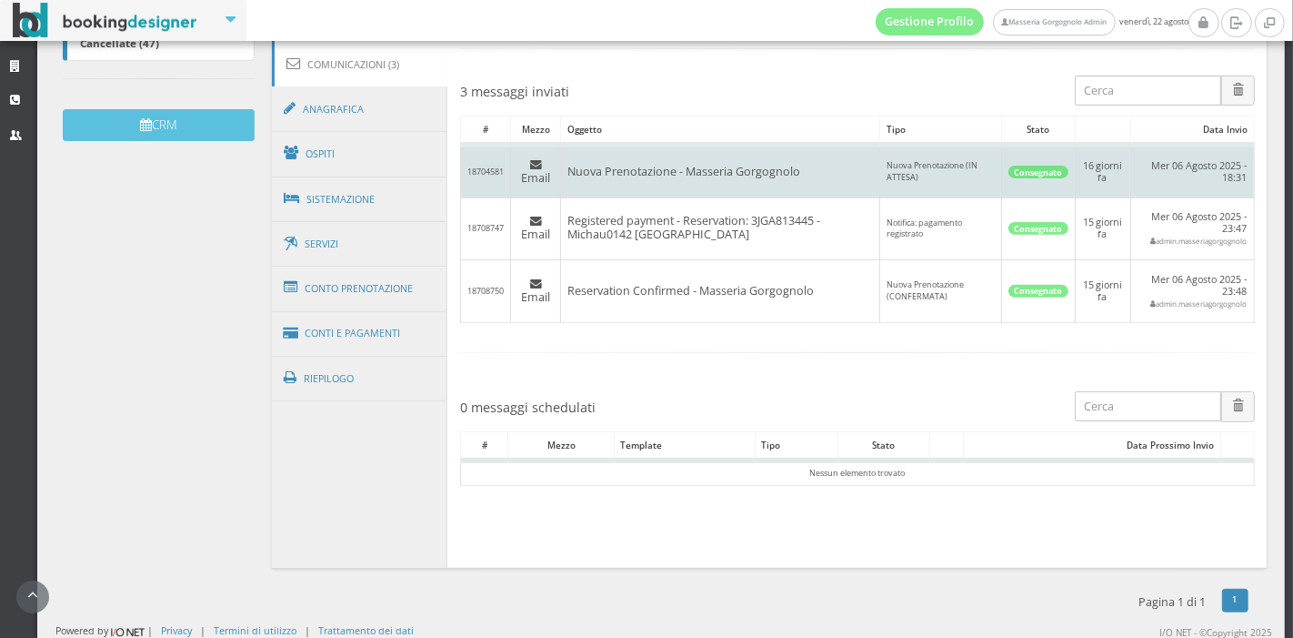
scroll to position [0, 0]
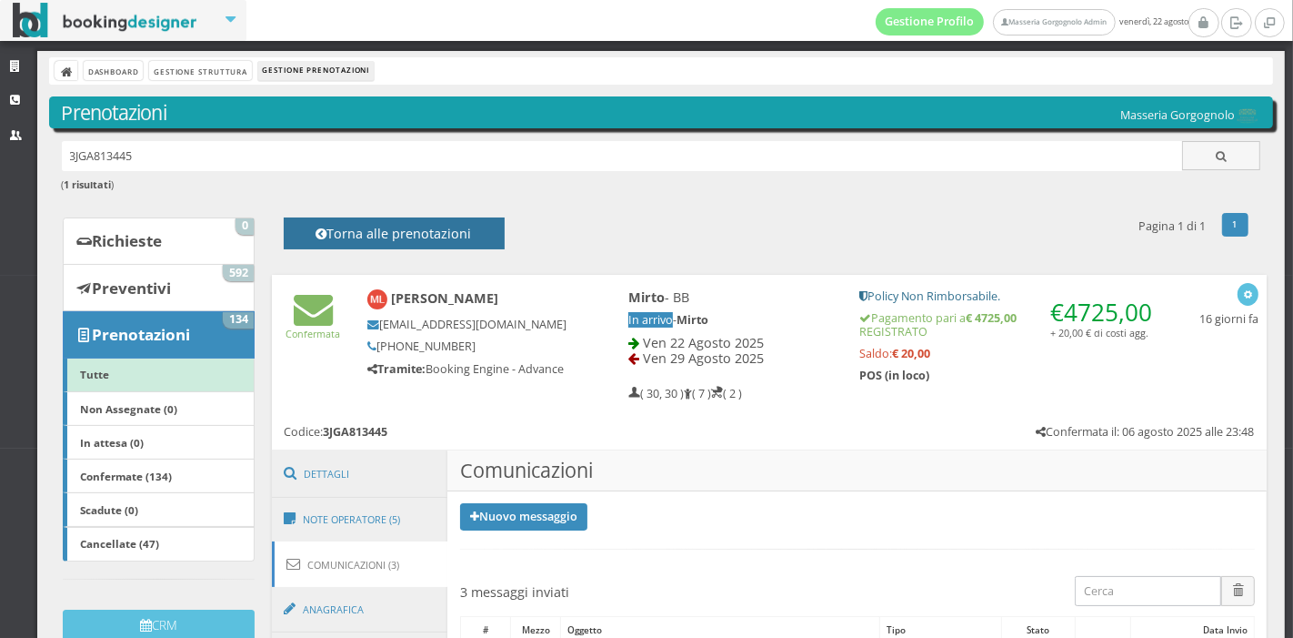
click at [455, 222] on button "Torna alle prenotazioni" at bounding box center [394, 233] width 221 height 32
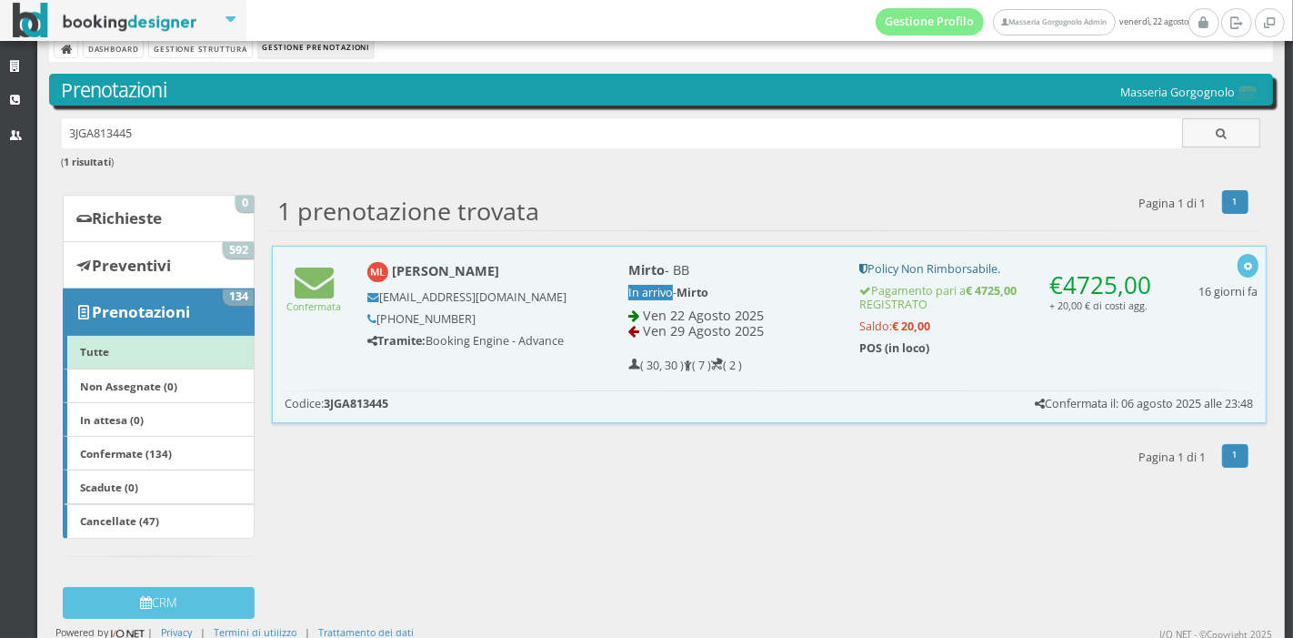
scroll to position [25, 0]
click at [125, 51] on link "Dashboard" at bounding box center [113, 47] width 59 height 19
